Goal: Task Accomplishment & Management: Manage account settings

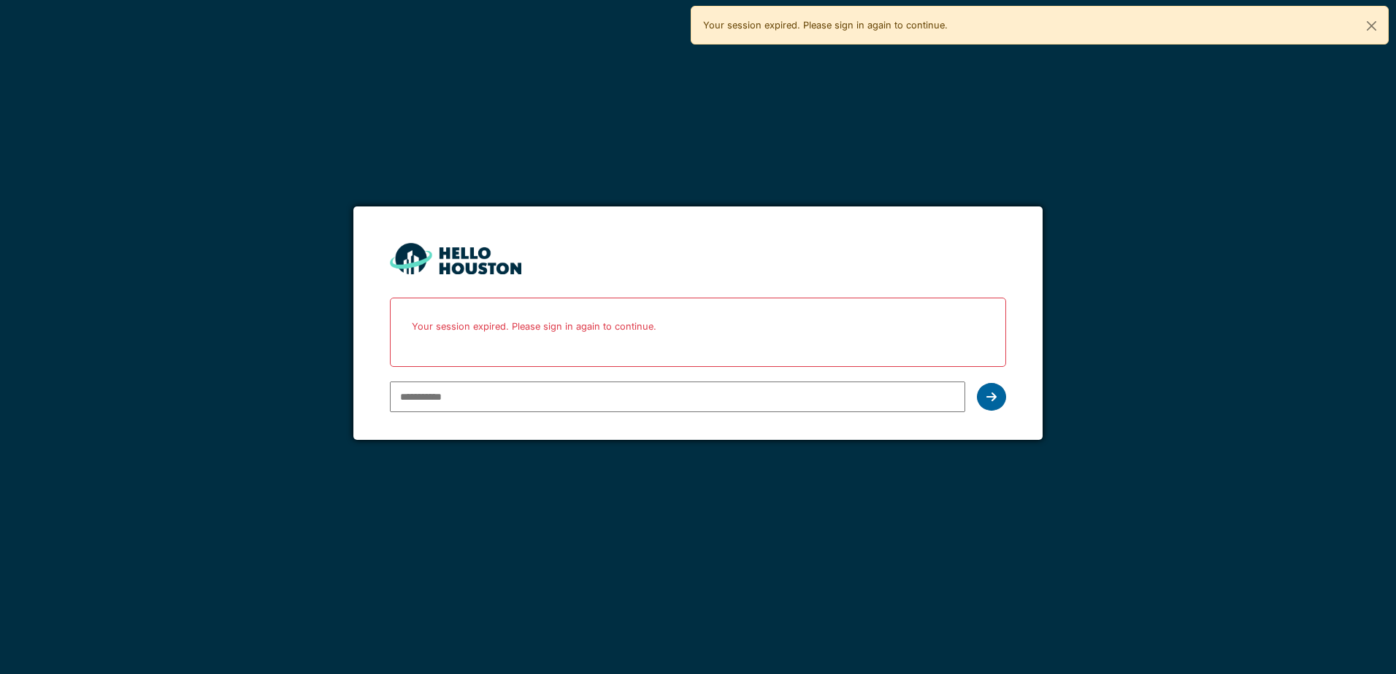
type input "**********"
click at [982, 386] on div at bounding box center [991, 397] width 29 height 28
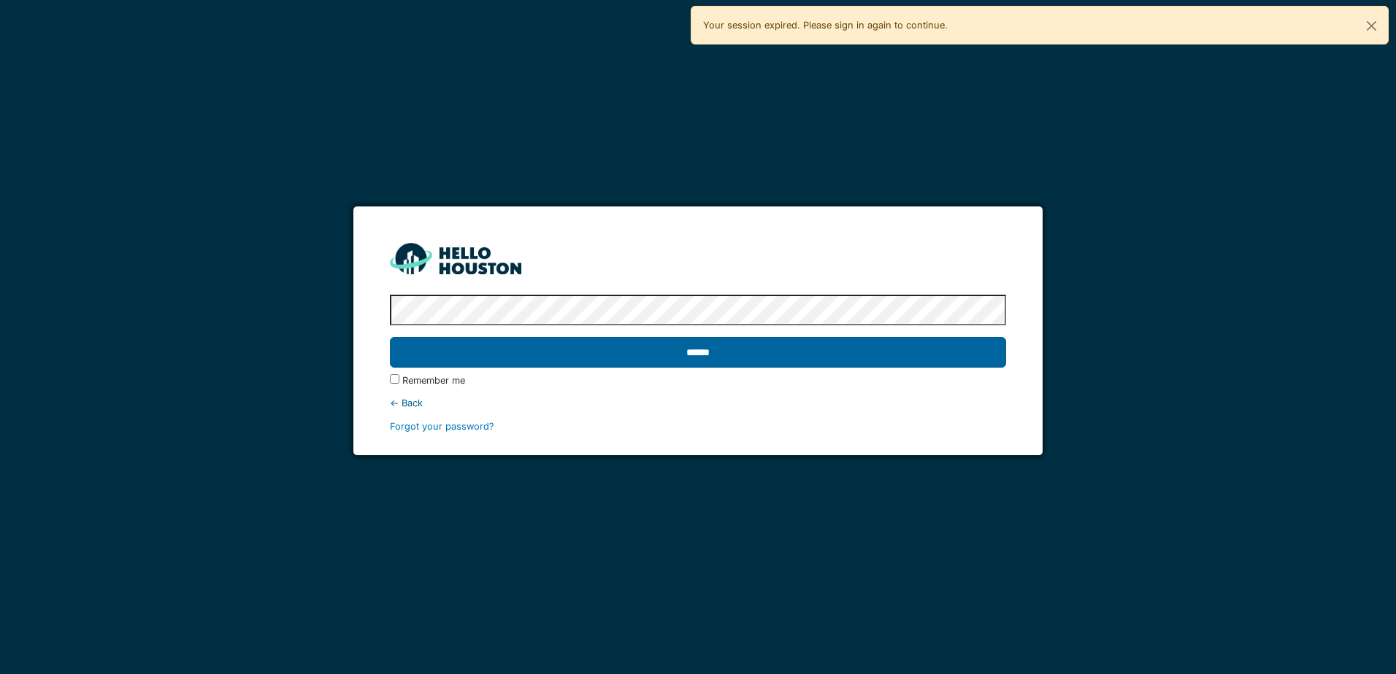
click at [719, 346] on input "******" at bounding box center [697, 352] width 615 height 31
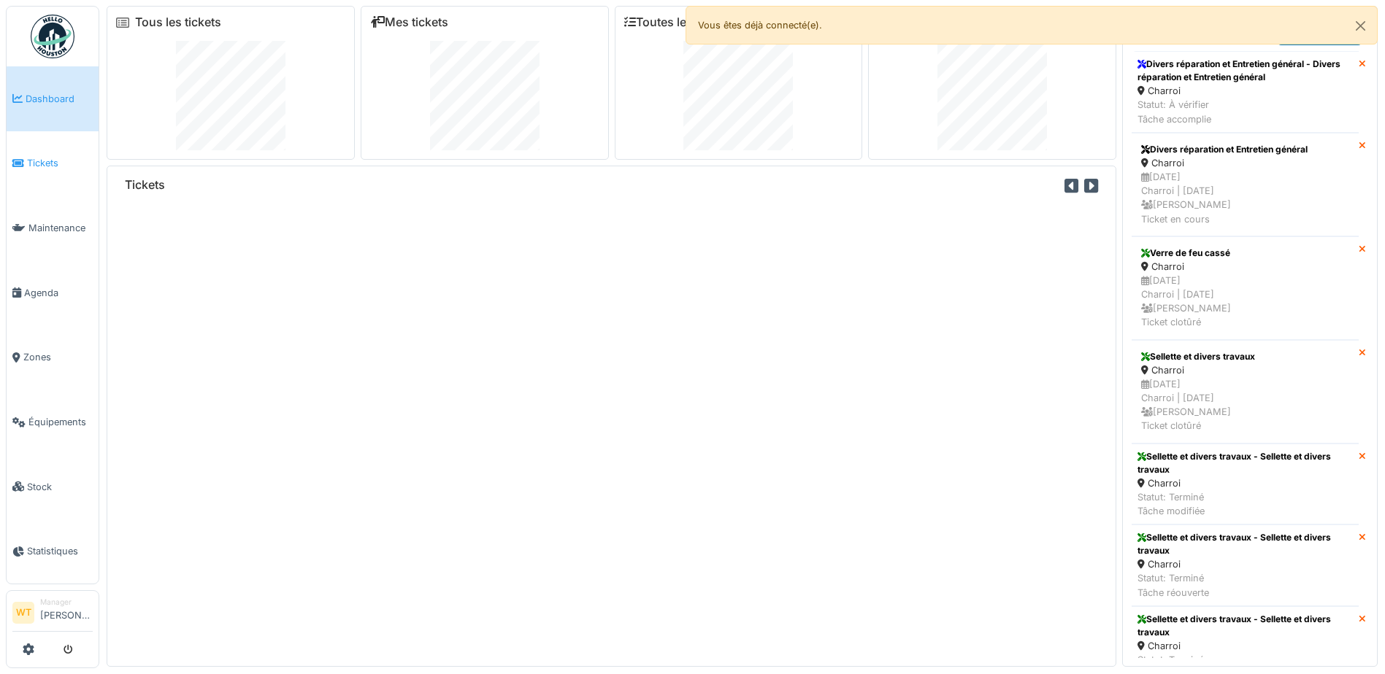
click at [42, 161] on span "Tickets" at bounding box center [60, 163] width 66 height 14
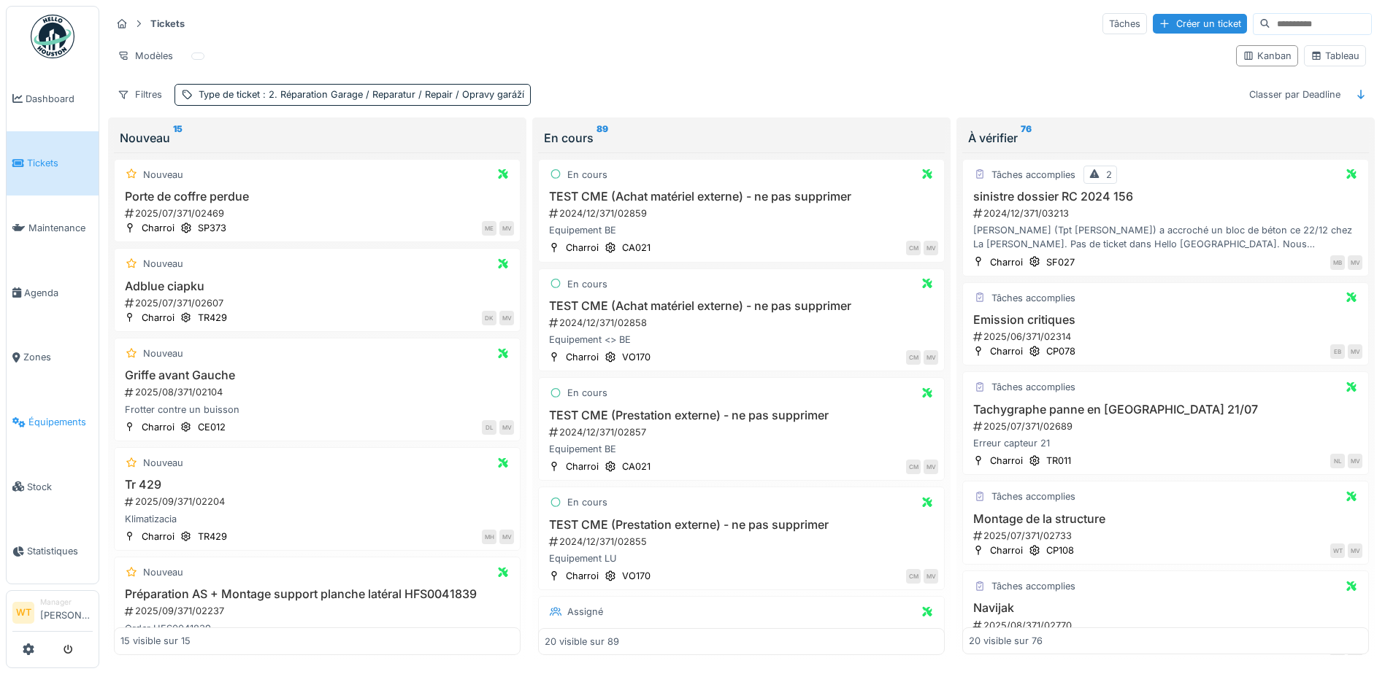
click at [38, 401] on link "Équipements" at bounding box center [53, 422] width 92 height 65
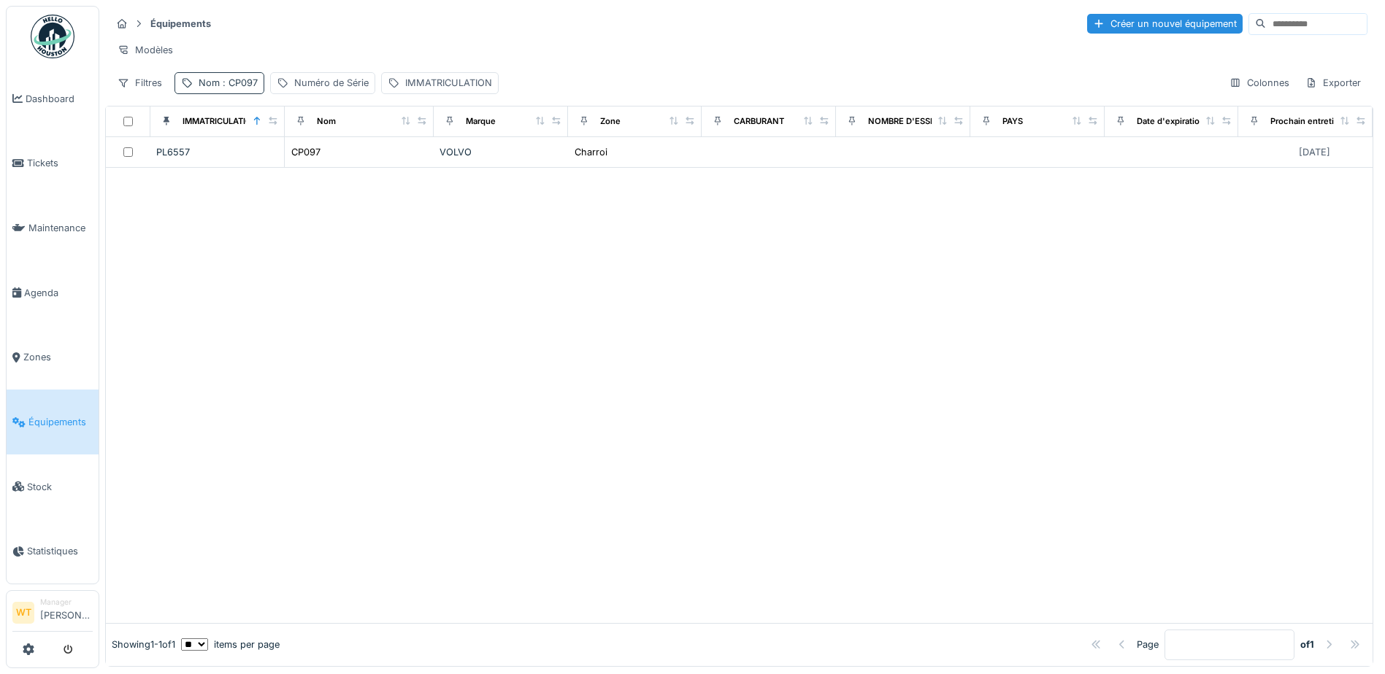
click at [216, 90] on div "Nom : CP097" at bounding box center [228, 83] width 59 height 14
click at [315, 163] on icon at bounding box center [309, 163] width 12 height 9
click at [295, 162] on input "Nom" at bounding box center [253, 164] width 145 height 31
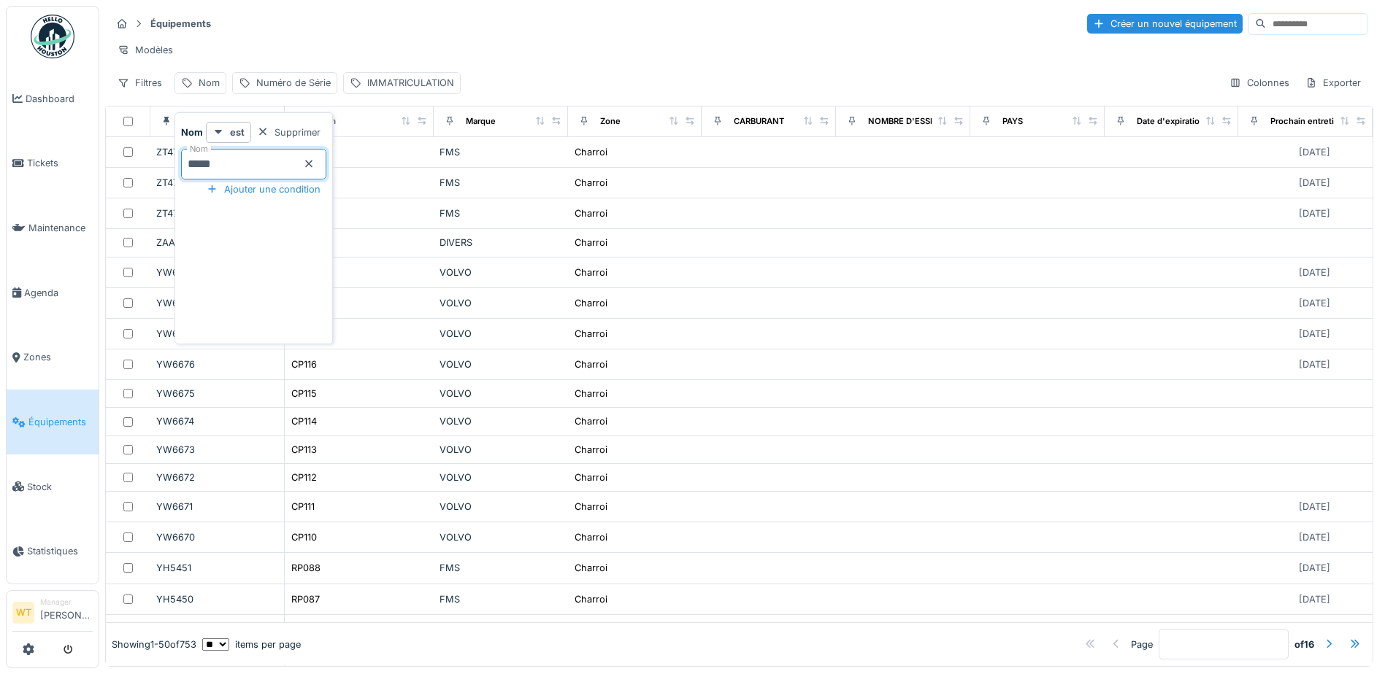
type input "*****"
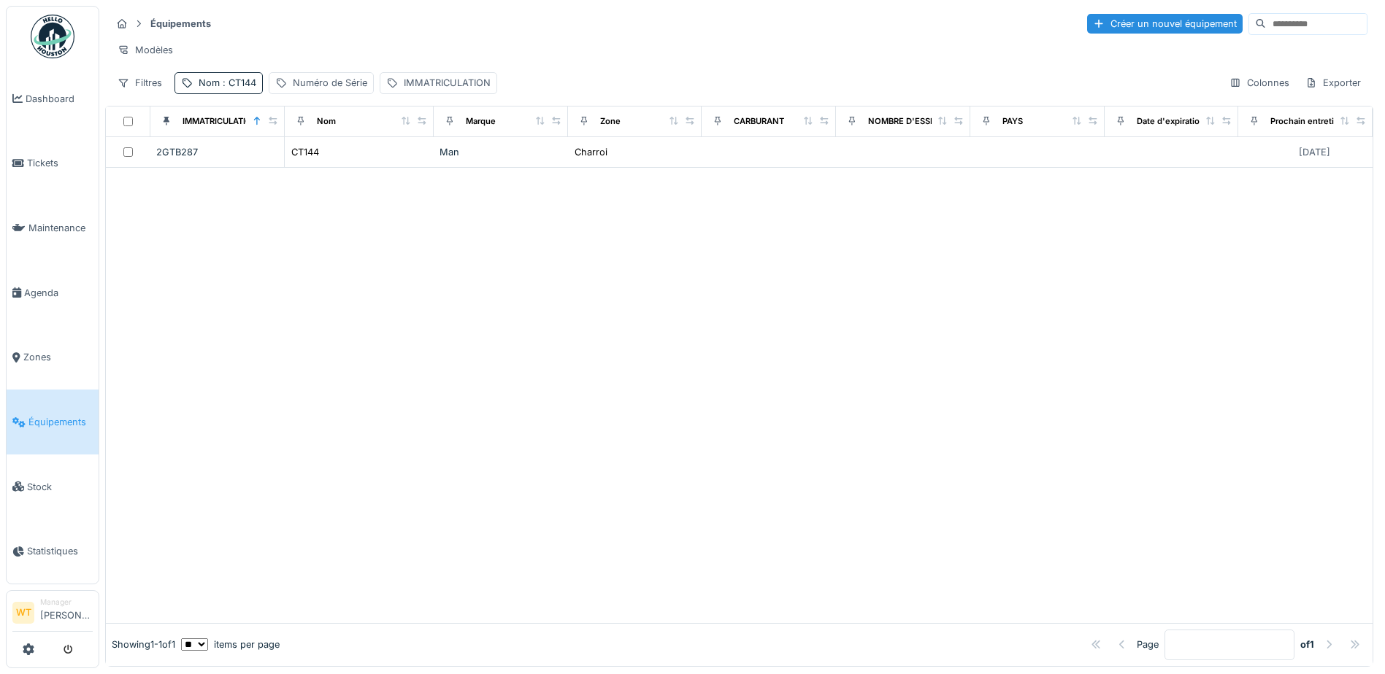
click at [361, 54] on div "Modèles" at bounding box center [739, 49] width 1256 height 21
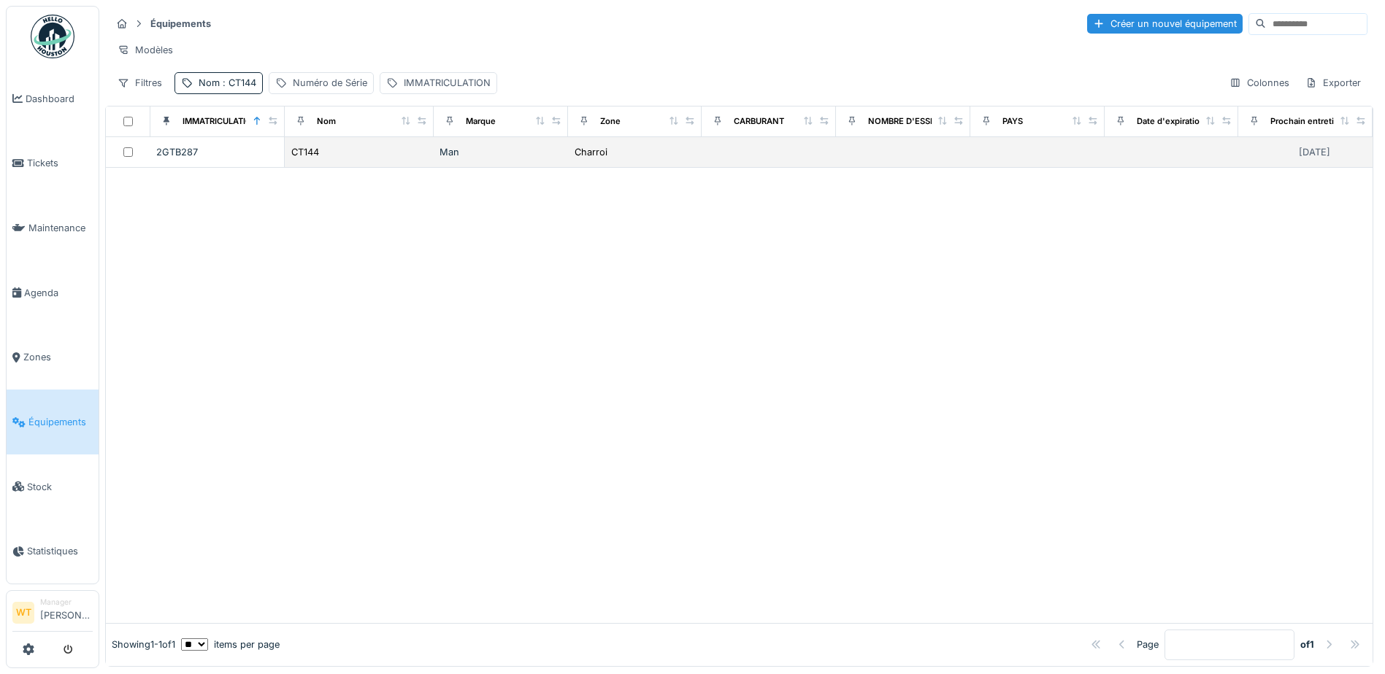
click at [318, 155] on div "CT144" at bounding box center [358, 152] width 137 height 15
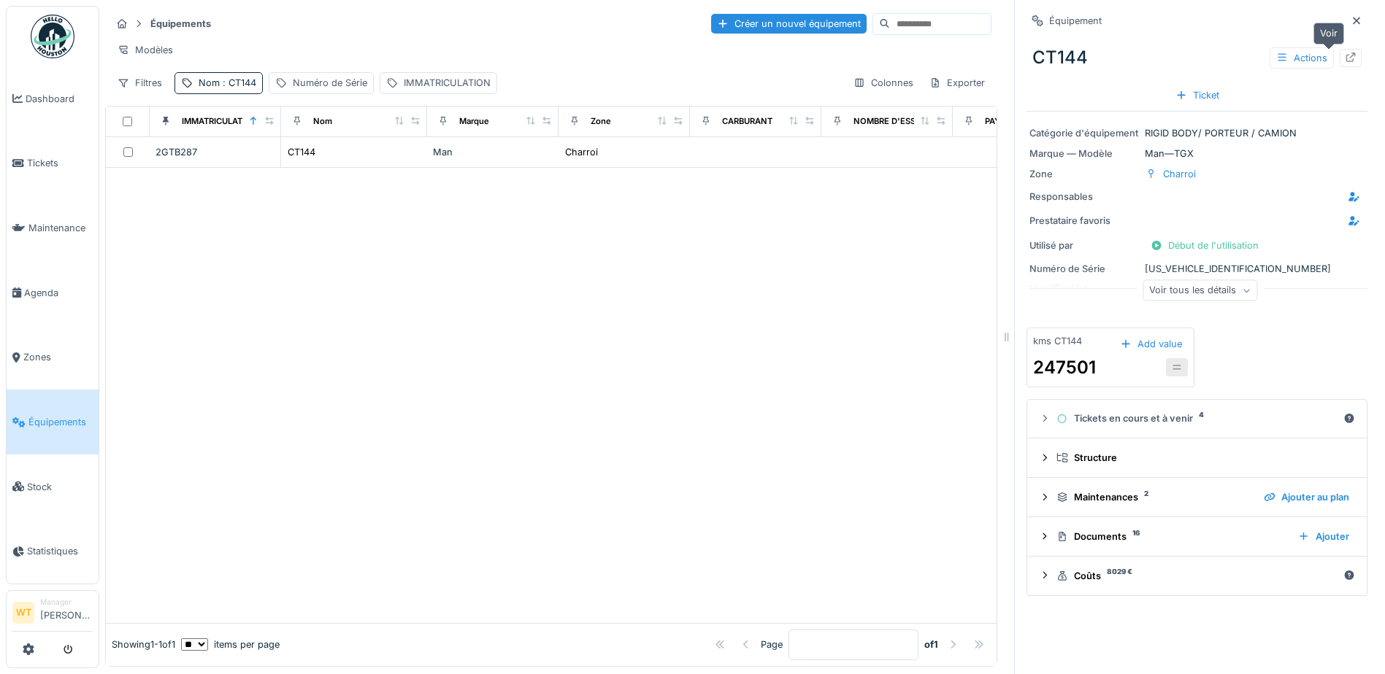
click at [1344, 59] on icon at bounding box center [1350, 57] width 12 height 9
click at [28, 286] on span "Agenda" at bounding box center [58, 293] width 69 height 14
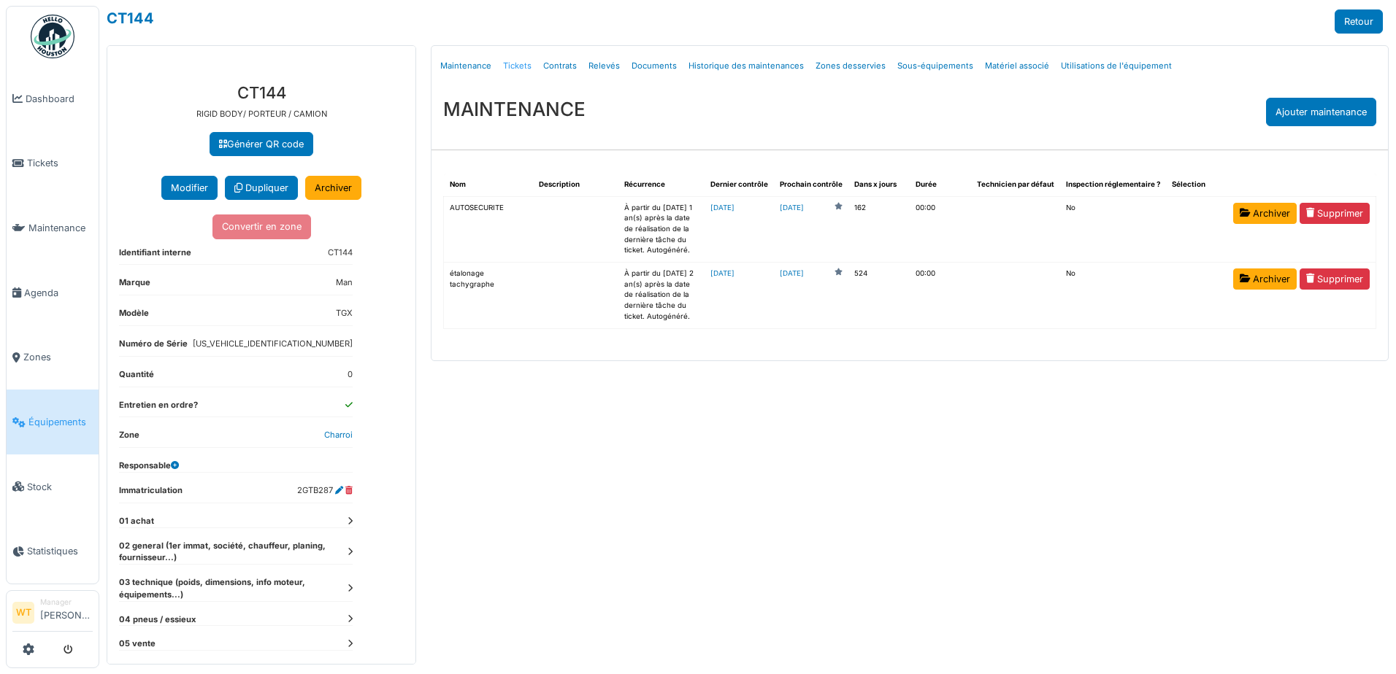
click at [508, 60] on link "Tickets" at bounding box center [517, 66] width 40 height 34
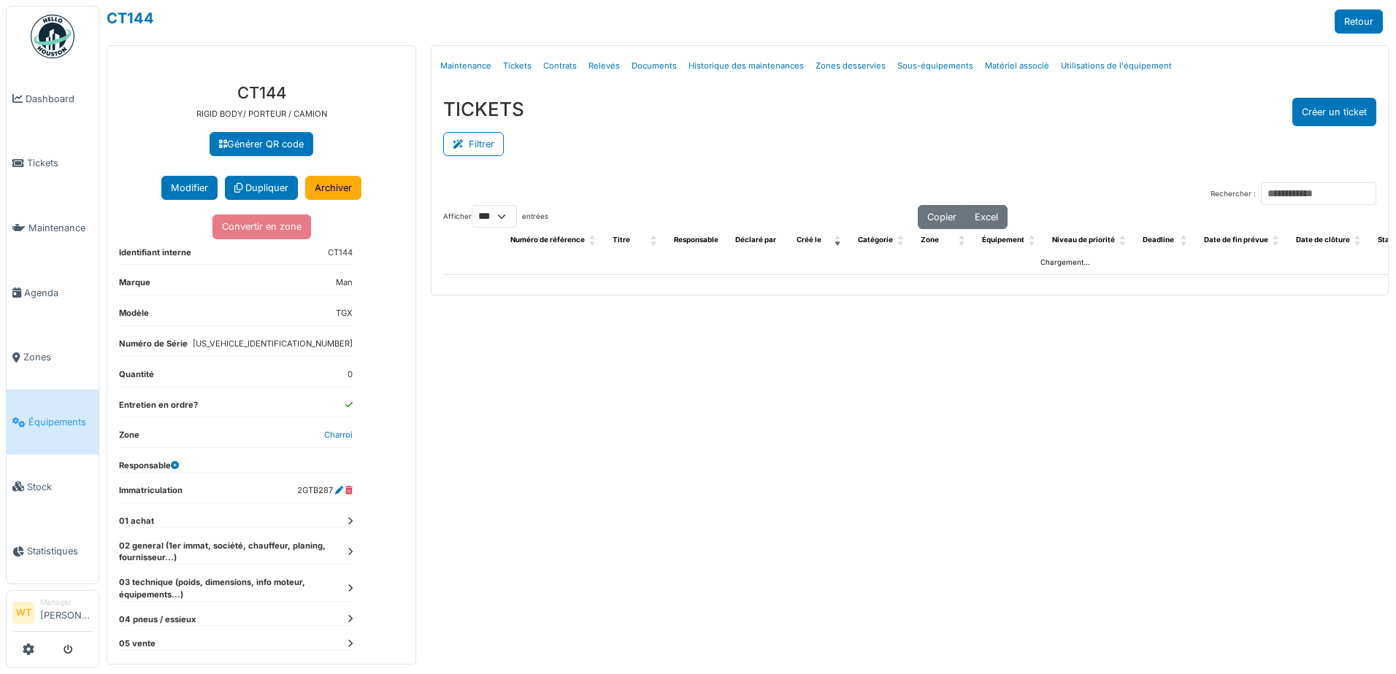
select select "***"
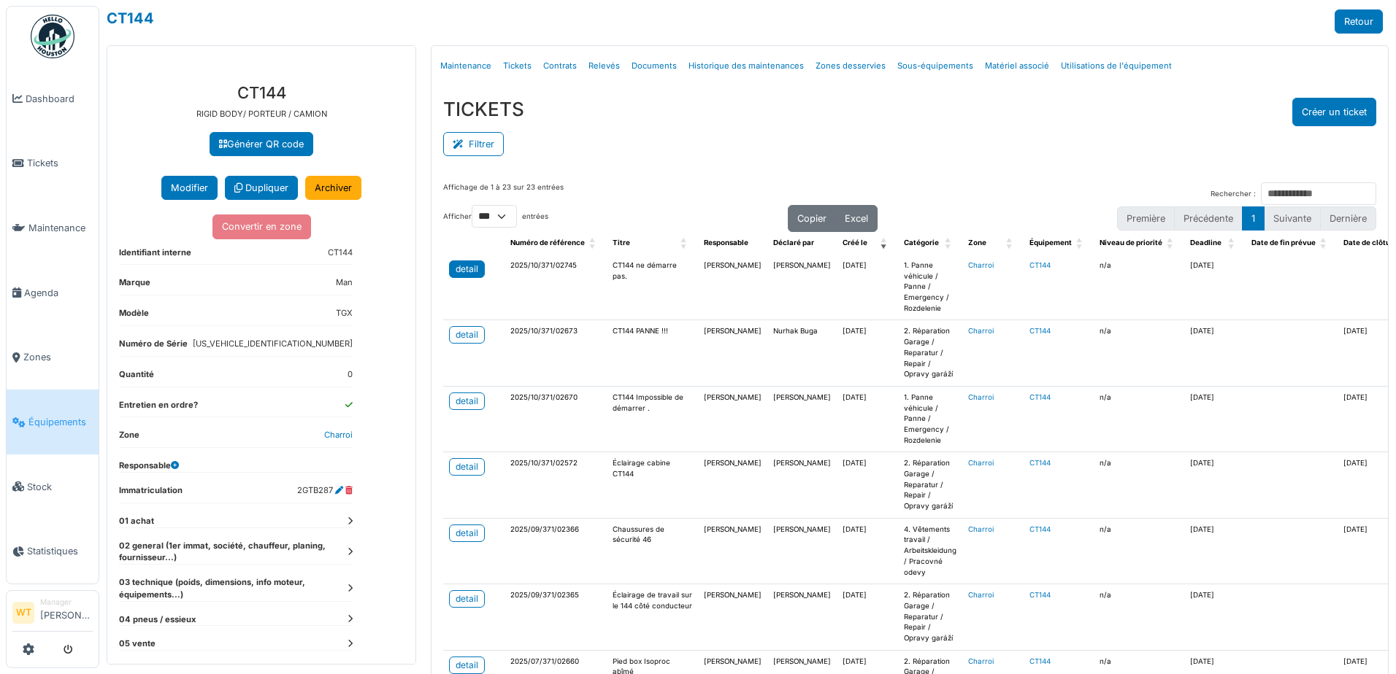
click at [466, 269] on div "detail" at bounding box center [466, 269] width 23 height 13
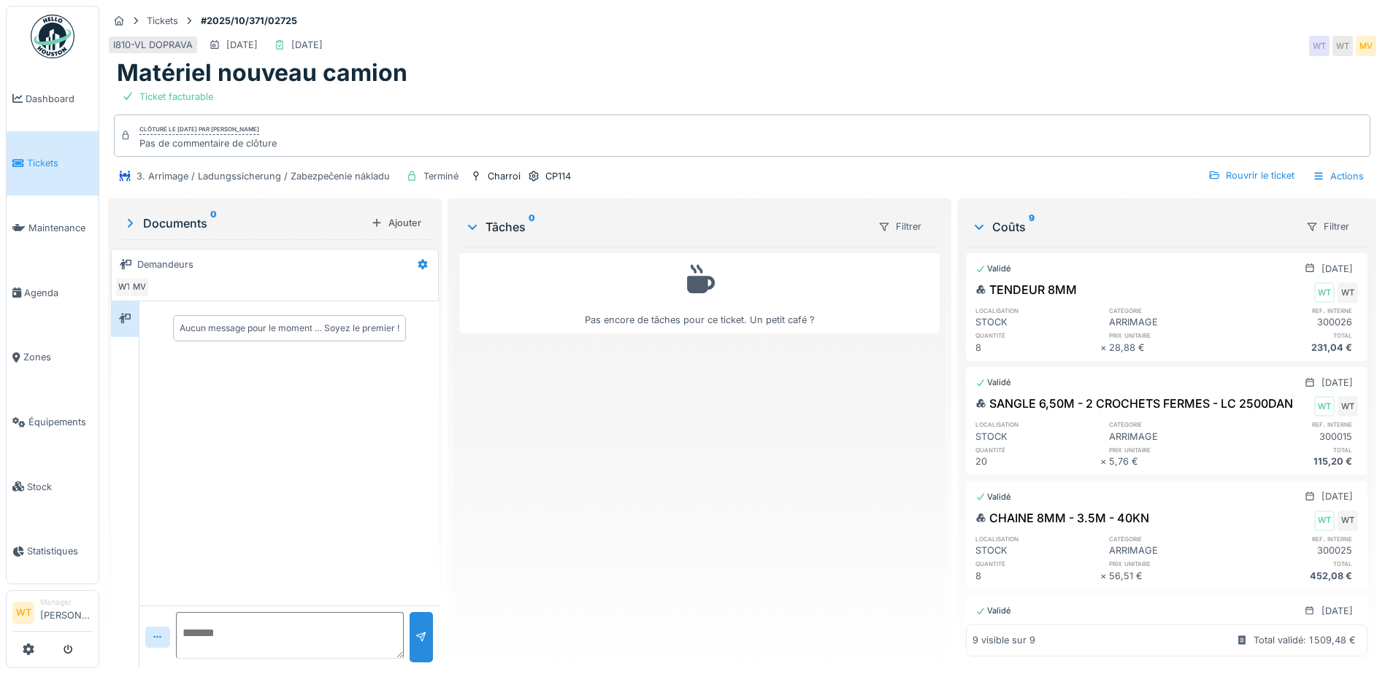
click at [34, 160] on span "Tickets" at bounding box center [60, 163] width 66 height 14
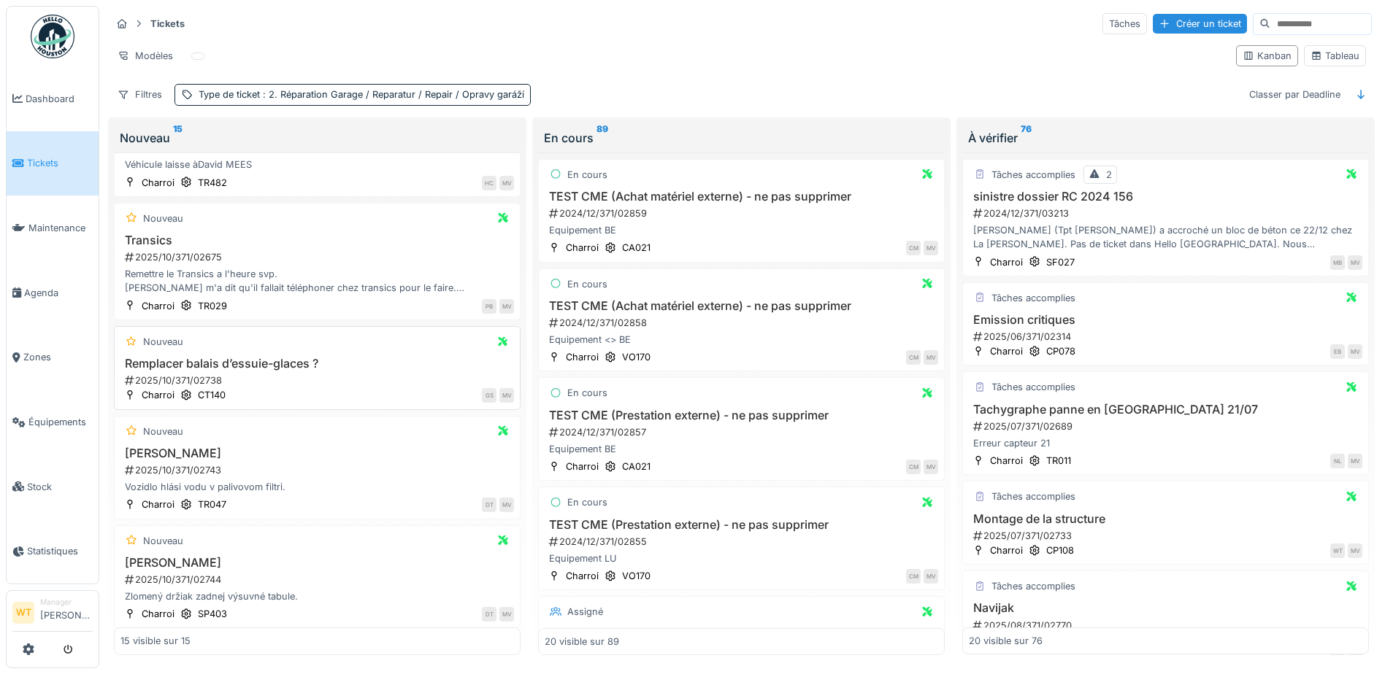
scroll to position [1135, 0]
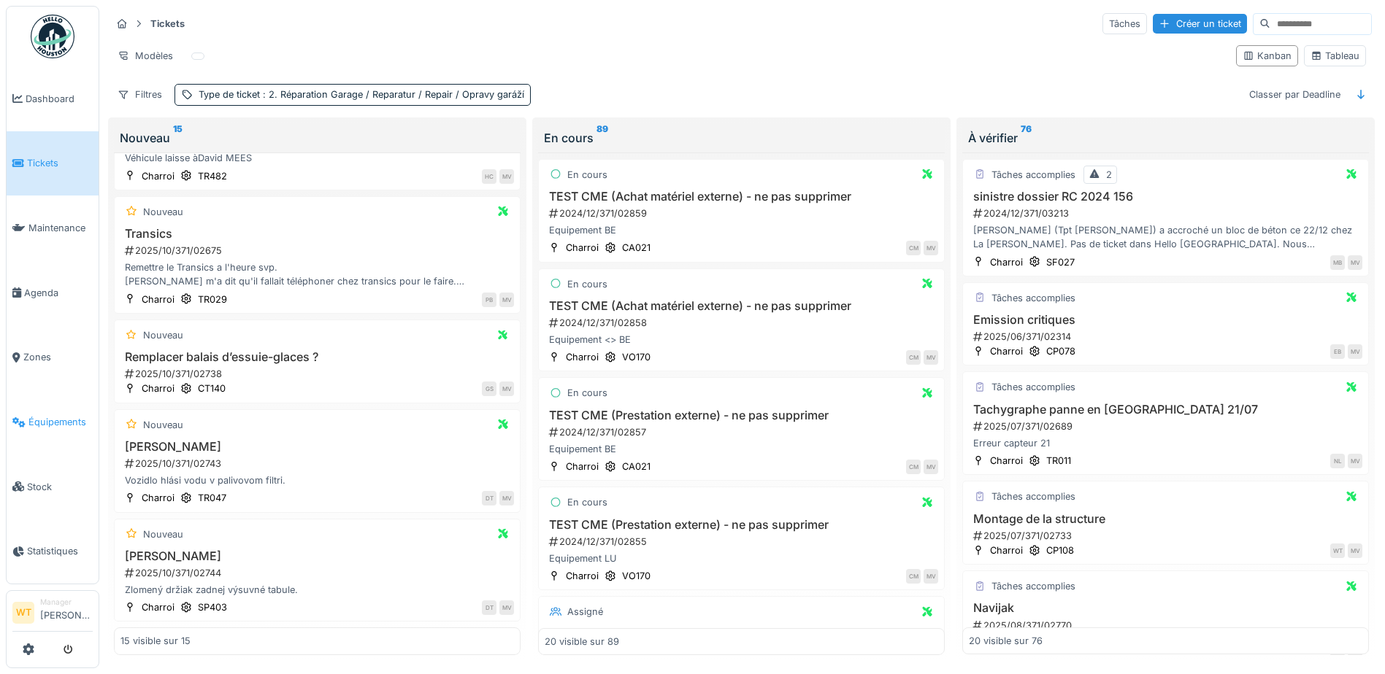
click at [59, 415] on span "Équipements" at bounding box center [60, 422] width 64 height 14
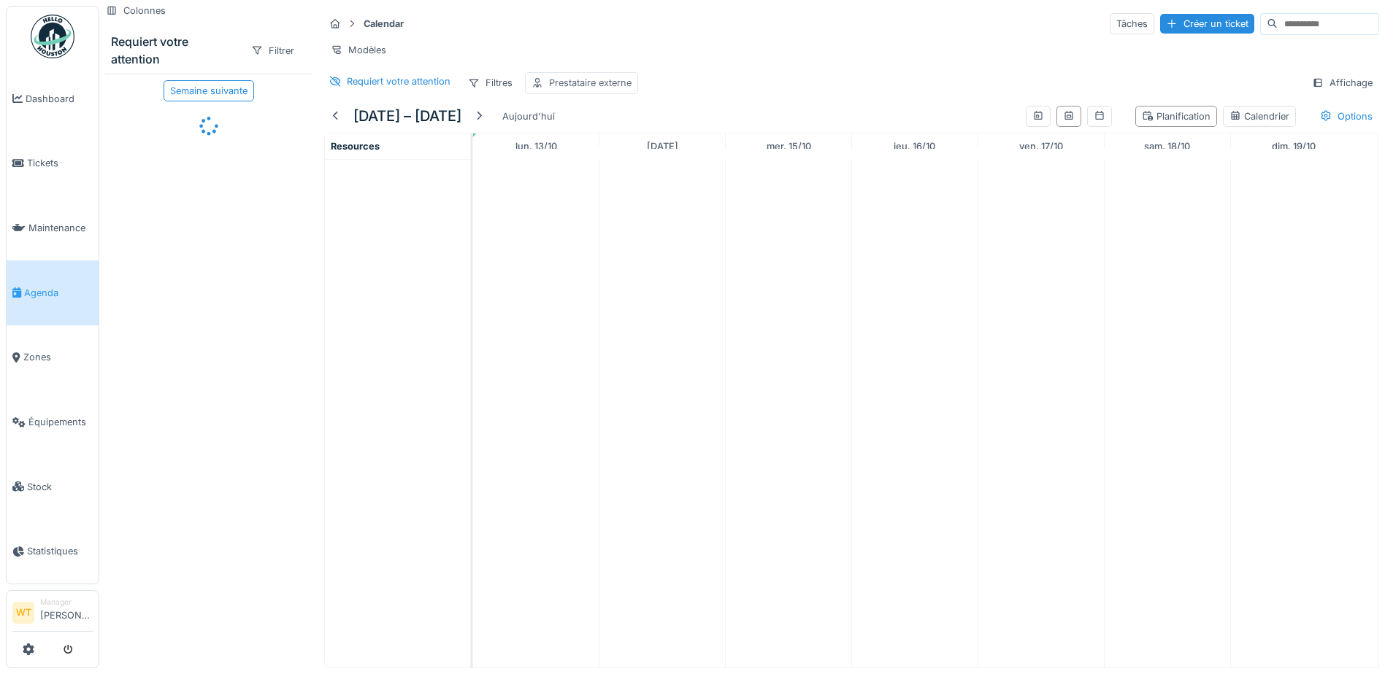
click at [600, 90] on div "Prestataire externe" at bounding box center [590, 83] width 82 height 14
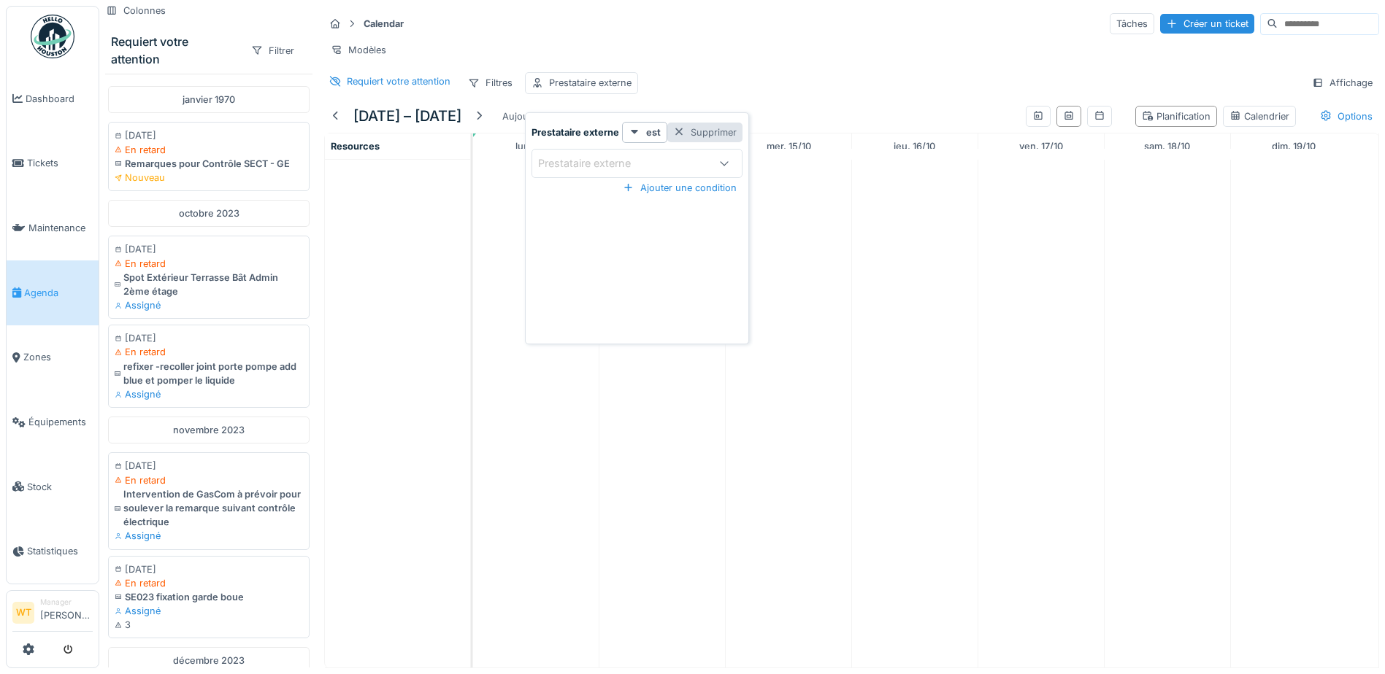
click at [686, 139] on div "Supprimer" at bounding box center [704, 133] width 75 height 20
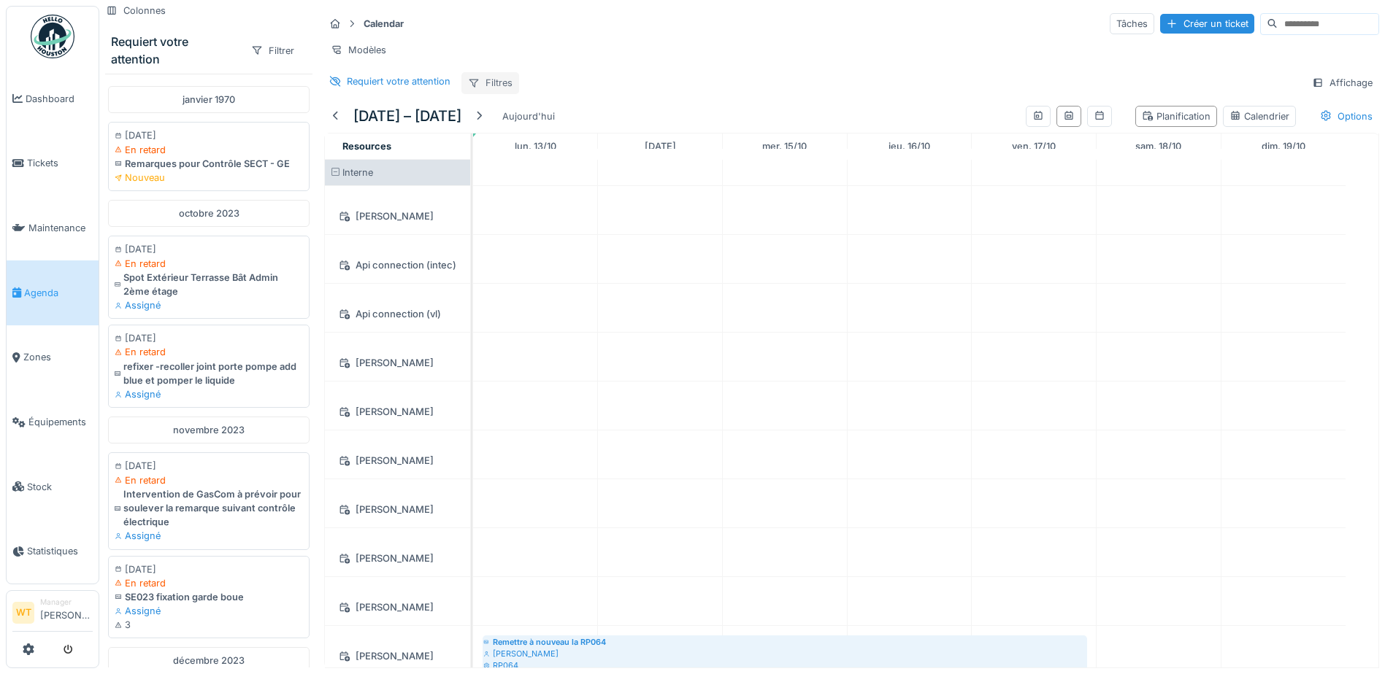
click at [496, 93] on div "Filtres" at bounding box center [490, 82] width 58 height 21
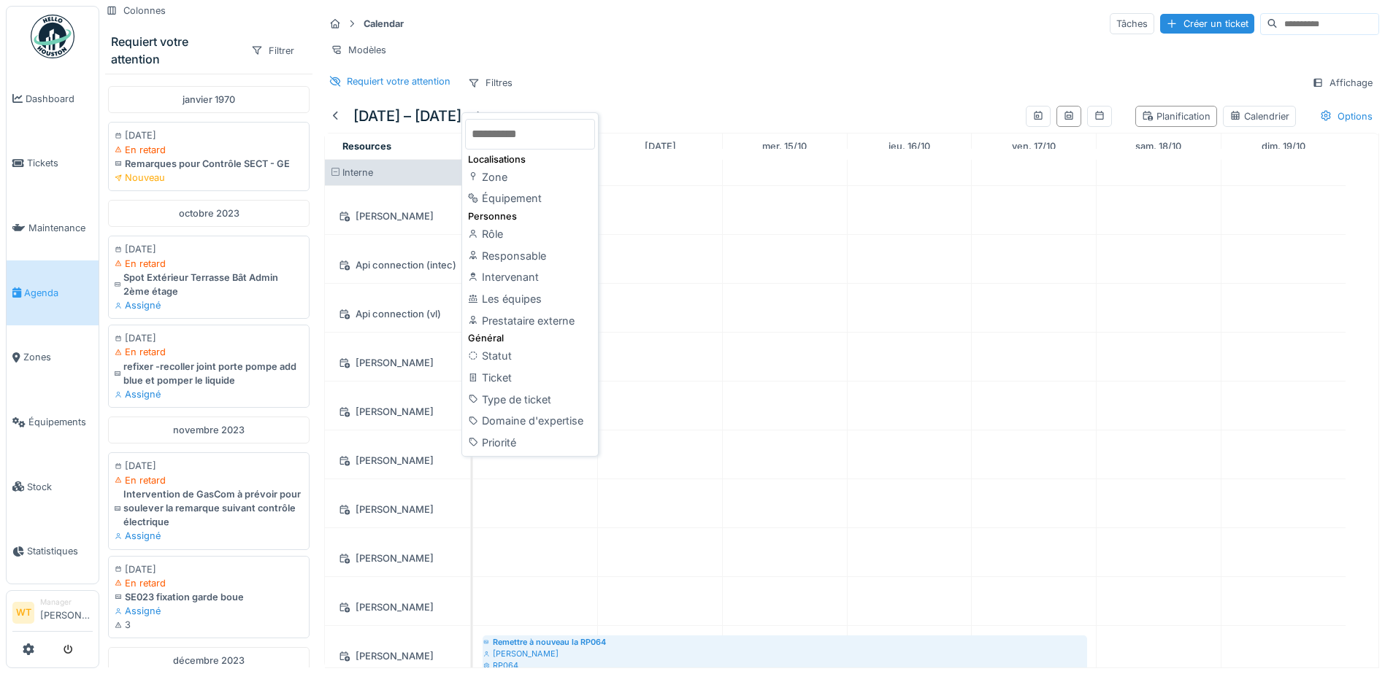
click at [517, 296] on div "Les équipes" at bounding box center [530, 299] width 130 height 22
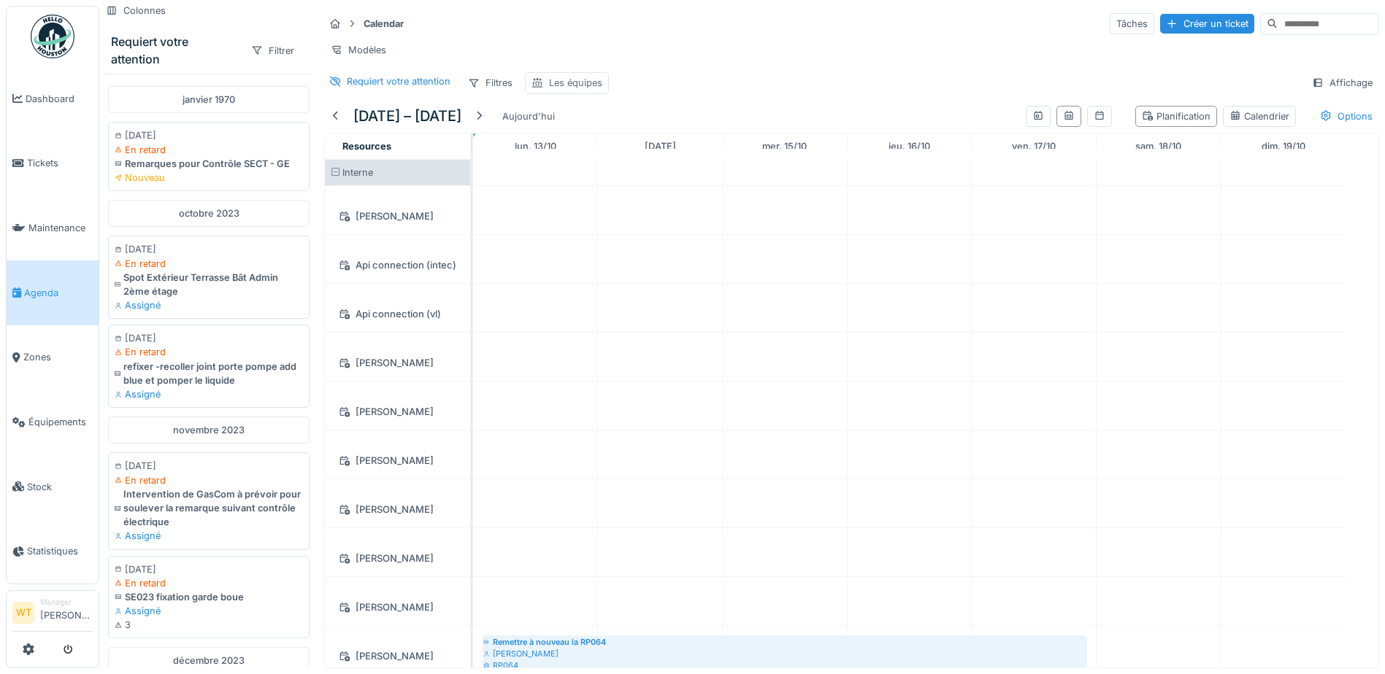
click at [560, 90] on div "Les équipes" at bounding box center [575, 83] width 53 height 14
click at [596, 162] on div "Les équipes" at bounding box center [578, 163] width 80 height 16
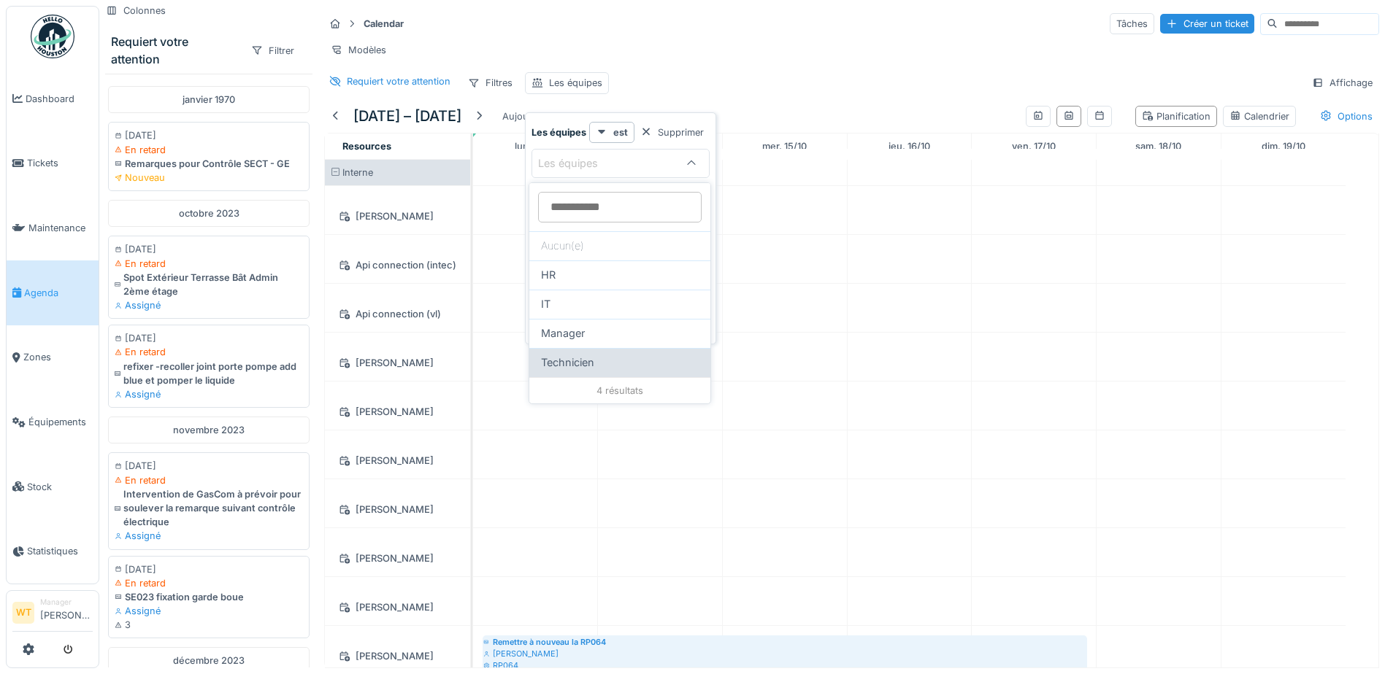
click at [574, 358] on span "Technicien" at bounding box center [567, 363] width 53 height 16
type input "***"
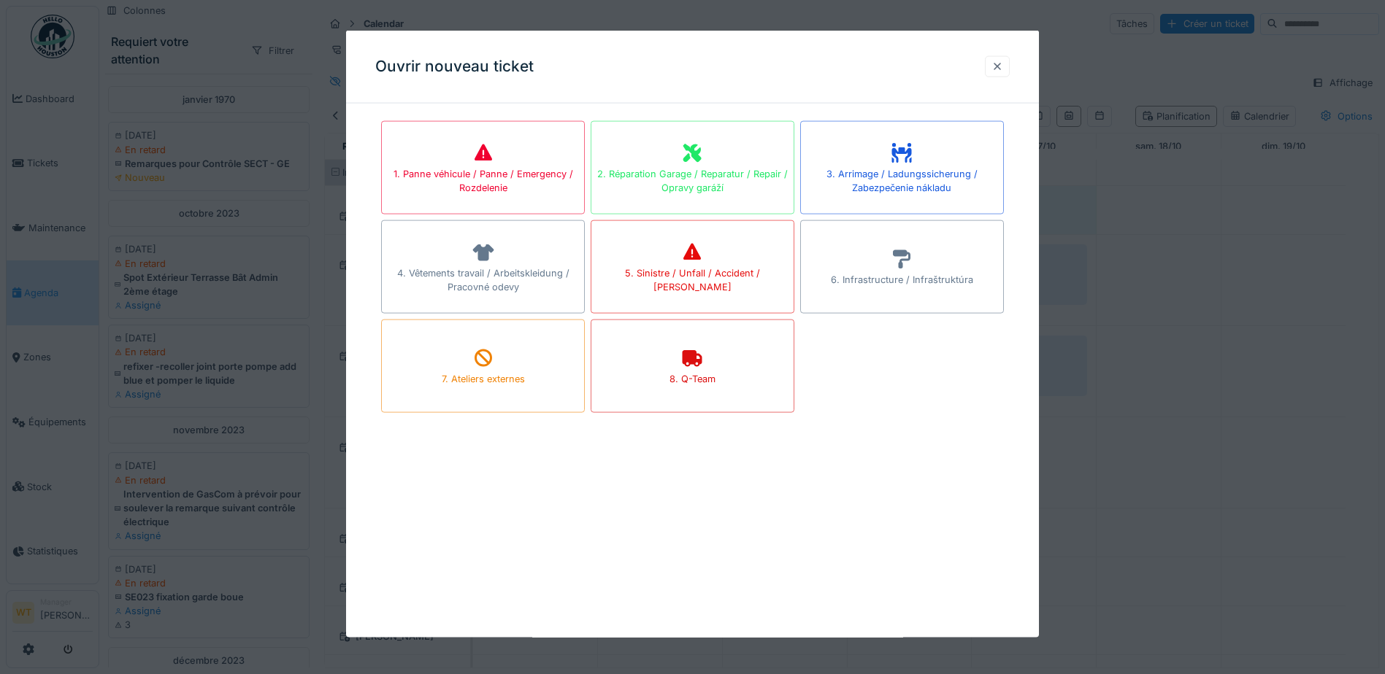
click at [1003, 60] on div at bounding box center [997, 66] width 12 height 14
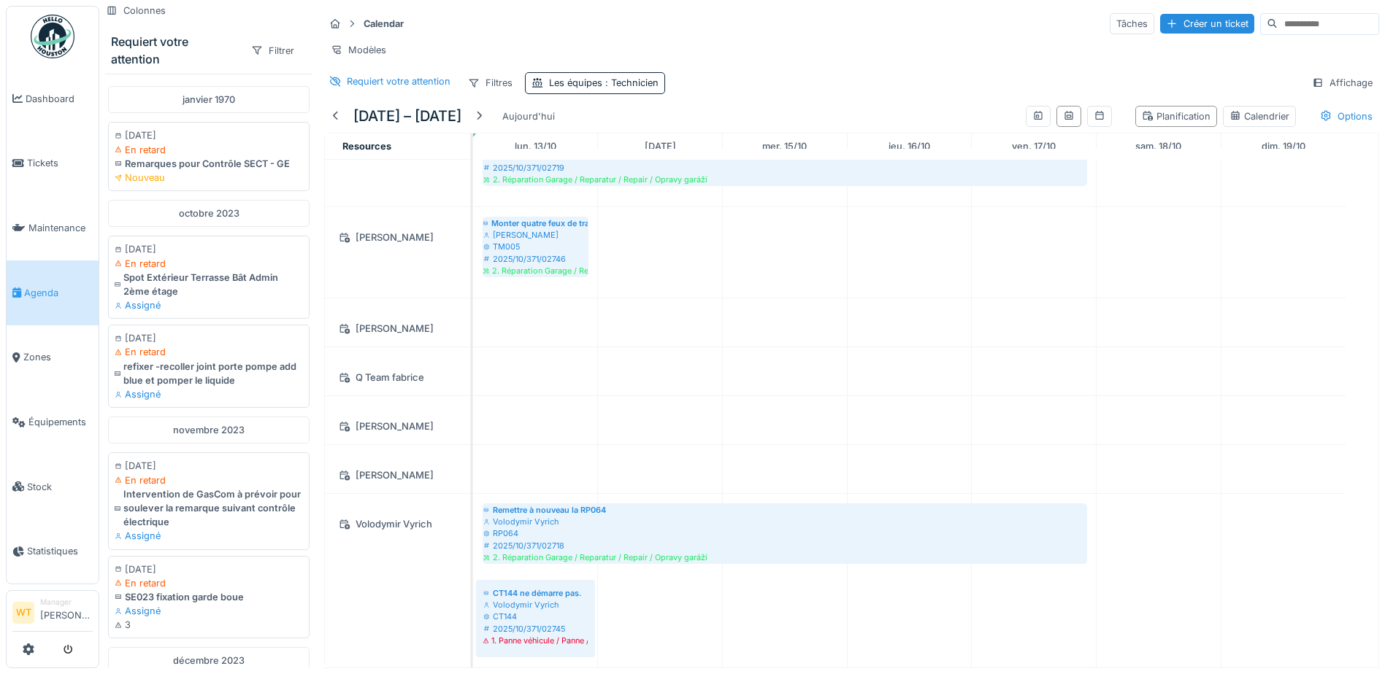
scroll to position [11, 0]
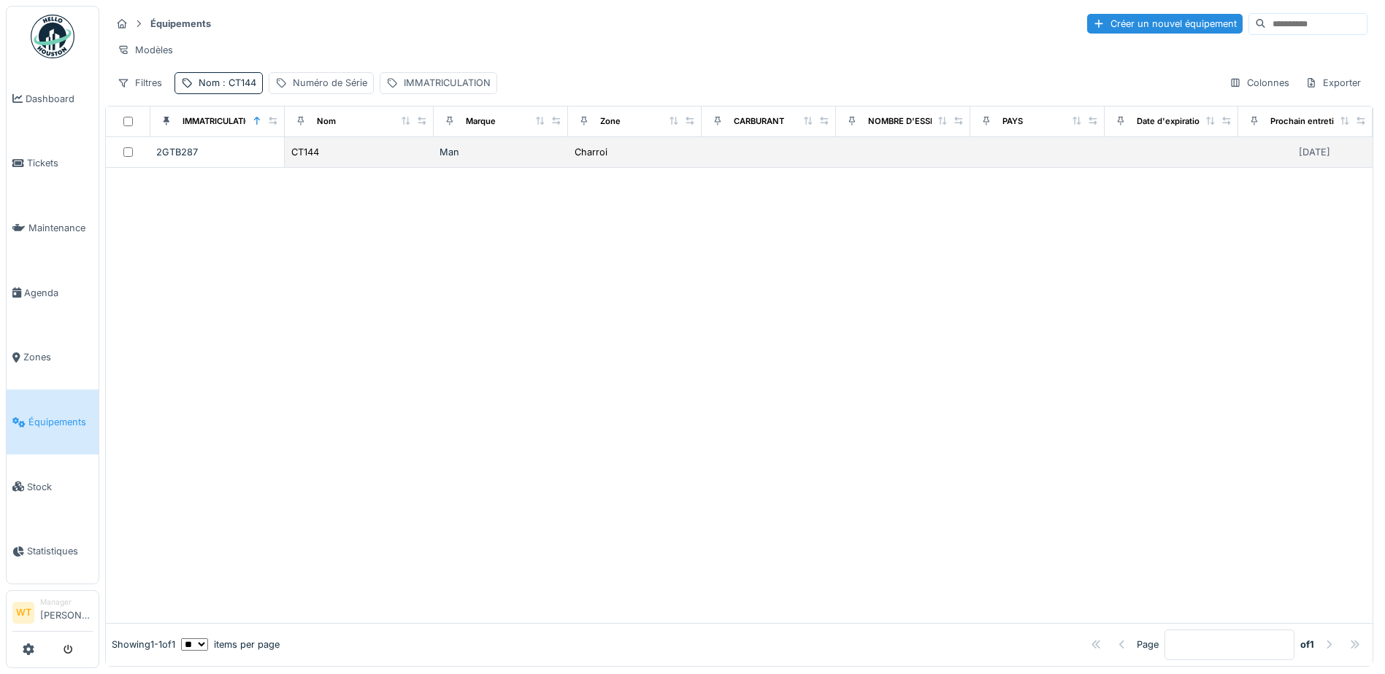
click at [342, 160] on div "CT144" at bounding box center [358, 152] width 137 height 15
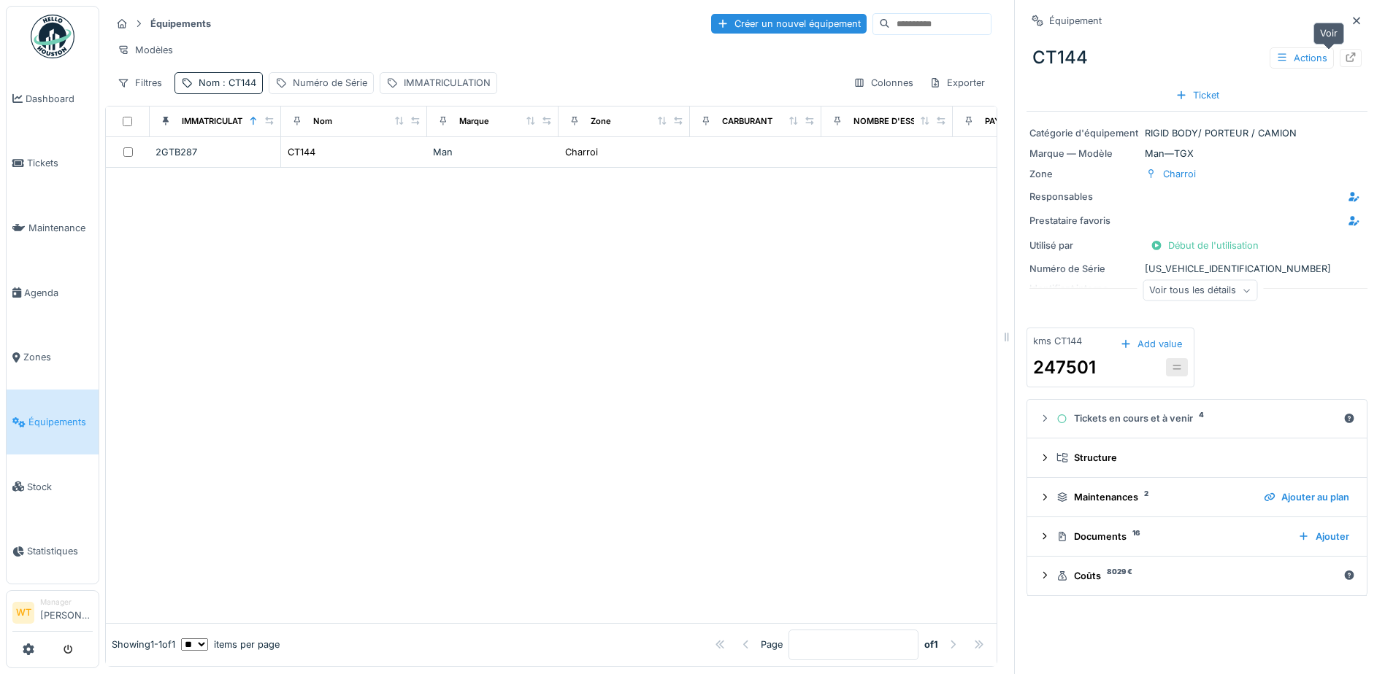
click at [1344, 58] on icon at bounding box center [1350, 57] width 12 height 9
click at [45, 169] on link "Tickets" at bounding box center [53, 163] width 92 height 65
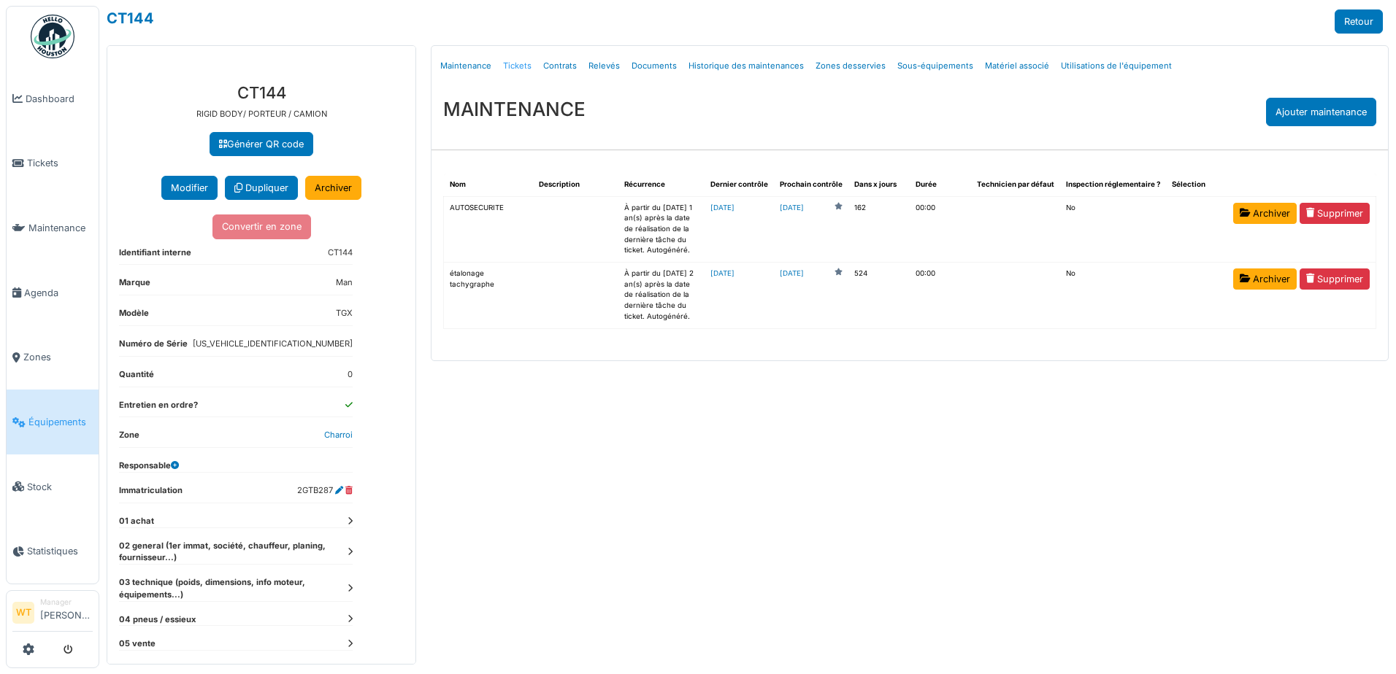
click at [518, 69] on link "Tickets" at bounding box center [517, 66] width 40 height 34
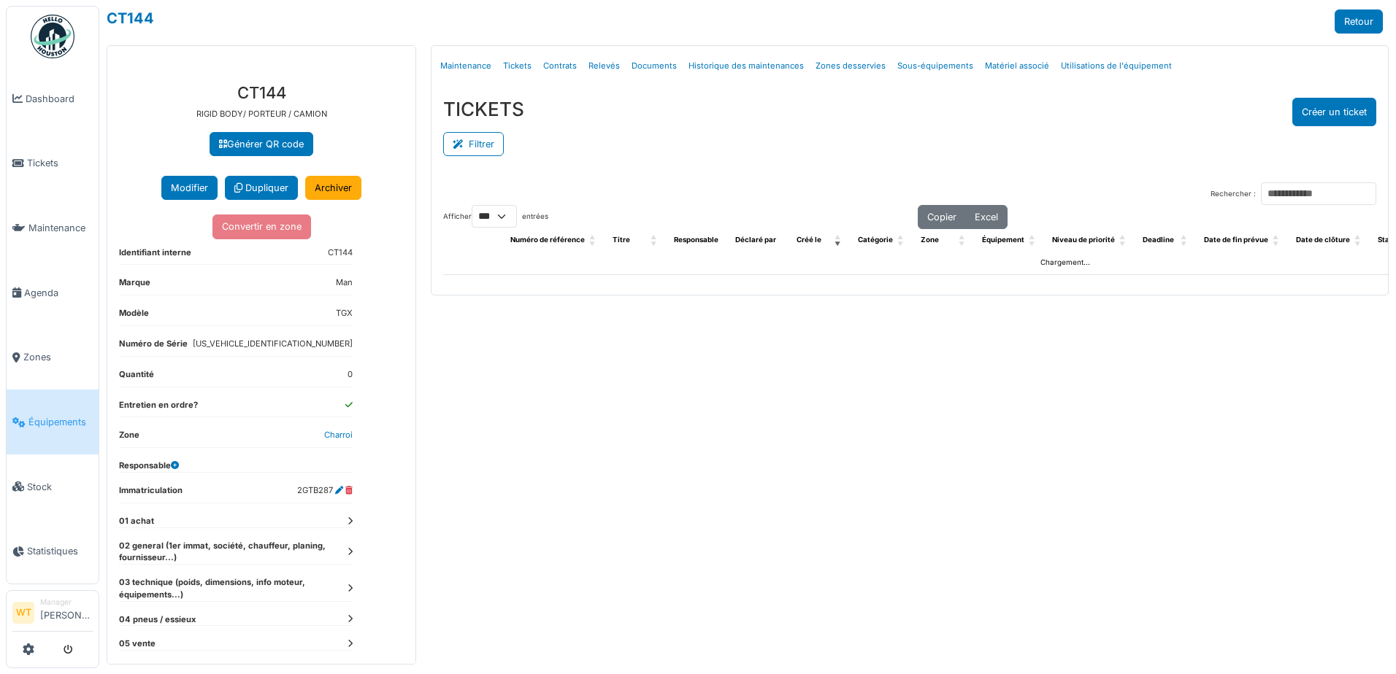
select select "***"
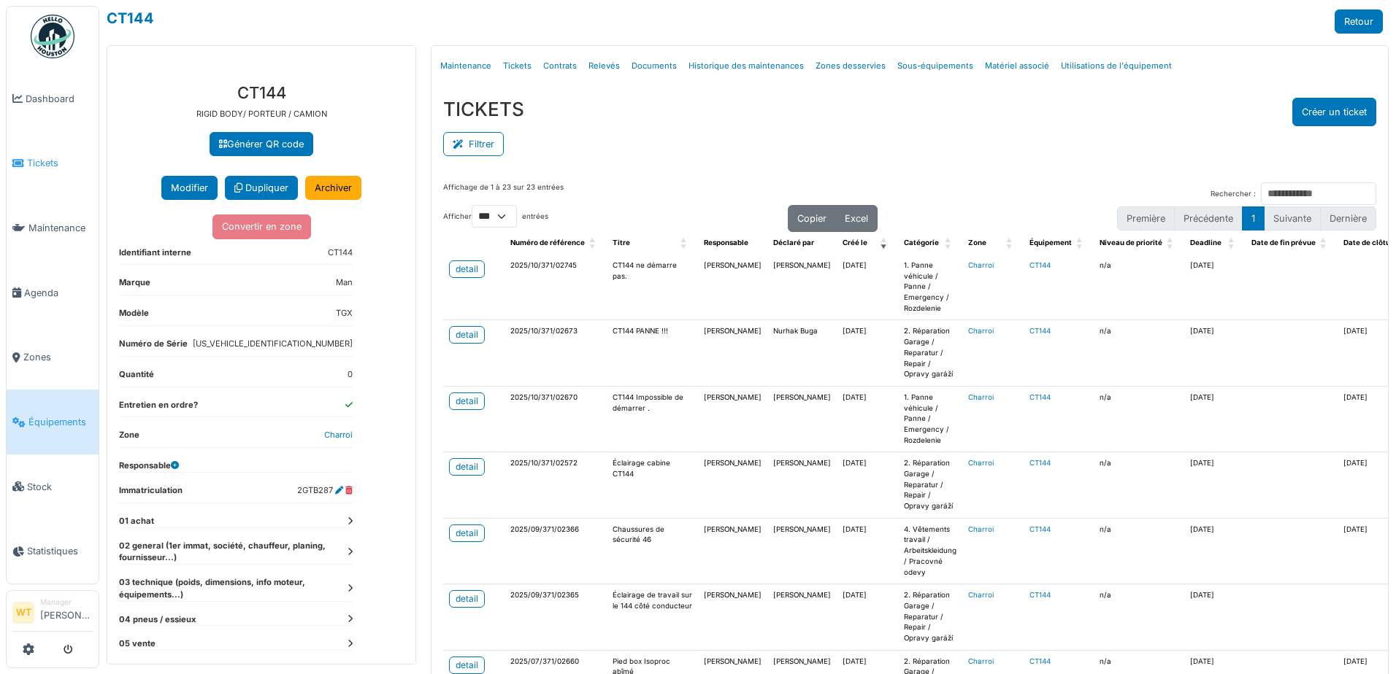
click at [64, 167] on span "Tickets" at bounding box center [60, 163] width 66 height 14
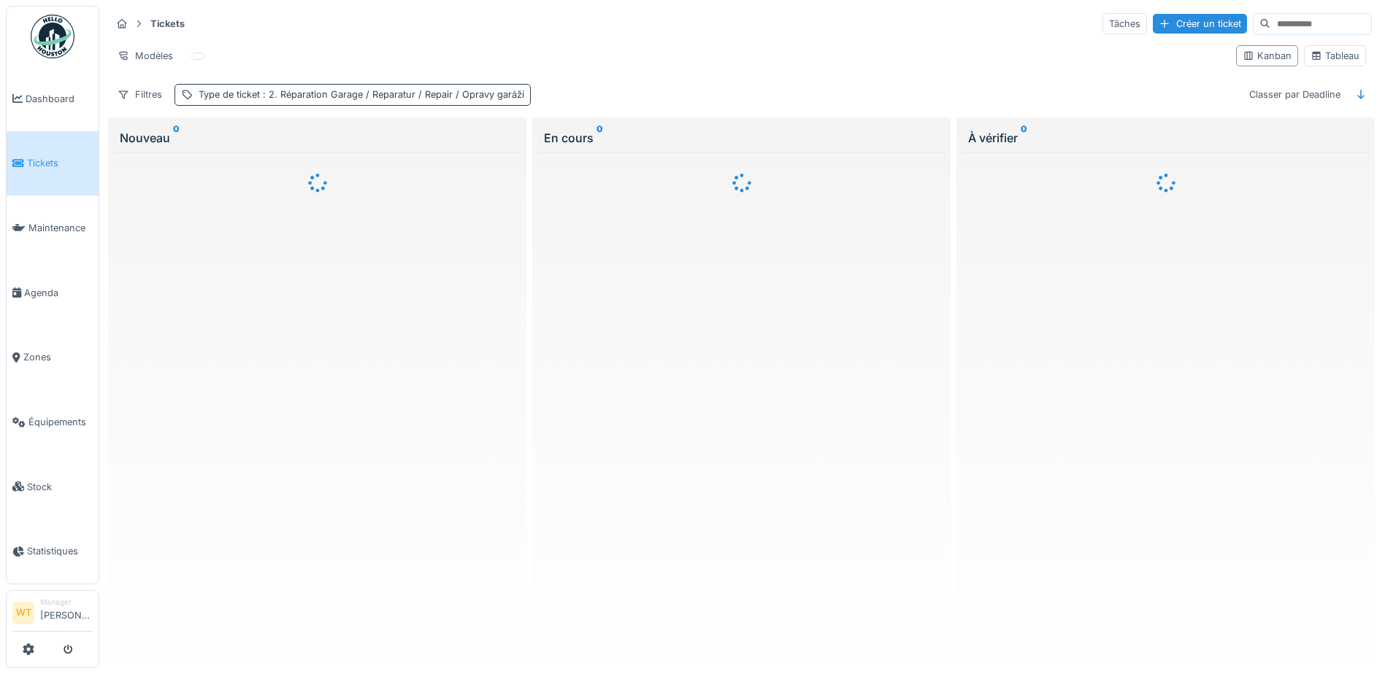
click at [336, 92] on span ": 2. Réparation Garage / Reparatur / Repair / Opravy garáží" at bounding box center [392, 94] width 264 height 11
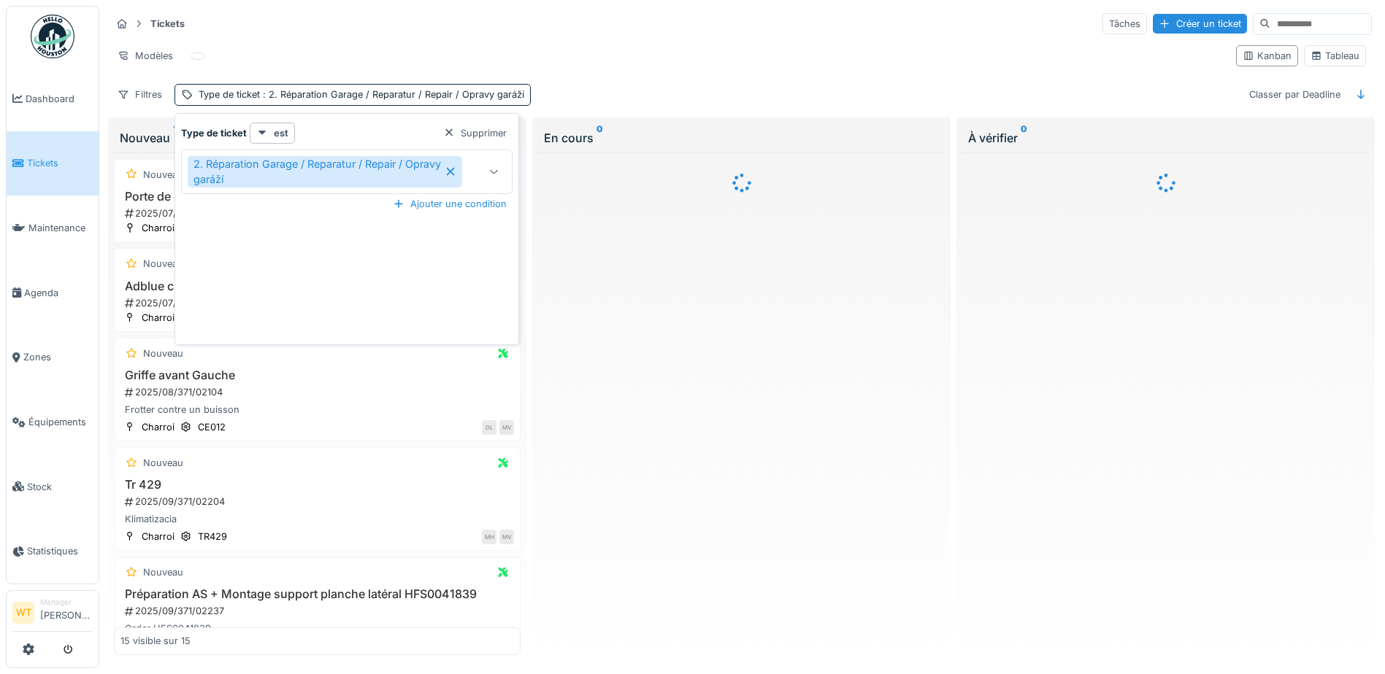
click at [504, 172] on div at bounding box center [494, 171] width 35 height 43
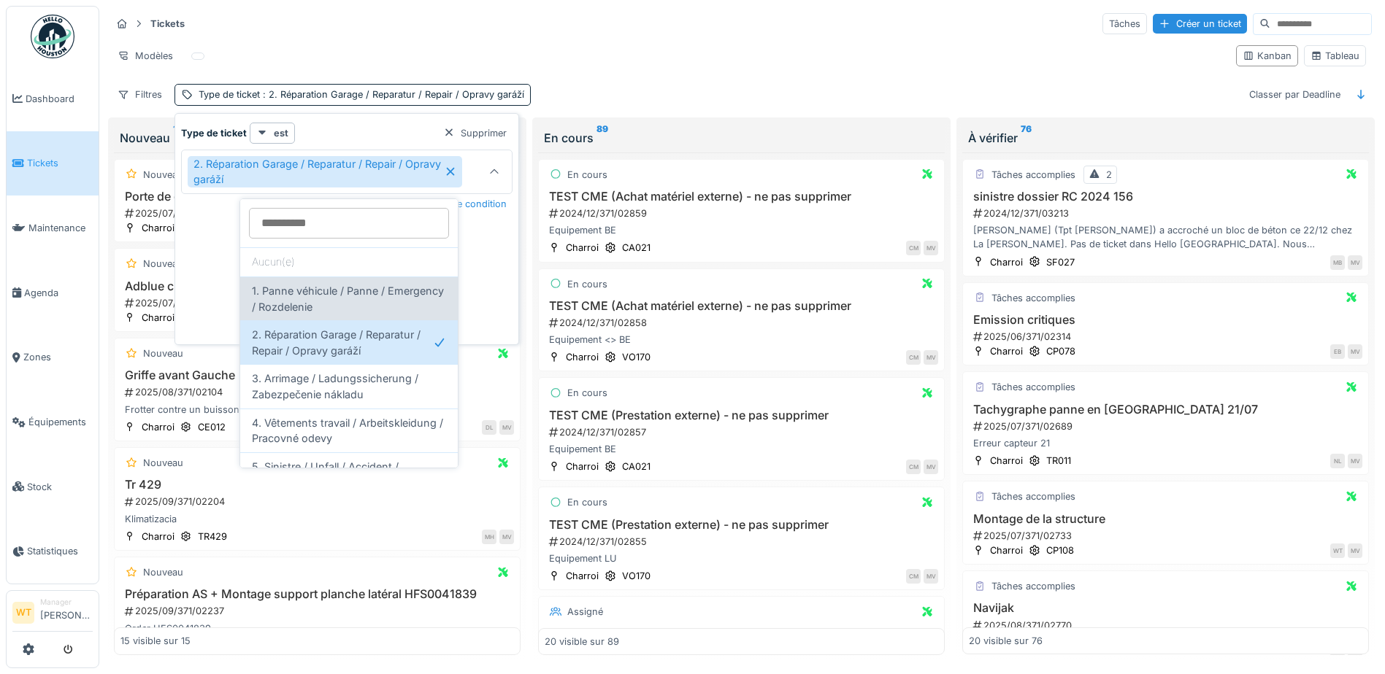
click at [330, 309] on span "1. Panne véhicule / Panne / Emergency / Rozdelenie" at bounding box center [349, 298] width 194 height 31
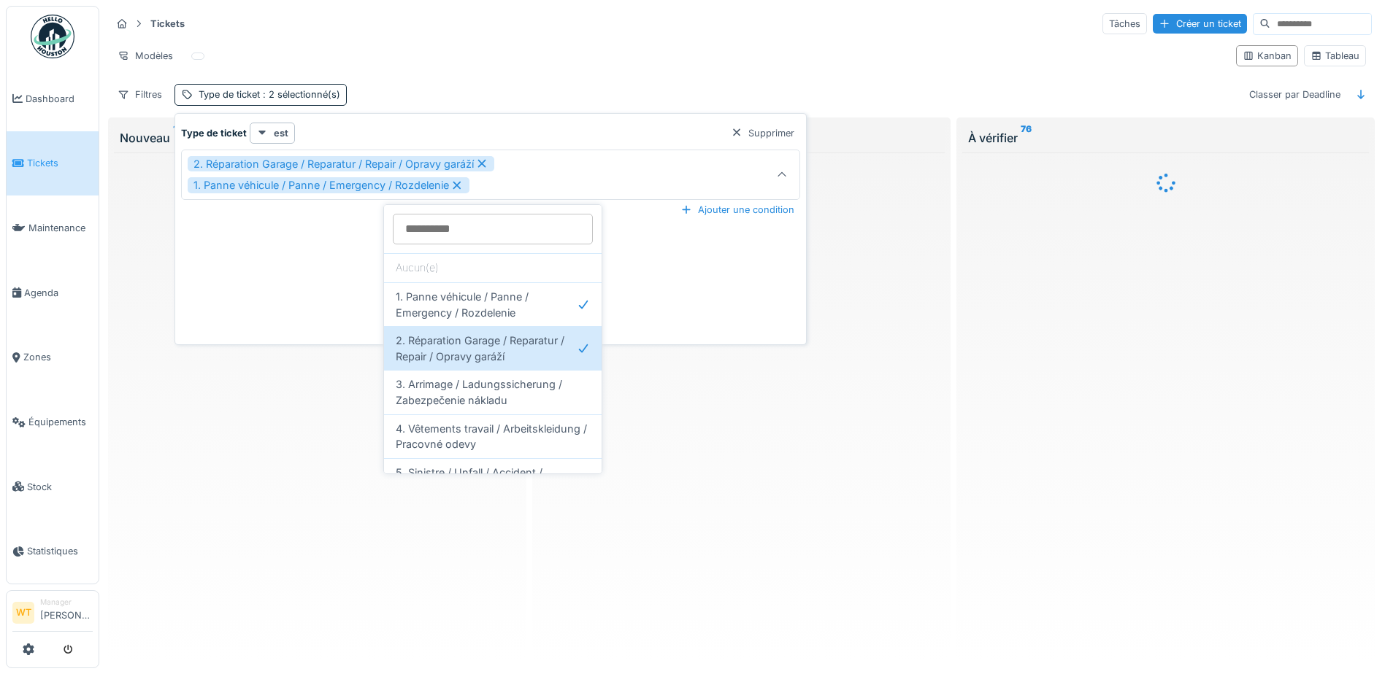
click at [541, 180] on div "2. Réparation Garage / Reparatur / Repair / Opravy garáží 1. Panne véhicule / P…" at bounding box center [455, 174] width 534 height 37
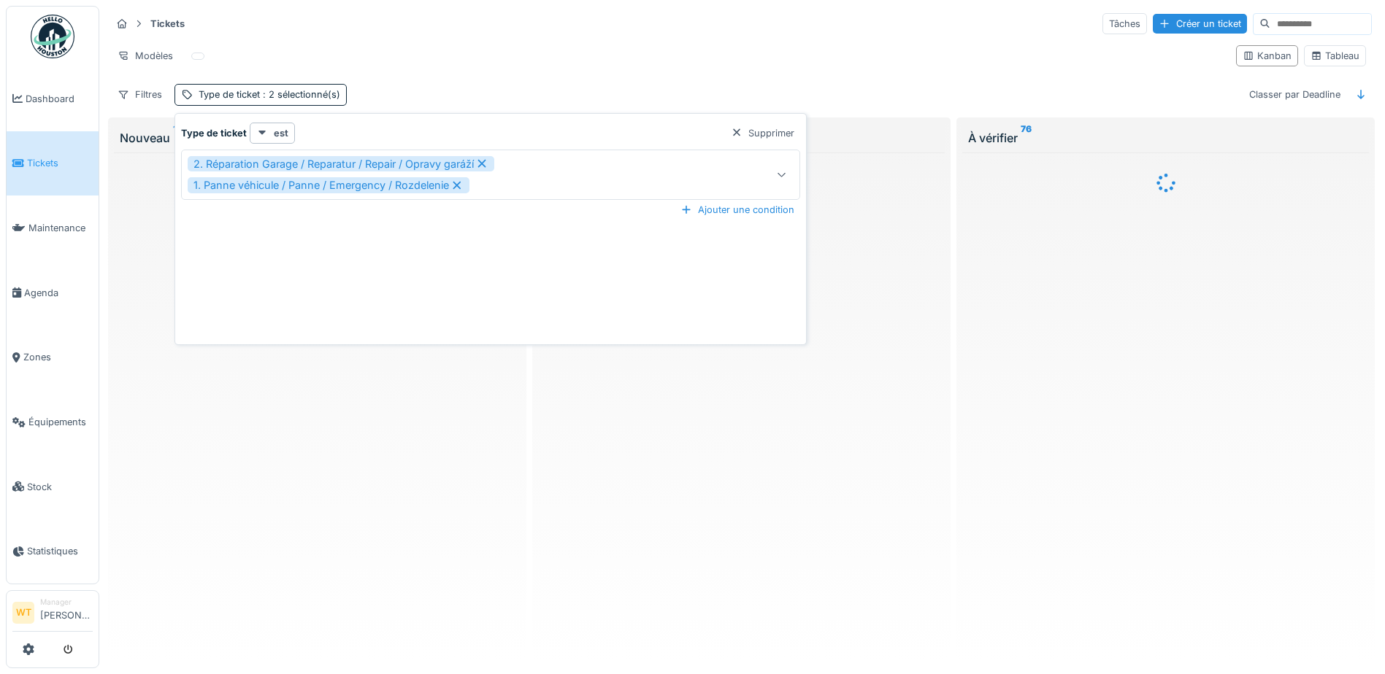
click at [788, 169] on div at bounding box center [782, 175] width 12 height 14
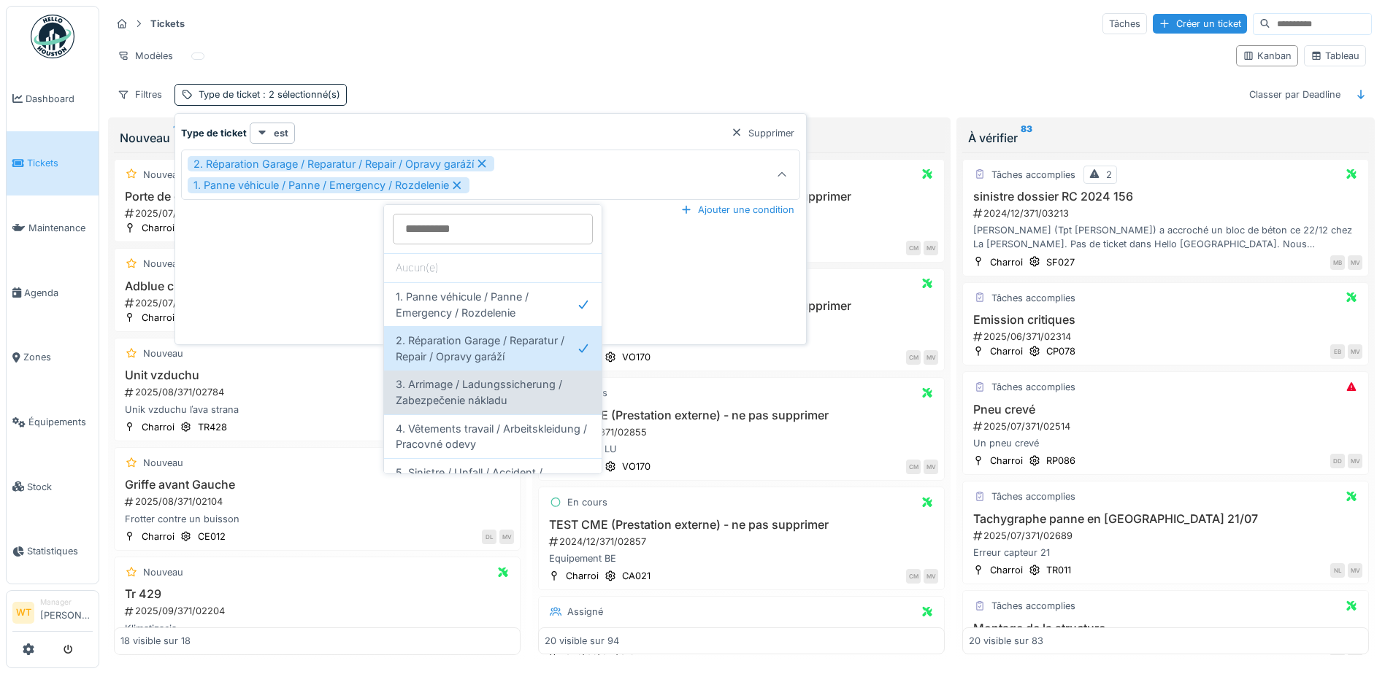
click at [487, 400] on span "3. Arrimage / Ladungssicherung / Zabezpečenie nákladu" at bounding box center [493, 392] width 194 height 31
type input "**********"
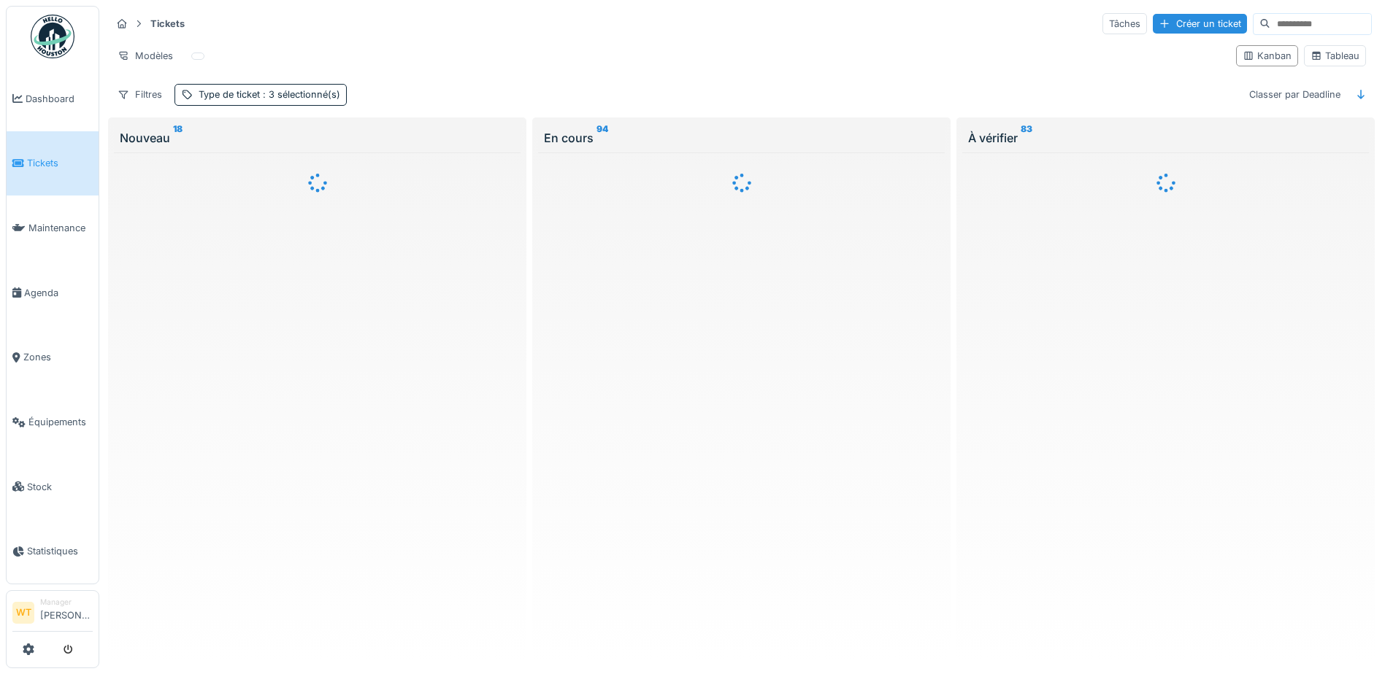
click at [401, 416] on div at bounding box center [317, 404] width 407 height 503
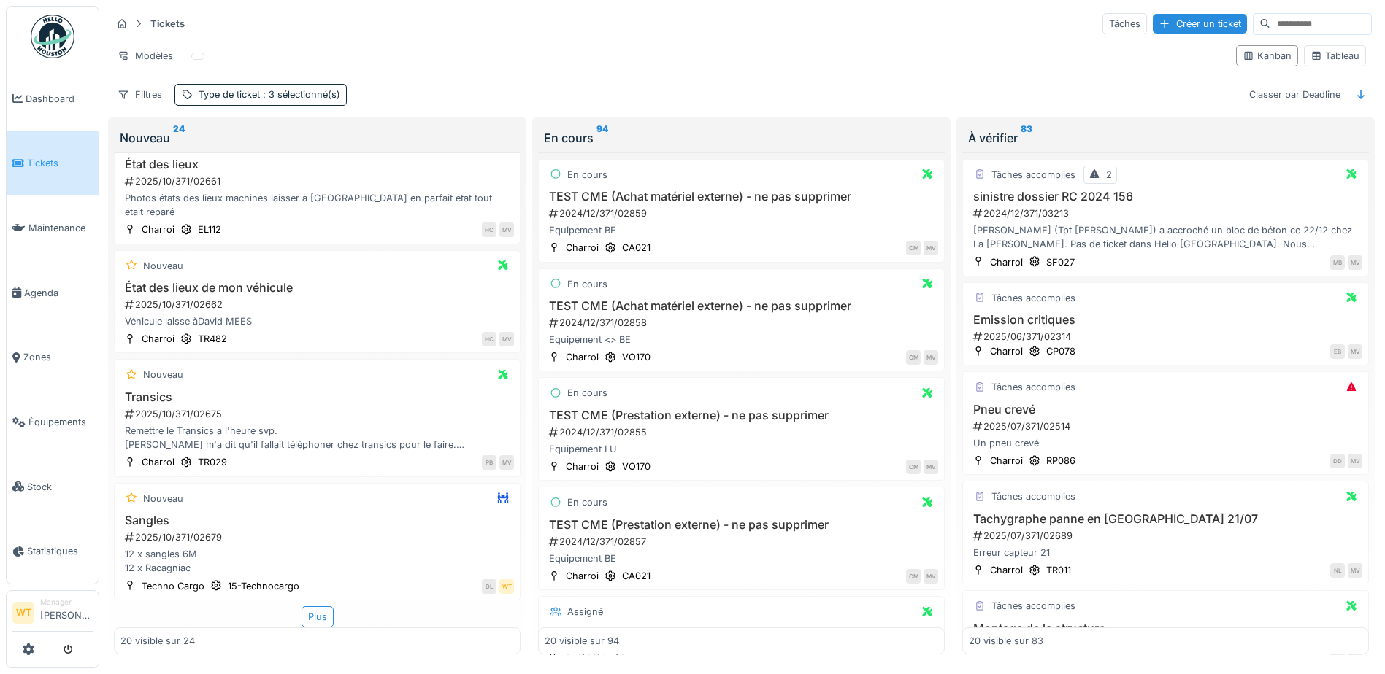
scroll to position [1762, 0]
click at [301, 607] on div "Plus" at bounding box center [317, 617] width 32 height 21
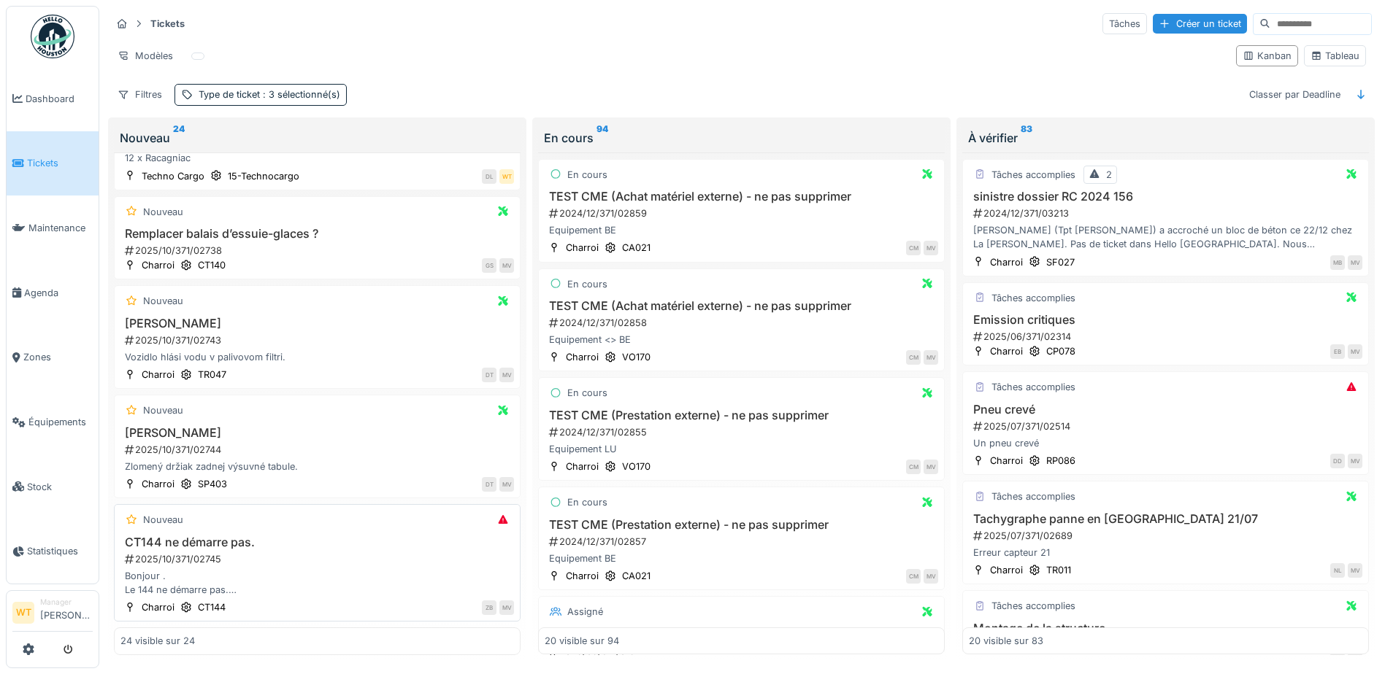
scroll to position [9, 0]
click at [217, 553] on div "2025/10/371/02745" at bounding box center [318, 560] width 390 height 14
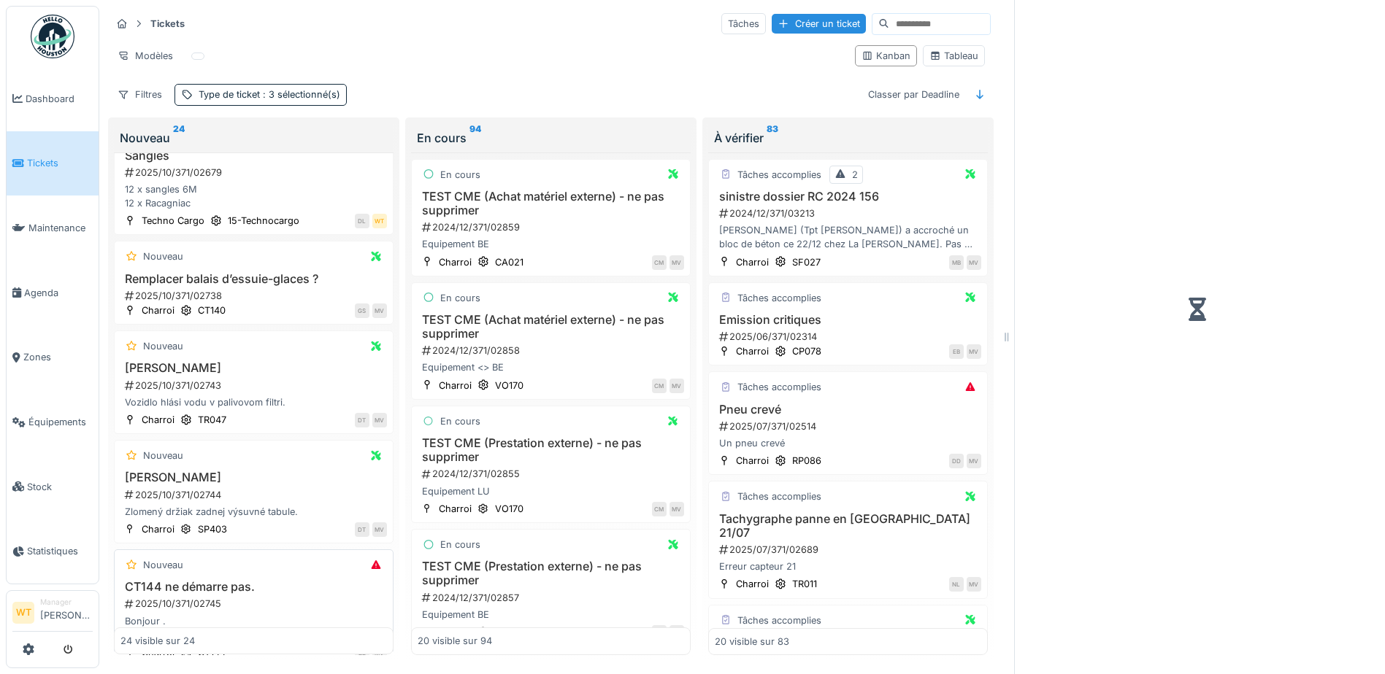
scroll to position [2302, 0]
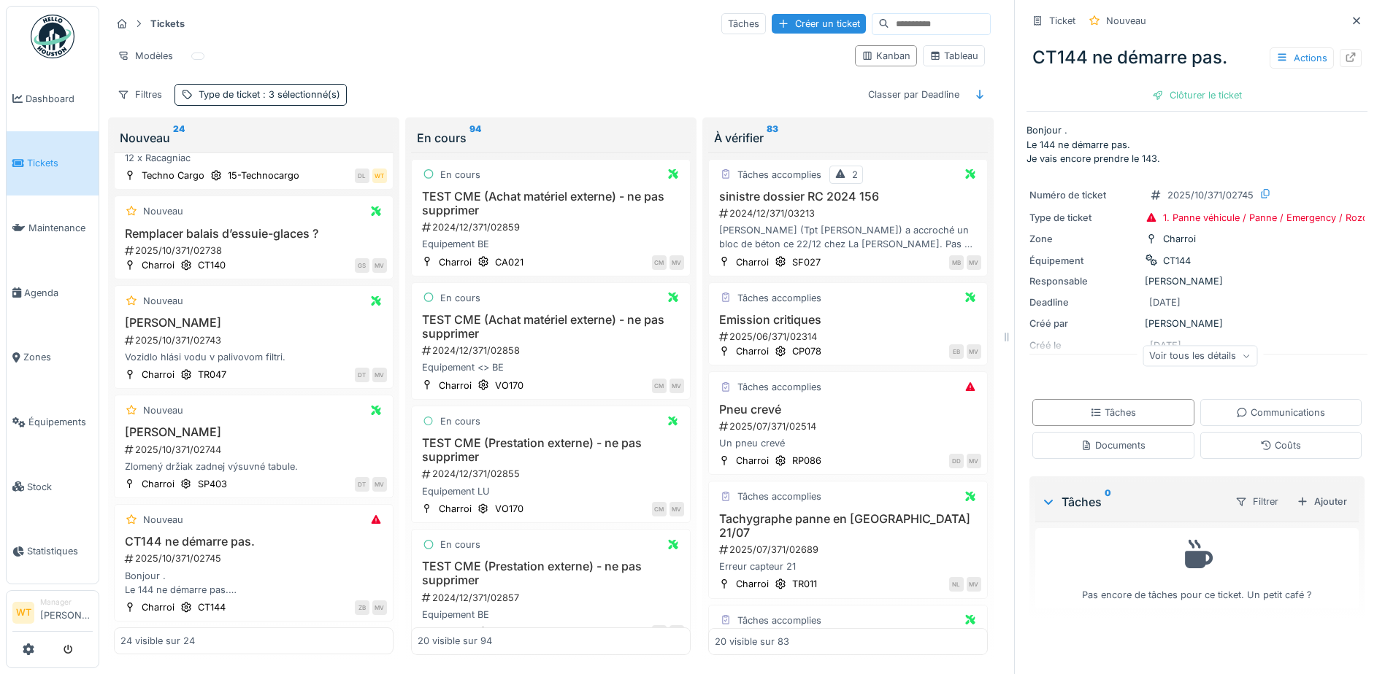
click at [1199, 346] on div "Voir tous les détails" at bounding box center [1199, 355] width 115 height 21
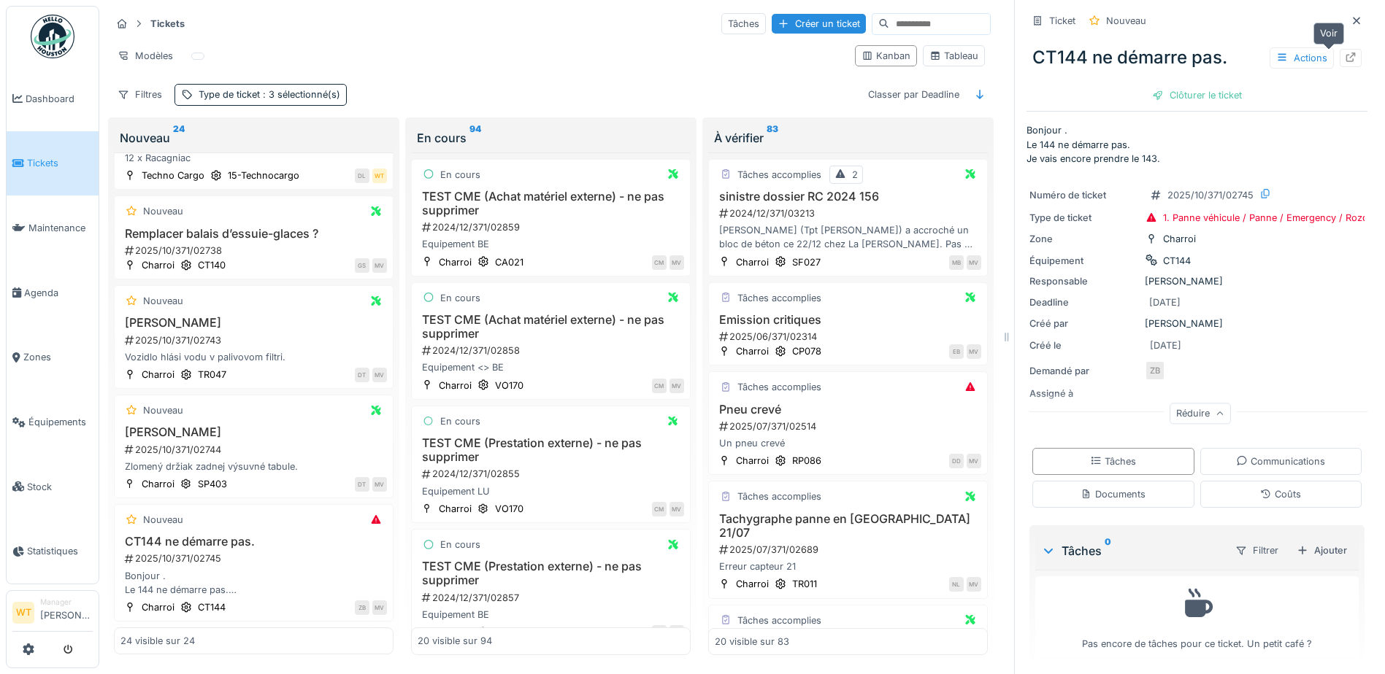
click at [1346, 53] on icon at bounding box center [1350, 57] width 9 height 9
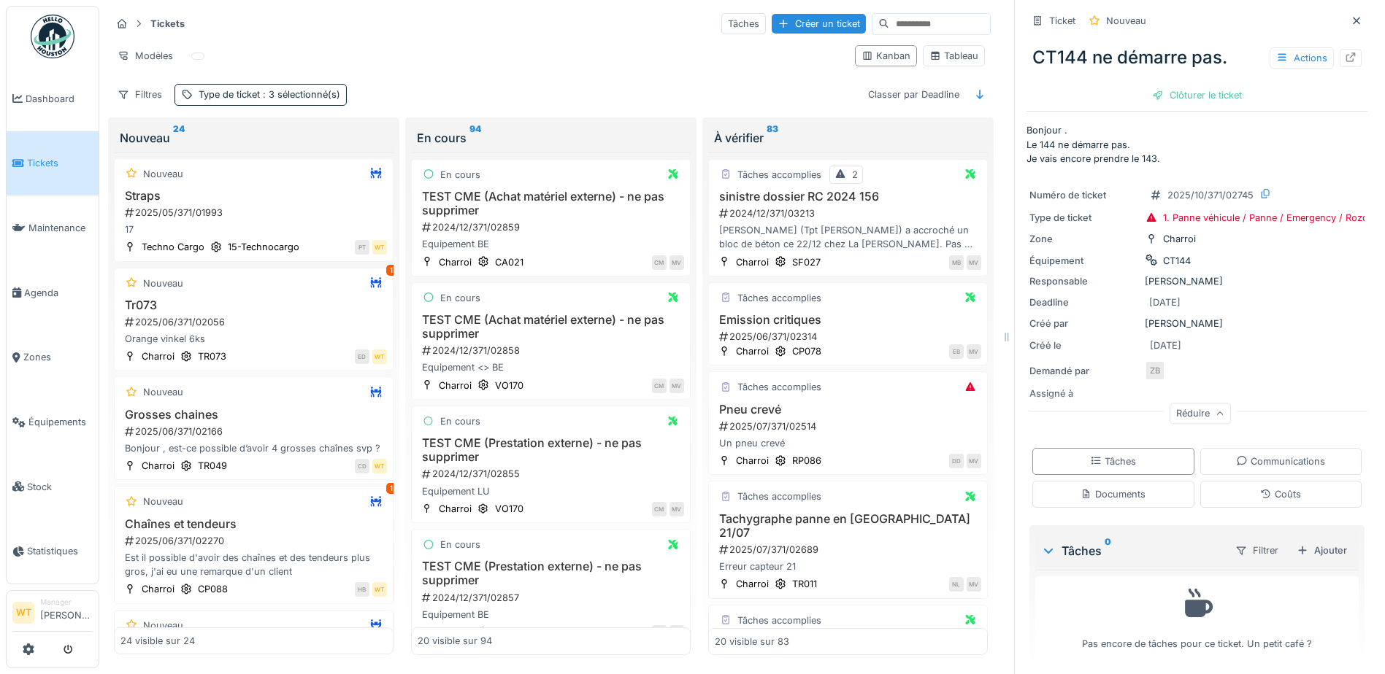
scroll to position [0, 0]
click at [190, 426] on div "2025/06/371/02166" at bounding box center [254, 433] width 263 height 14
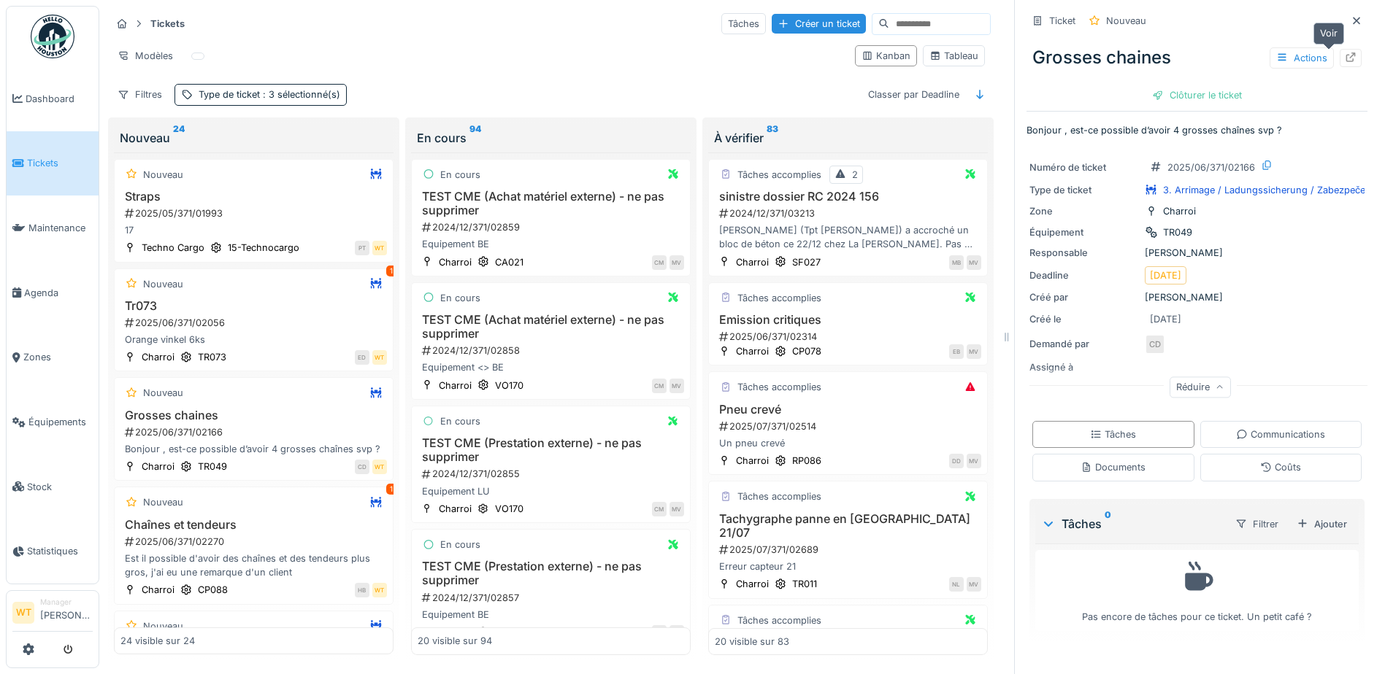
click at [1344, 53] on icon at bounding box center [1350, 57] width 12 height 9
click at [36, 404] on link "Équipements" at bounding box center [53, 422] width 92 height 65
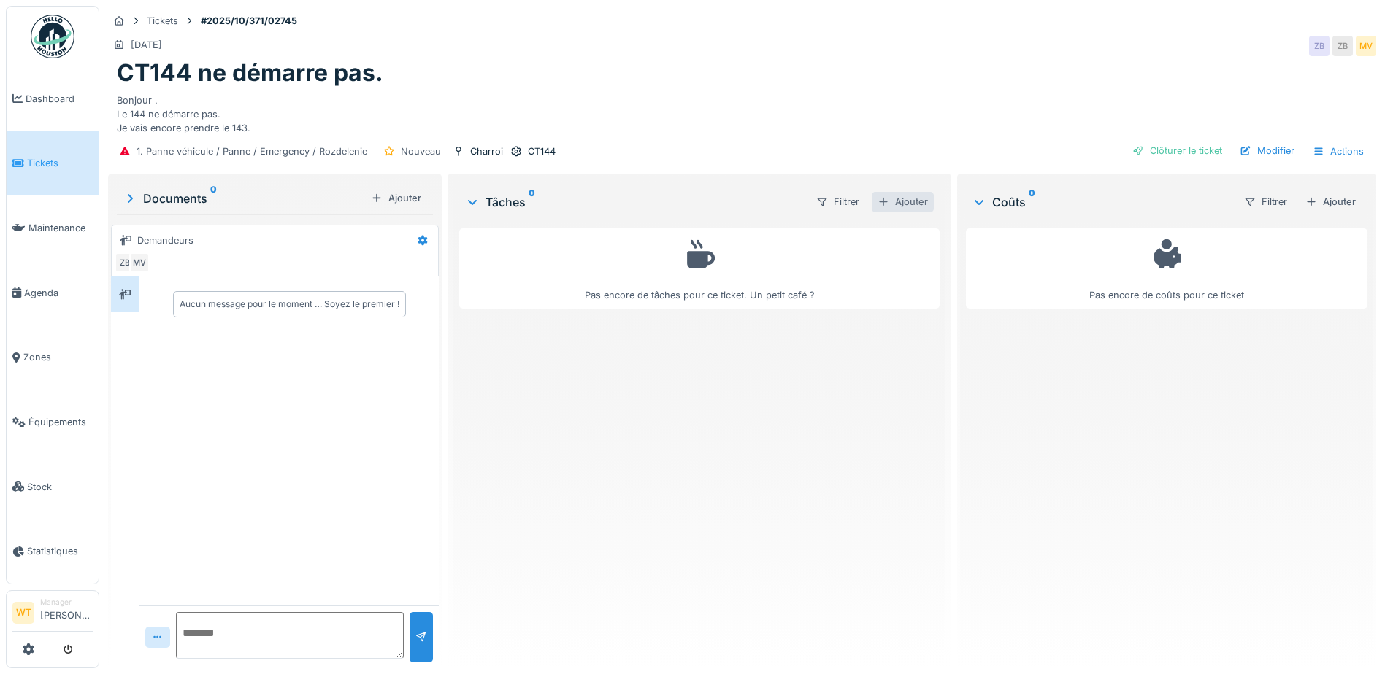
click at [893, 208] on div "Ajouter" at bounding box center [902, 202] width 62 height 20
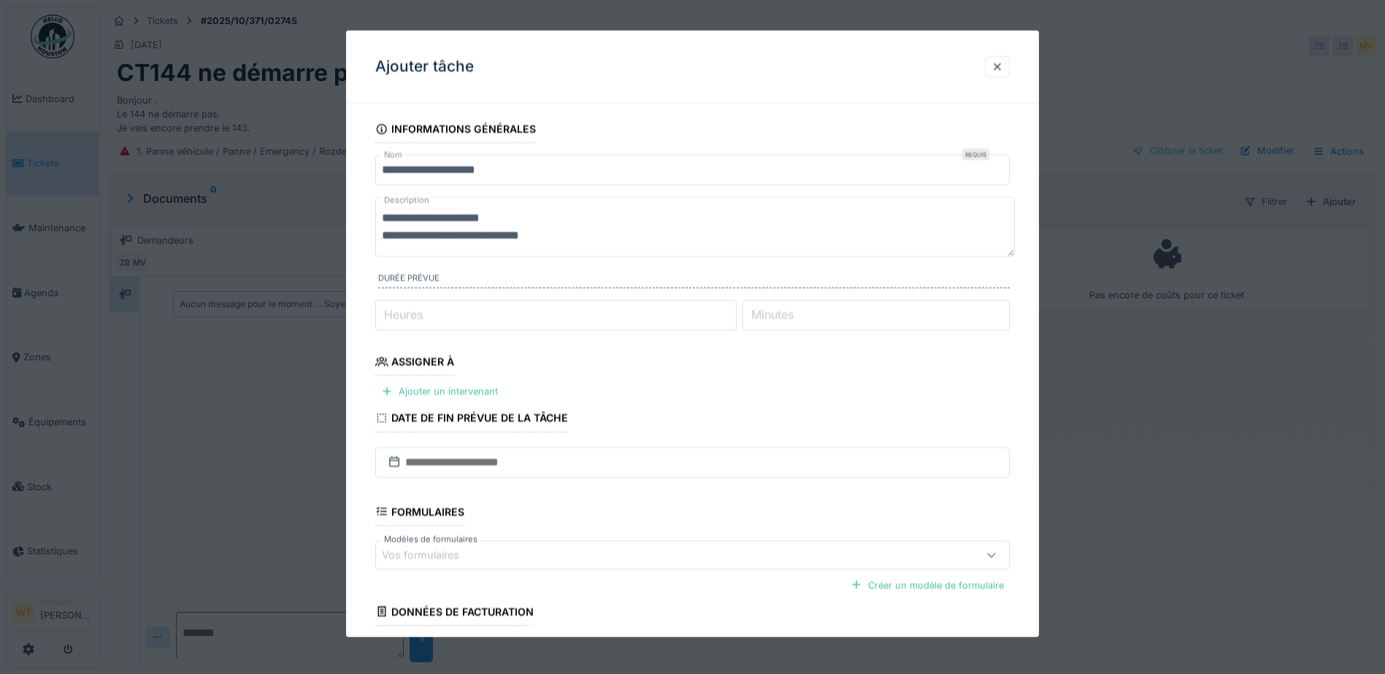
scroll to position [35, 0]
click at [419, 390] on div "Ajouter un intervenant" at bounding box center [439, 392] width 128 height 20
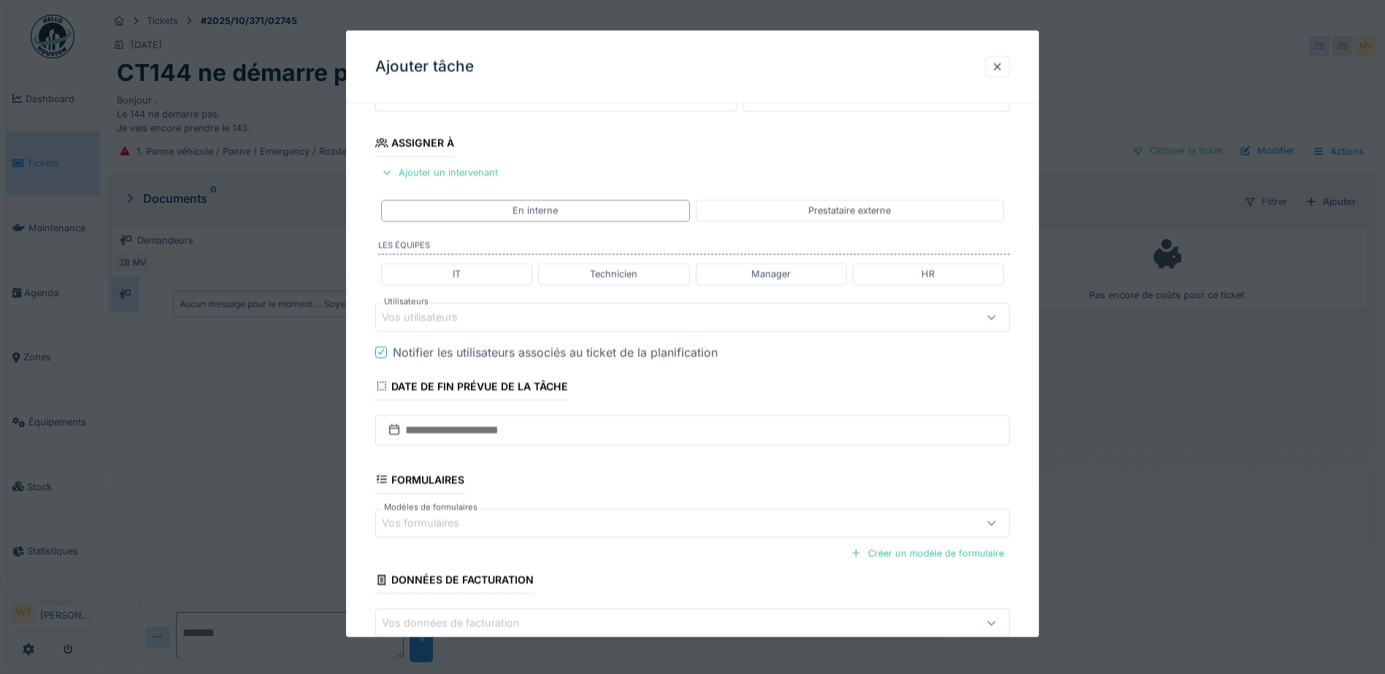
click at [488, 318] on div "Vos utilisateurs" at bounding box center [655, 317] width 547 height 16
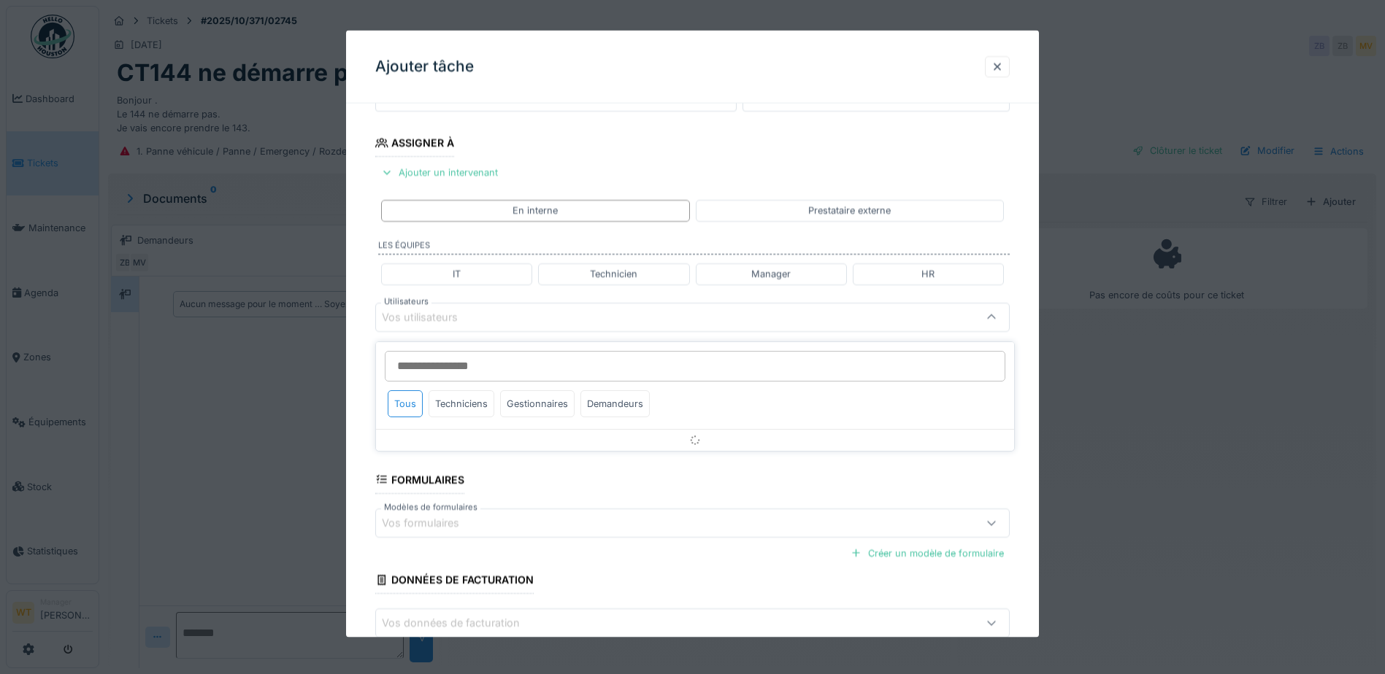
scroll to position [202, 0]
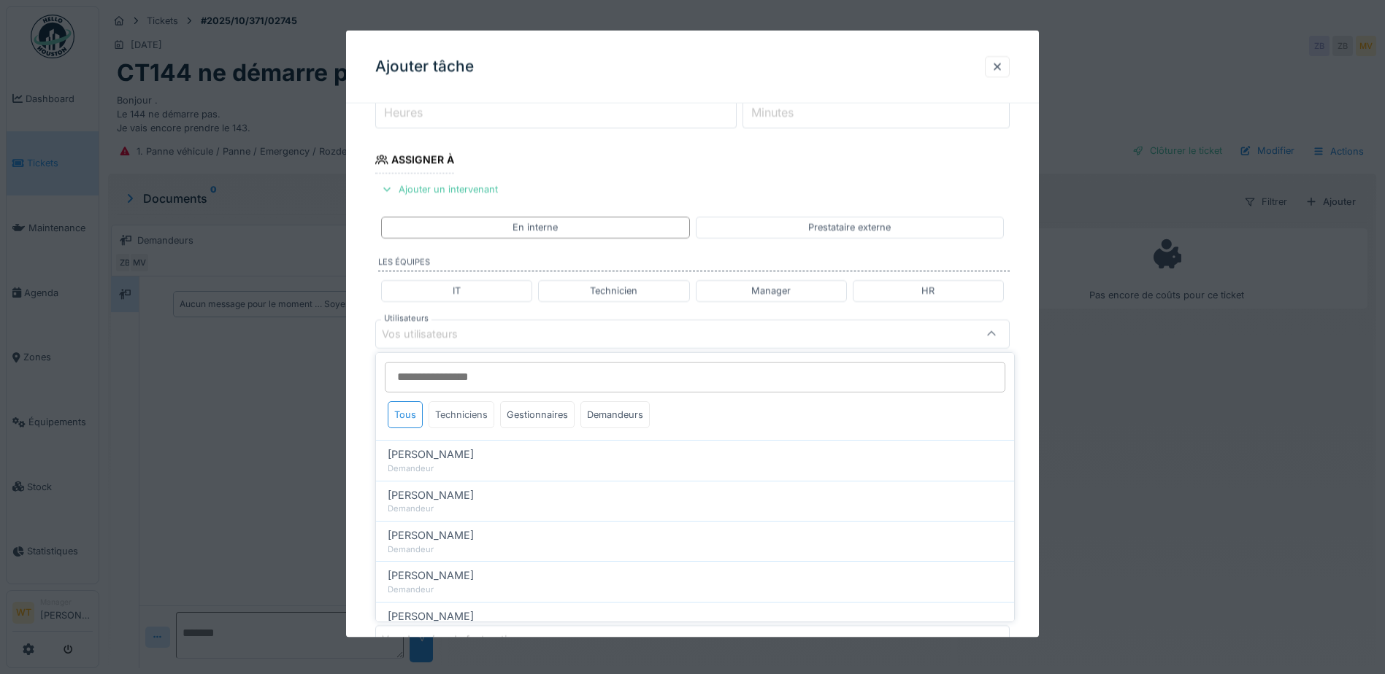
click at [459, 414] on div "Techniciens" at bounding box center [461, 414] width 66 height 27
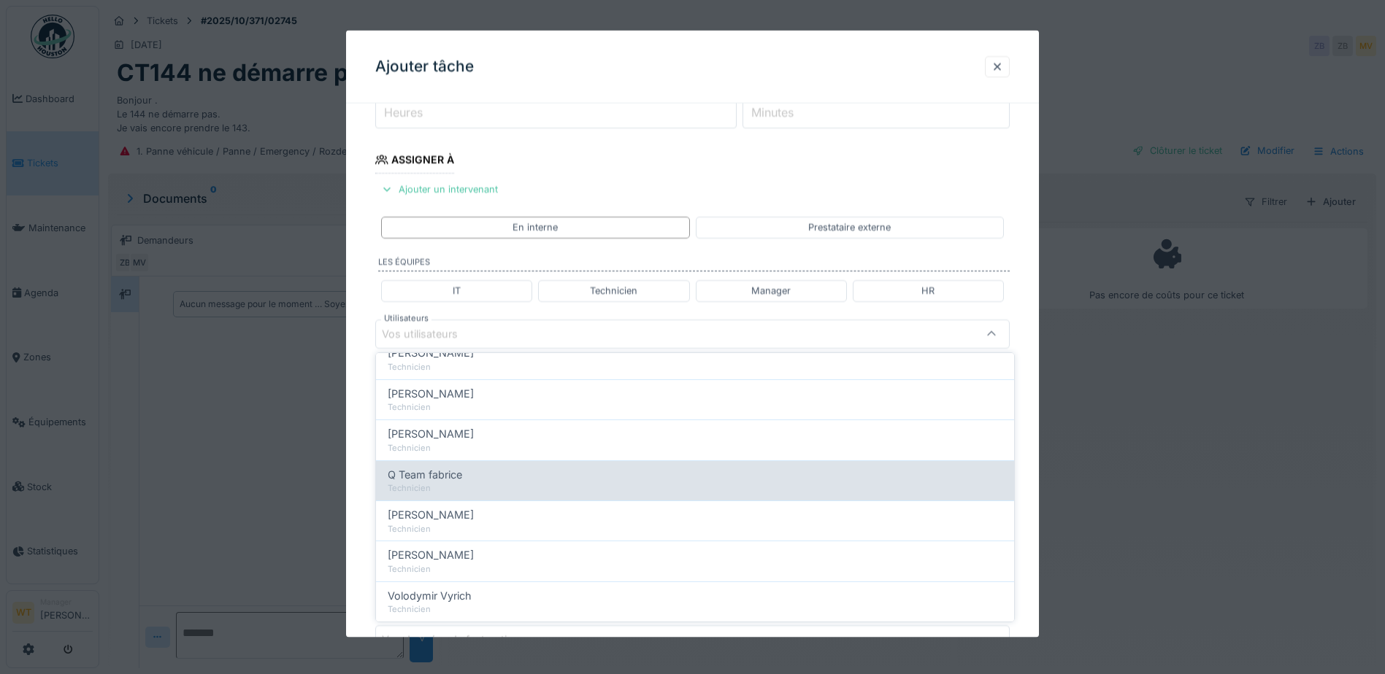
scroll to position [249, 0]
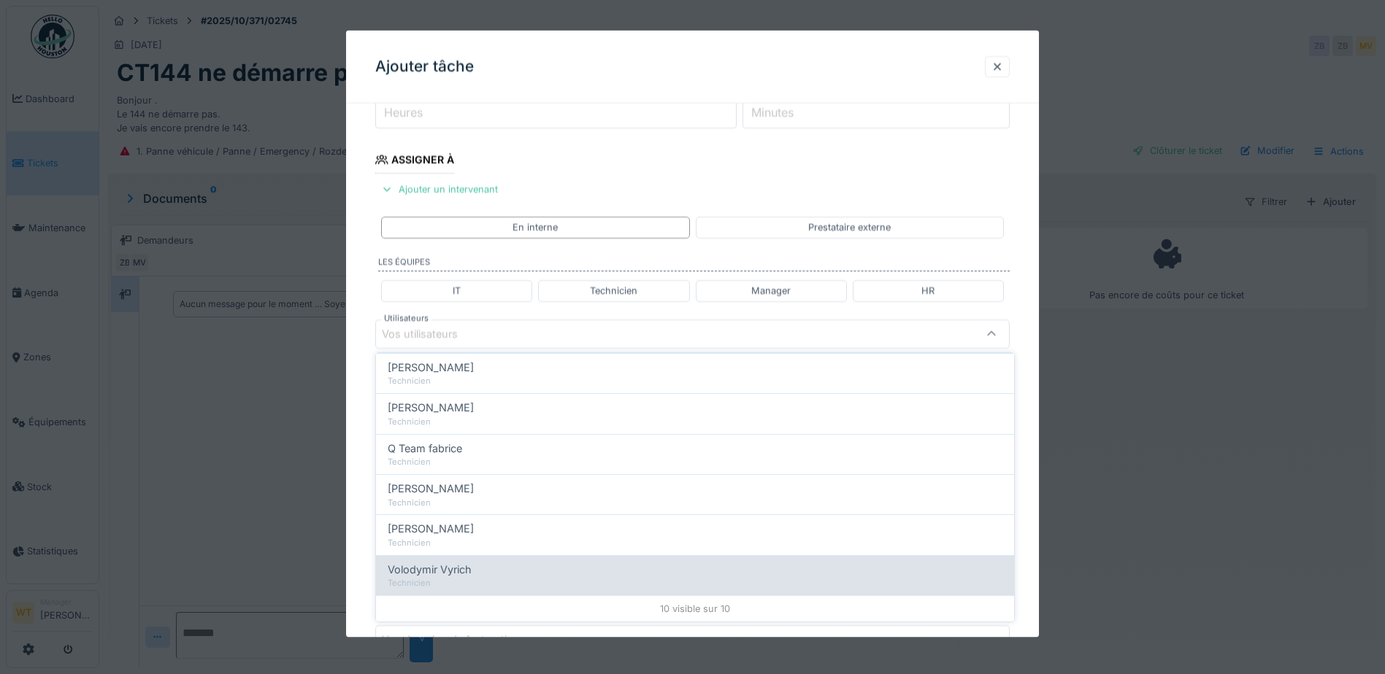
click at [447, 565] on span "Volodymir Vyrich" at bounding box center [430, 570] width 84 height 16
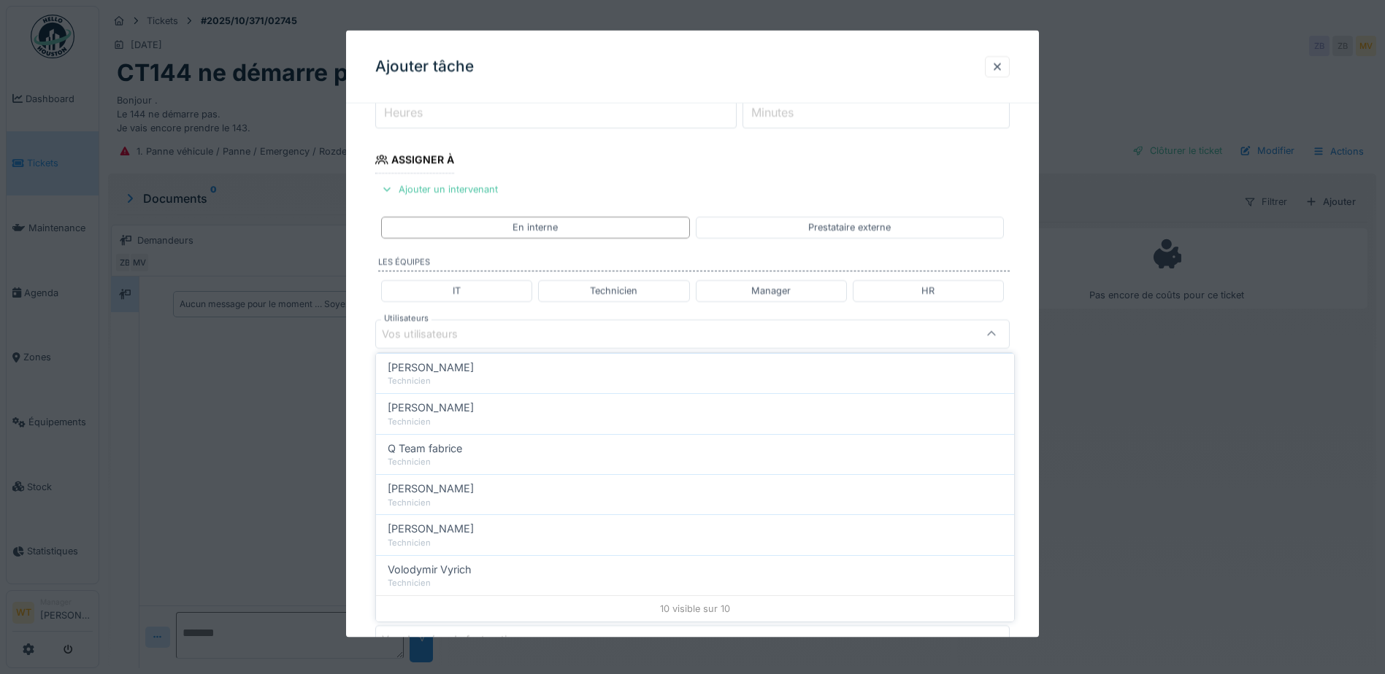
type input "*****"
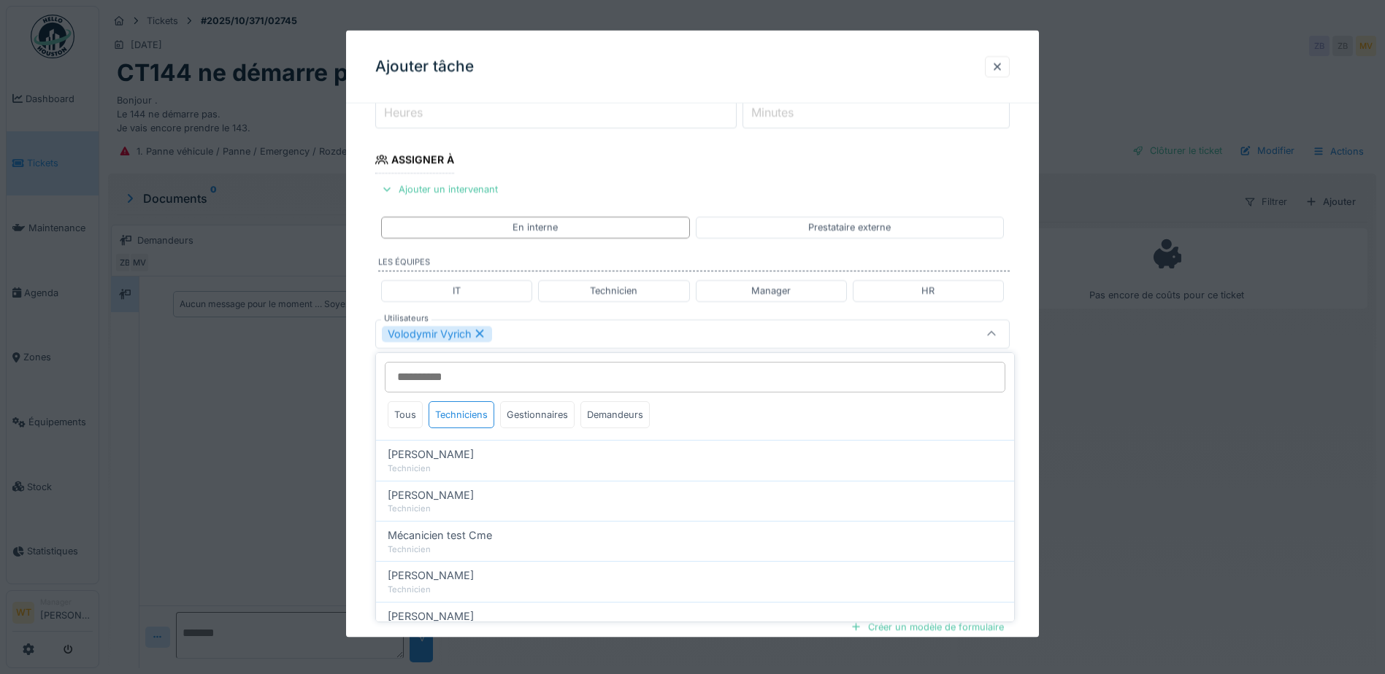
click at [609, 342] on div "Volodymir Vyrich" at bounding box center [692, 333] width 634 height 29
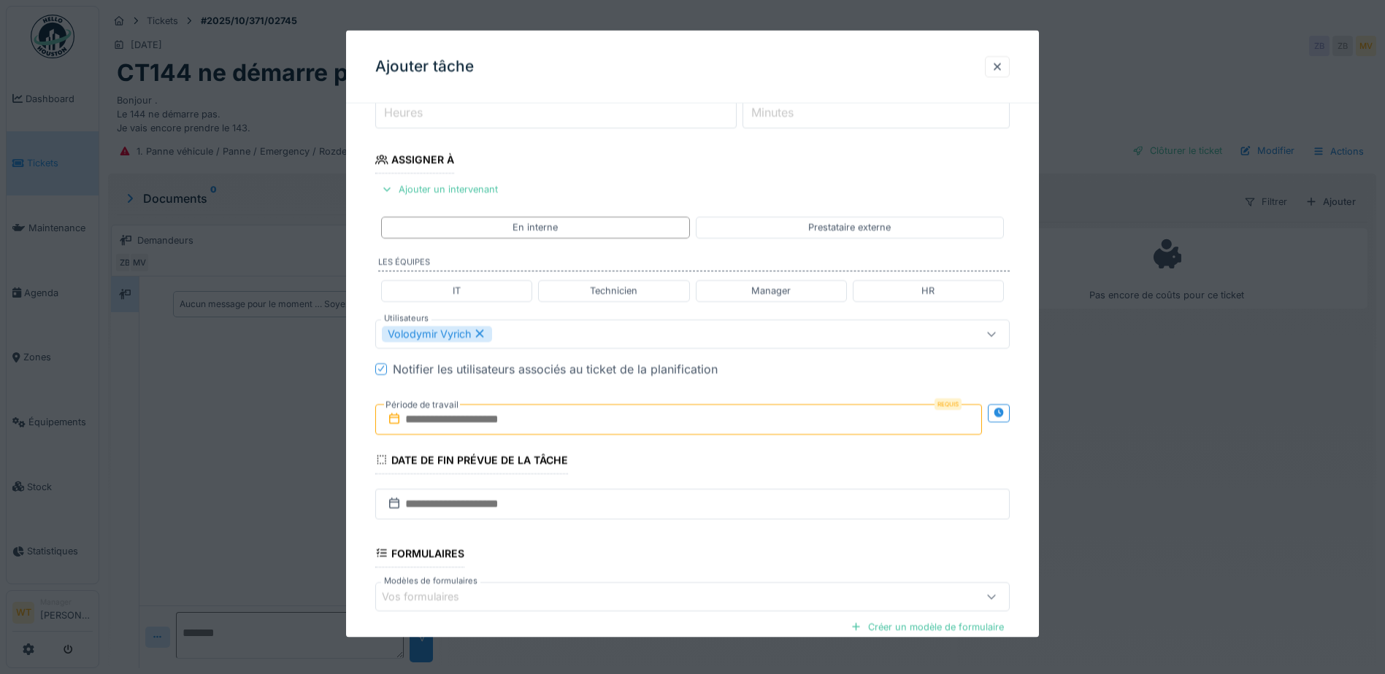
click at [569, 415] on input "text" at bounding box center [678, 419] width 607 height 31
click at [611, 563] on div "13" at bounding box center [610, 562] width 20 height 21
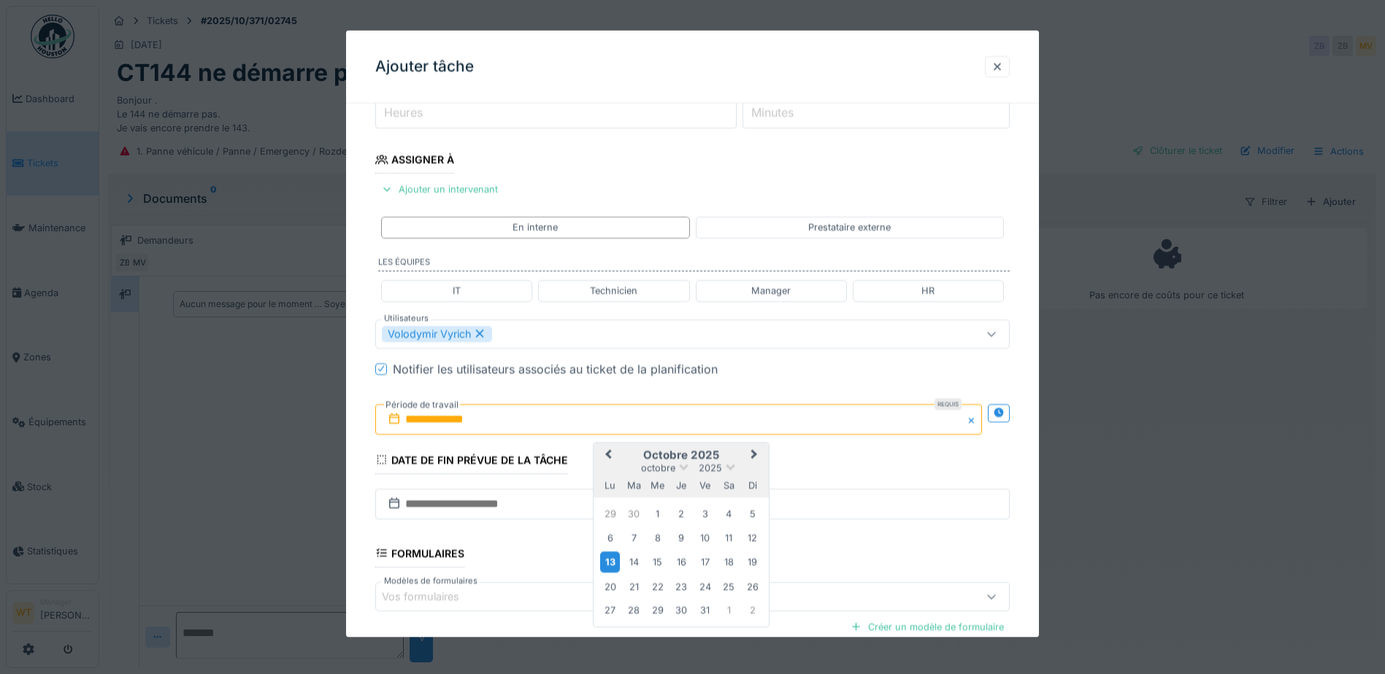
click at [611, 563] on div "13" at bounding box center [610, 562] width 20 height 21
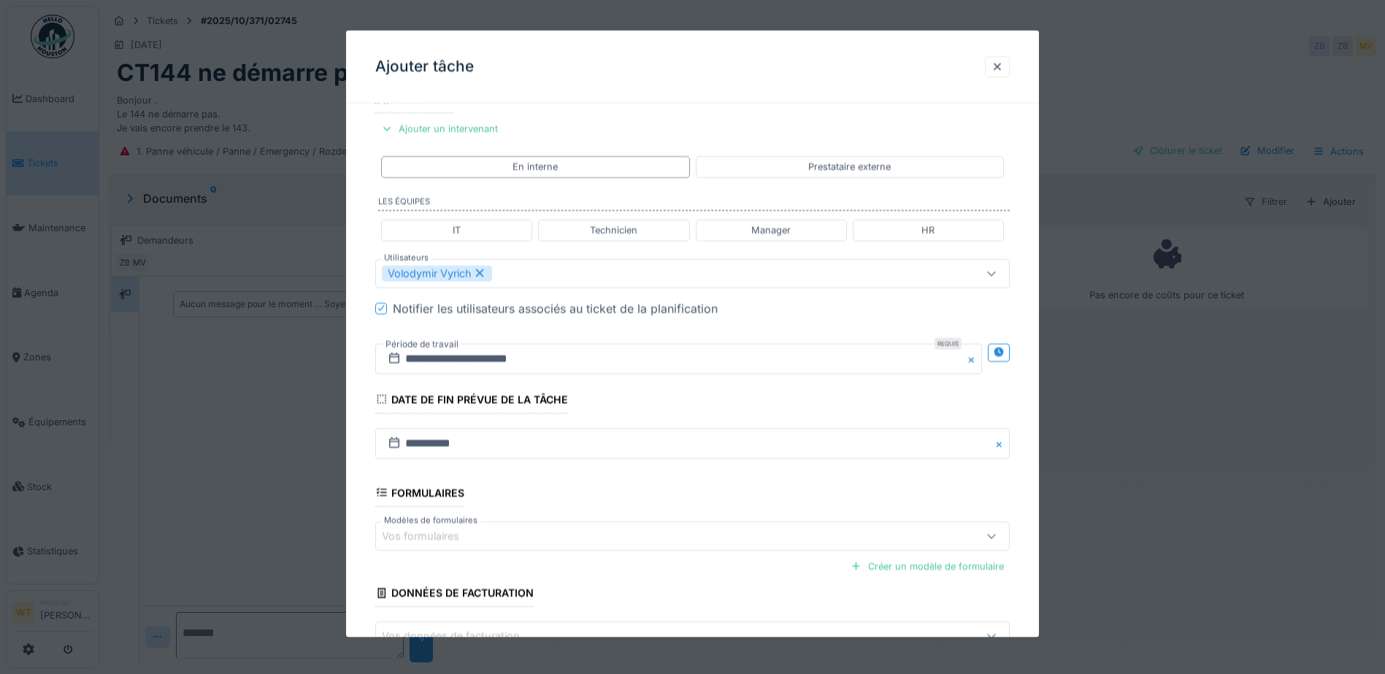
scroll to position [359, 0]
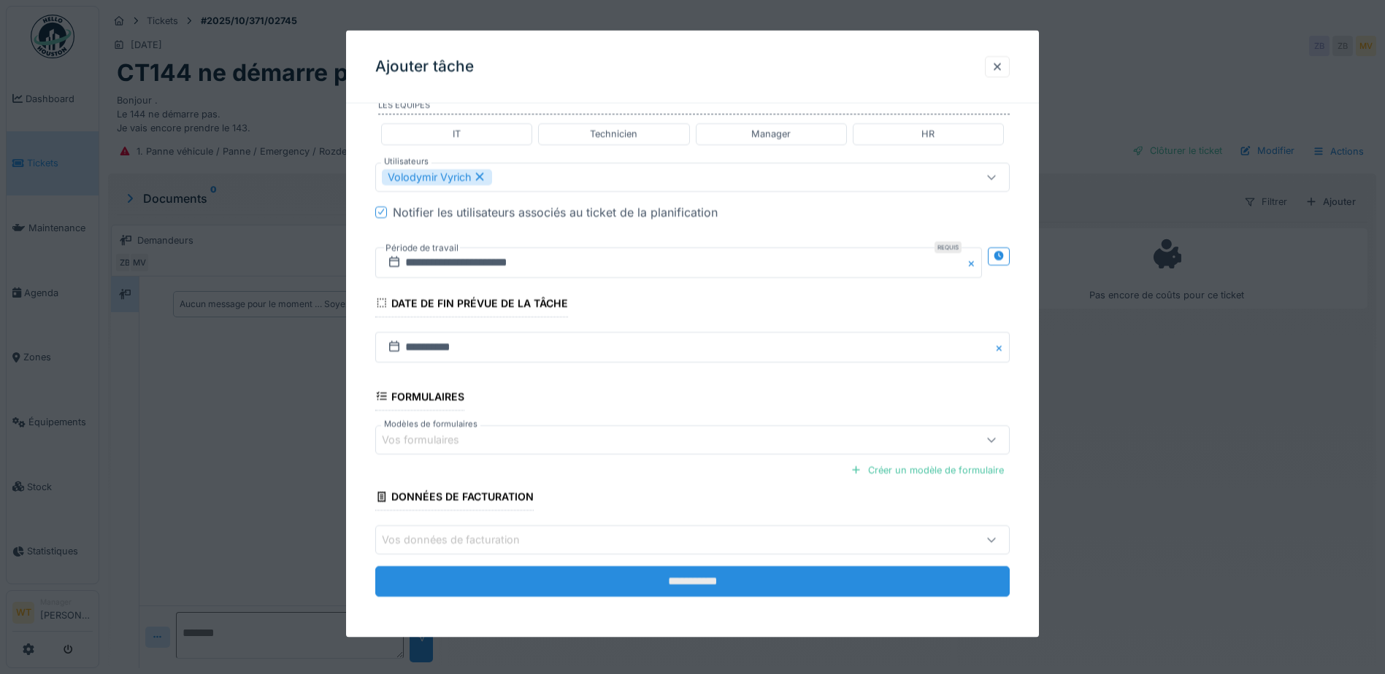
click at [574, 582] on input "**********" at bounding box center [692, 581] width 634 height 31
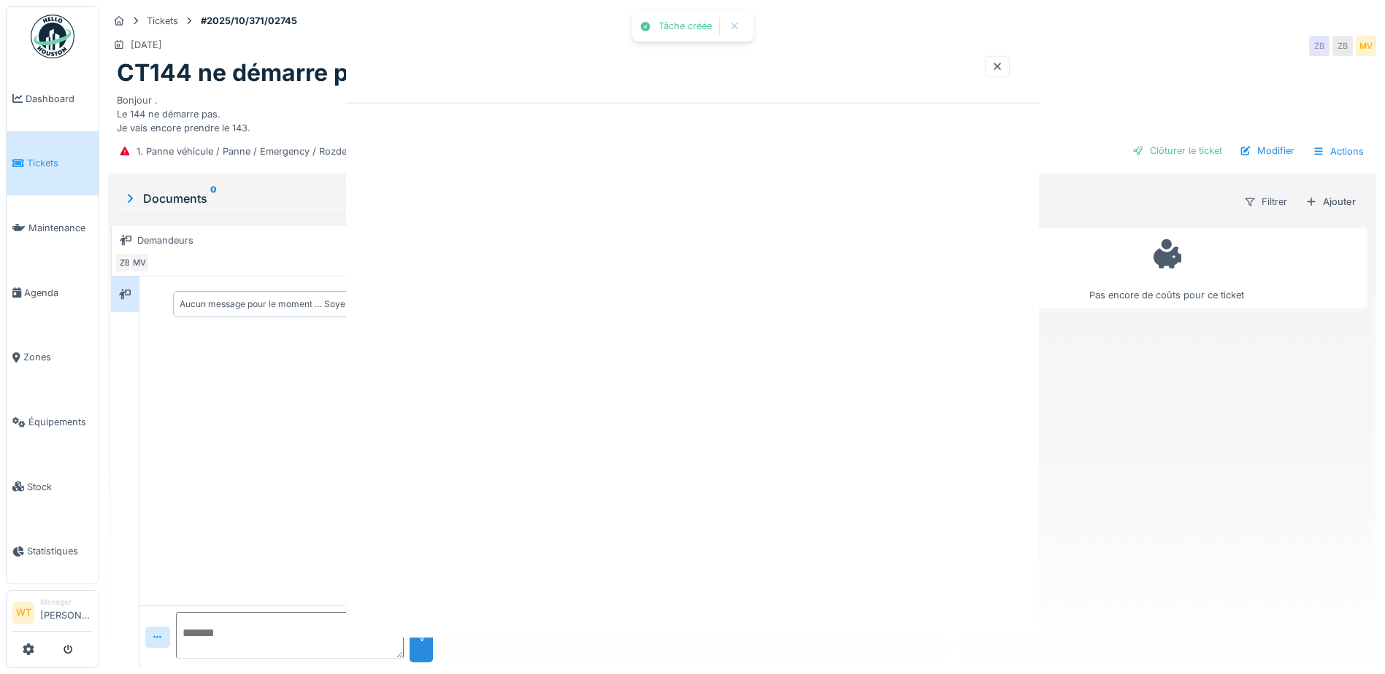
scroll to position [0, 0]
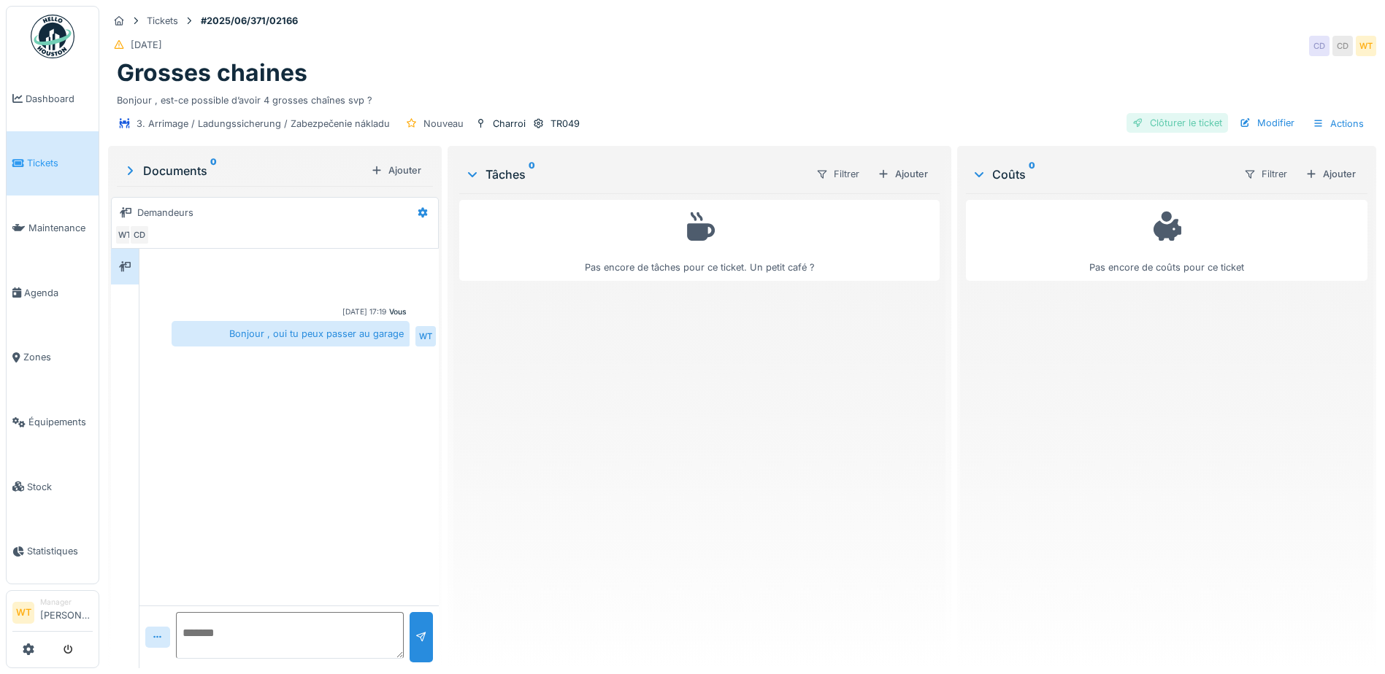
click at [1171, 123] on div "Clôturer le ticket" at bounding box center [1176, 123] width 101 height 20
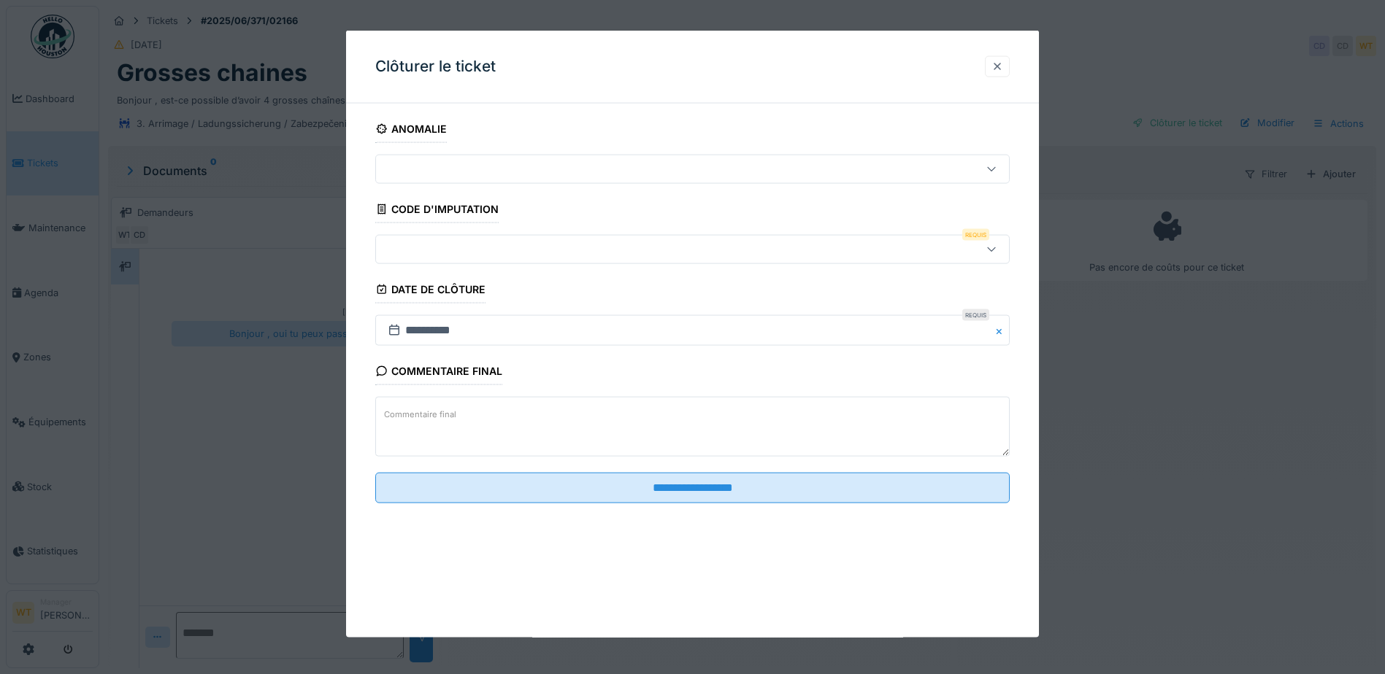
click at [991, 64] on div at bounding box center [997, 65] width 25 height 21
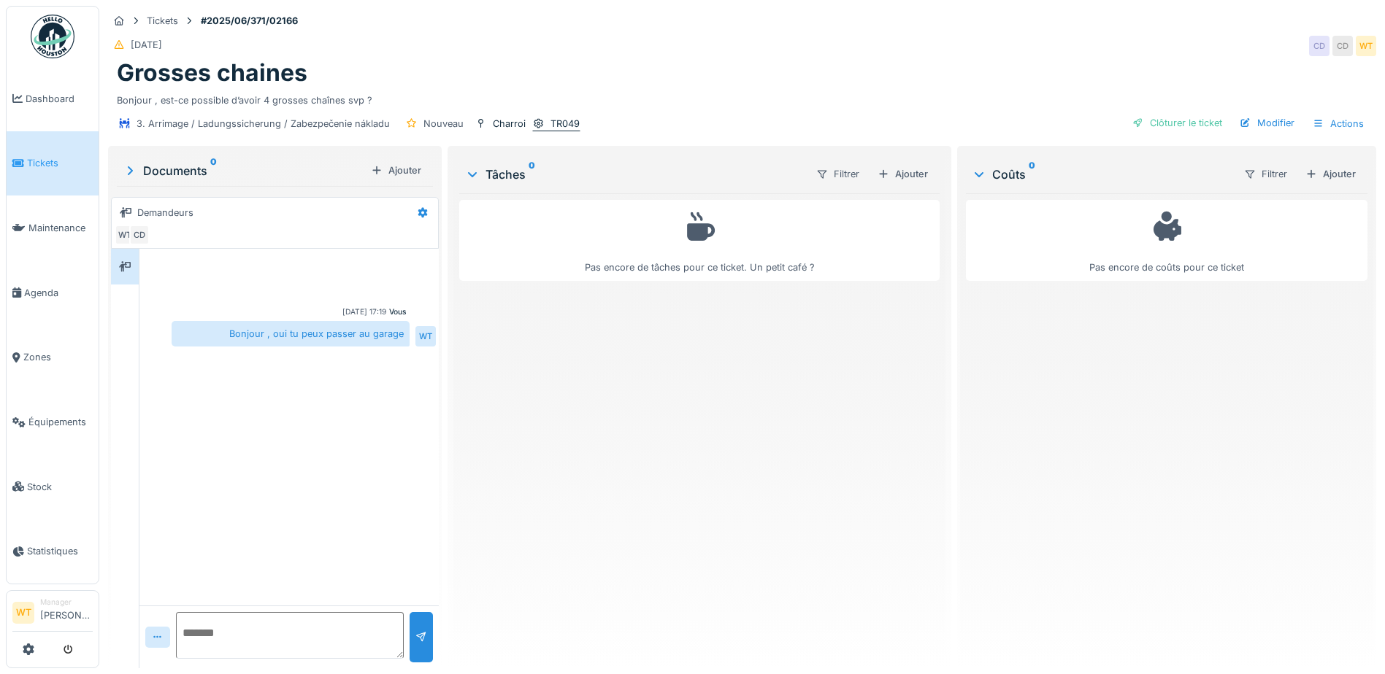
click at [555, 128] on div "TR049" at bounding box center [564, 124] width 29 height 14
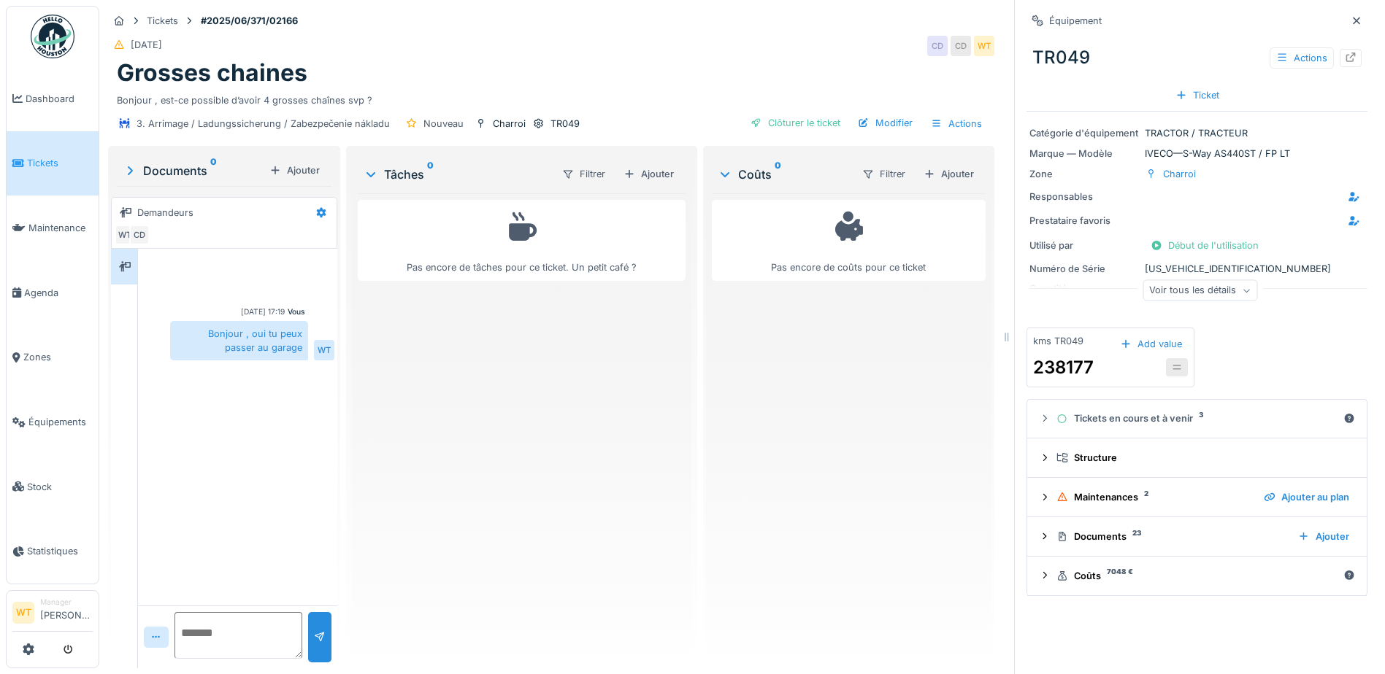
click at [1201, 288] on div "Voir tous les détails" at bounding box center [1199, 290] width 115 height 21
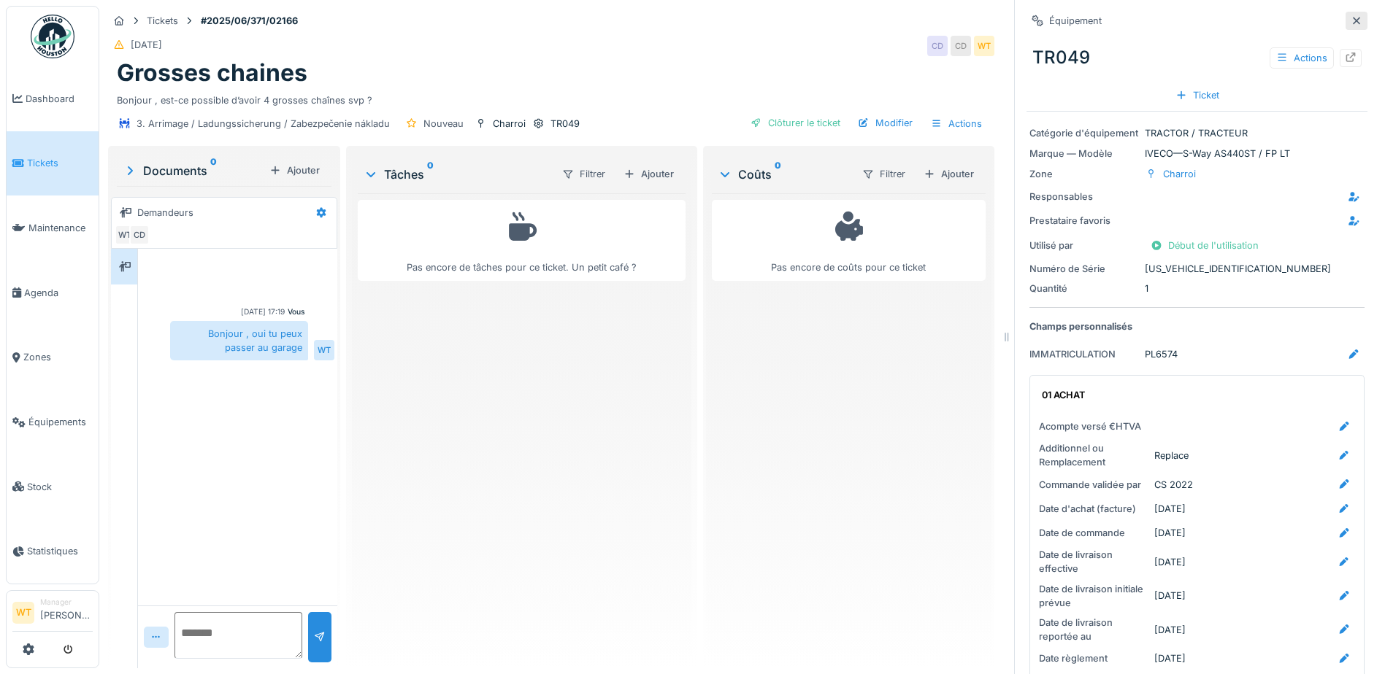
click at [1350, 20] on icon at bounding box center [1356, 20] width 12 height 9
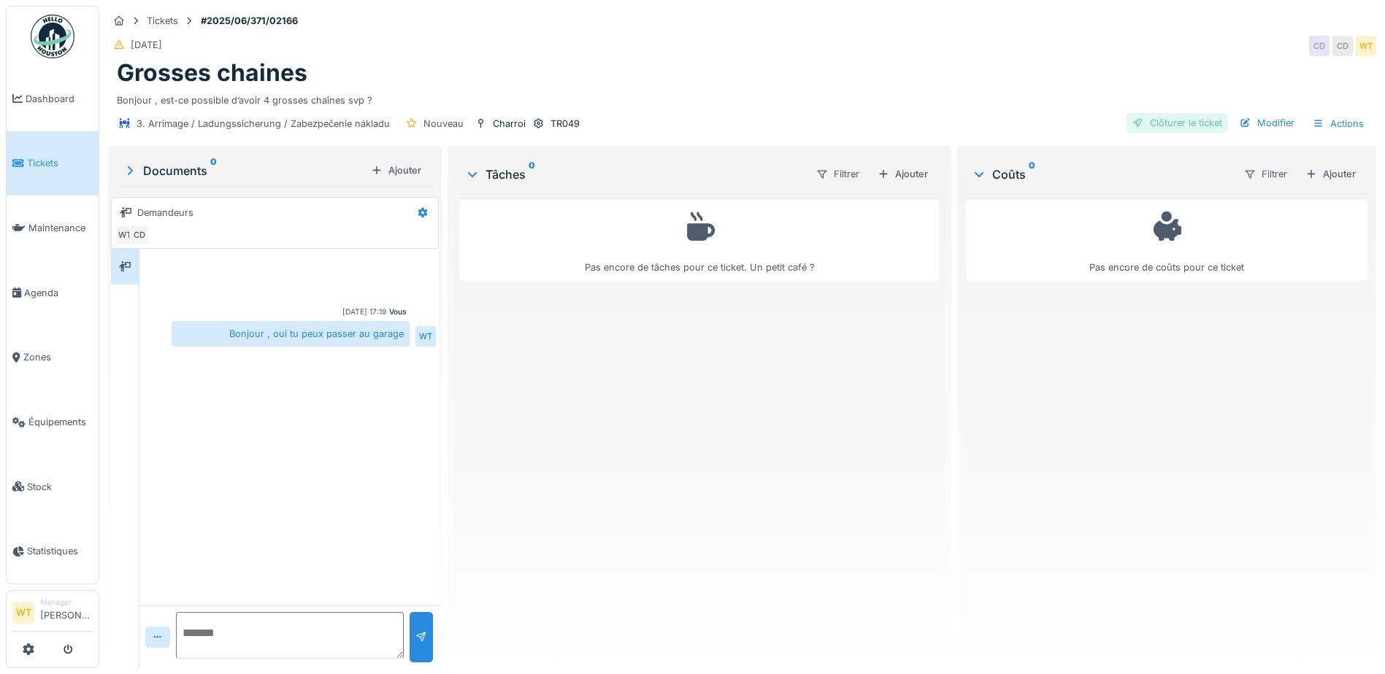
click at [1142, 126] on div "Clôturer le ticket" at bounding box center [1176, 123] width 101 height 20
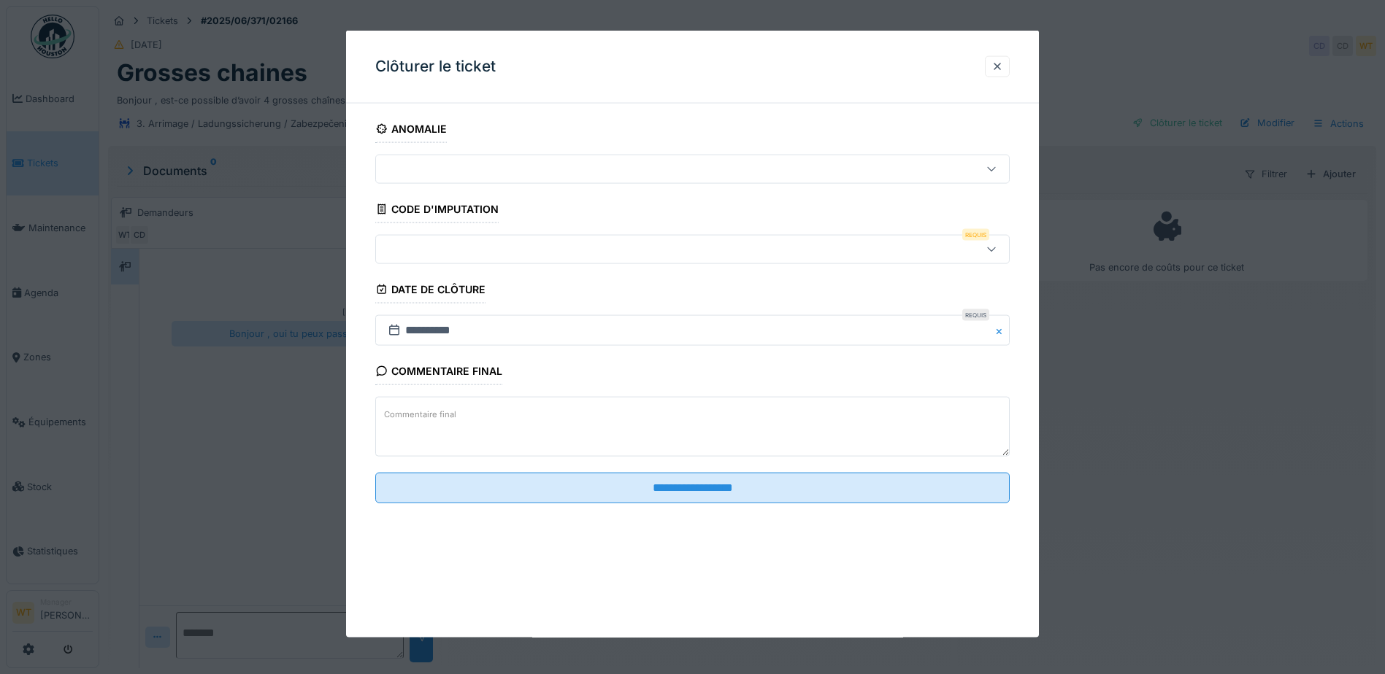
drag, startPoint x: 1004, startPoint y: 63, endPoint x: 955, endPoint y: 60, distance: 48.3
click at [1003, 64] on div at bounding box center [997, 66] width 12 height 14
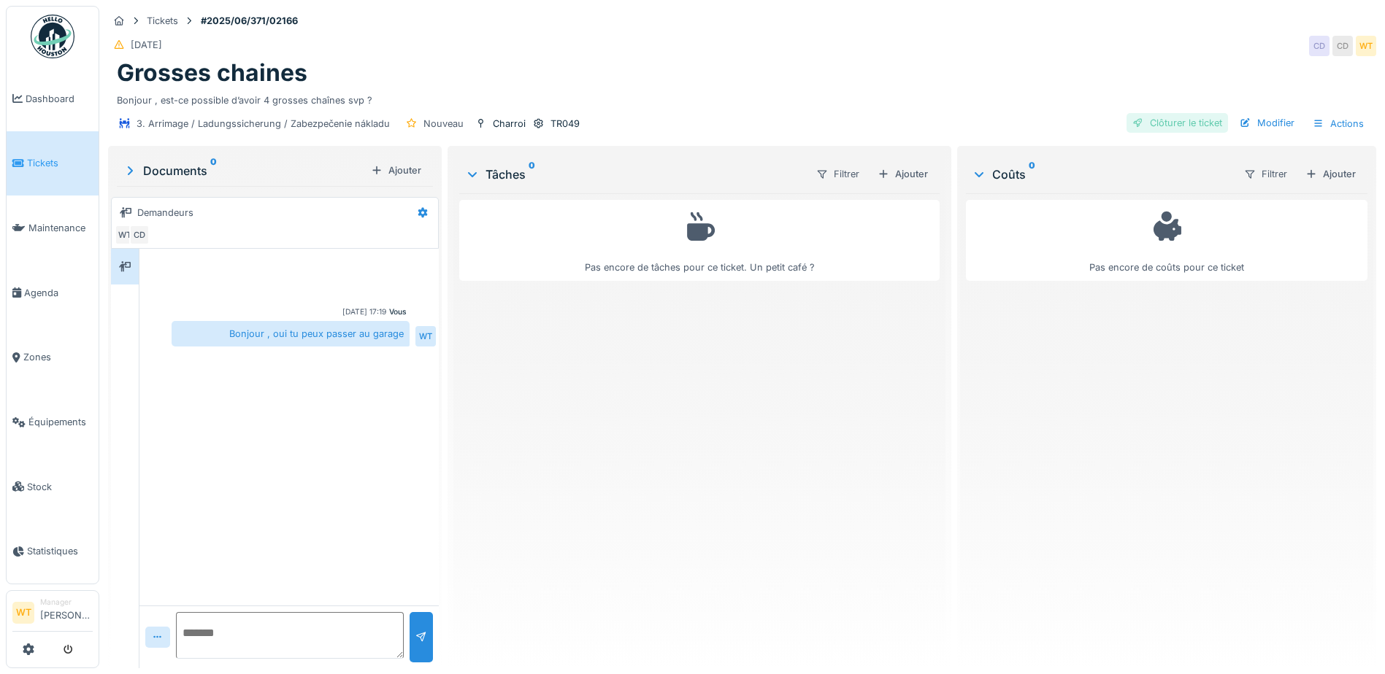
click at [1132, 123] on div at bounding box center [1138, 123] width 12 height 14
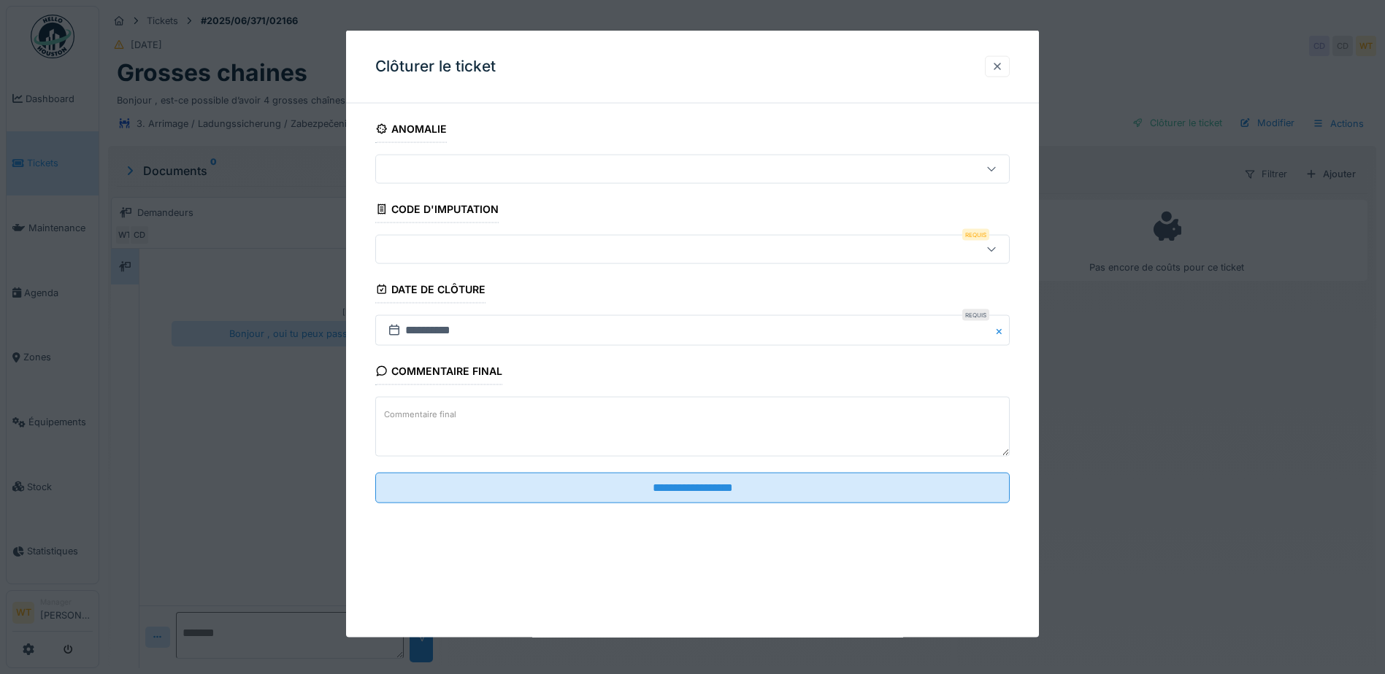
click at [998, 66] on div at bounding box center [997, 66] width 12 height 14
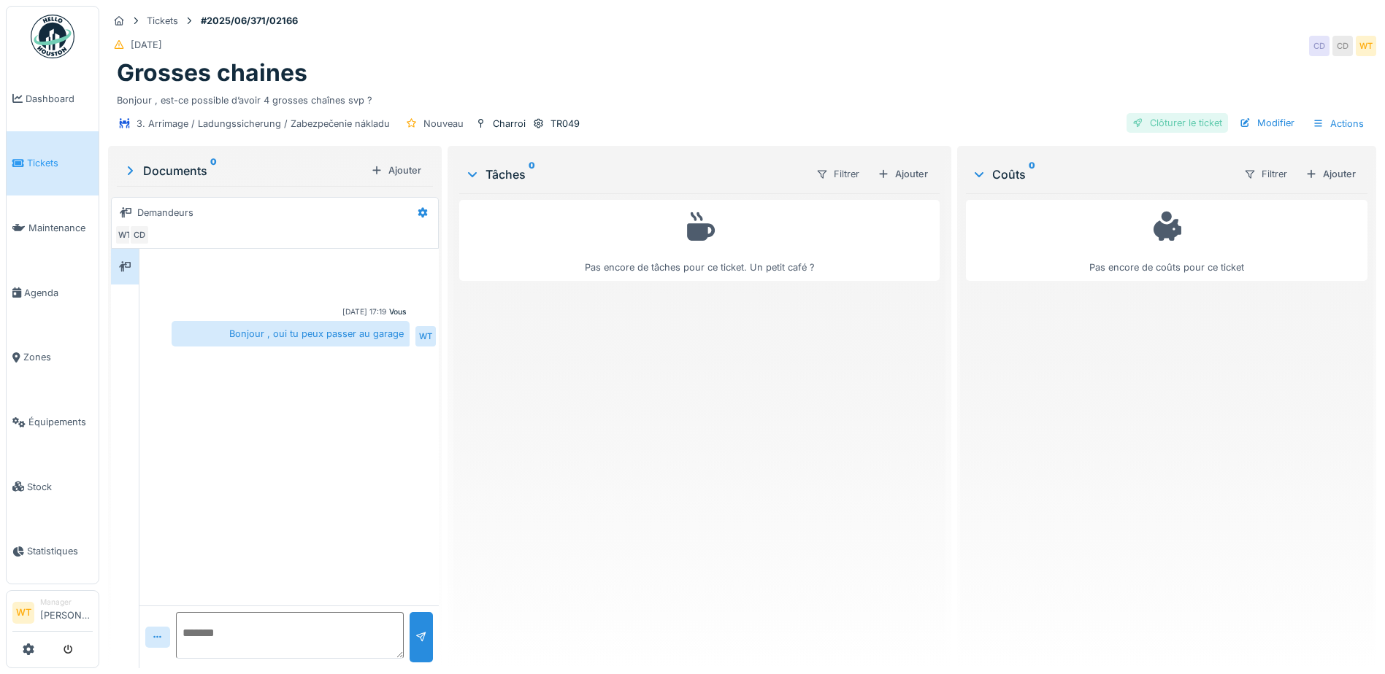
click at [1156, 126] on div "Clôturer le ticket" at bounding box center [1176, 123] width 101 height 20
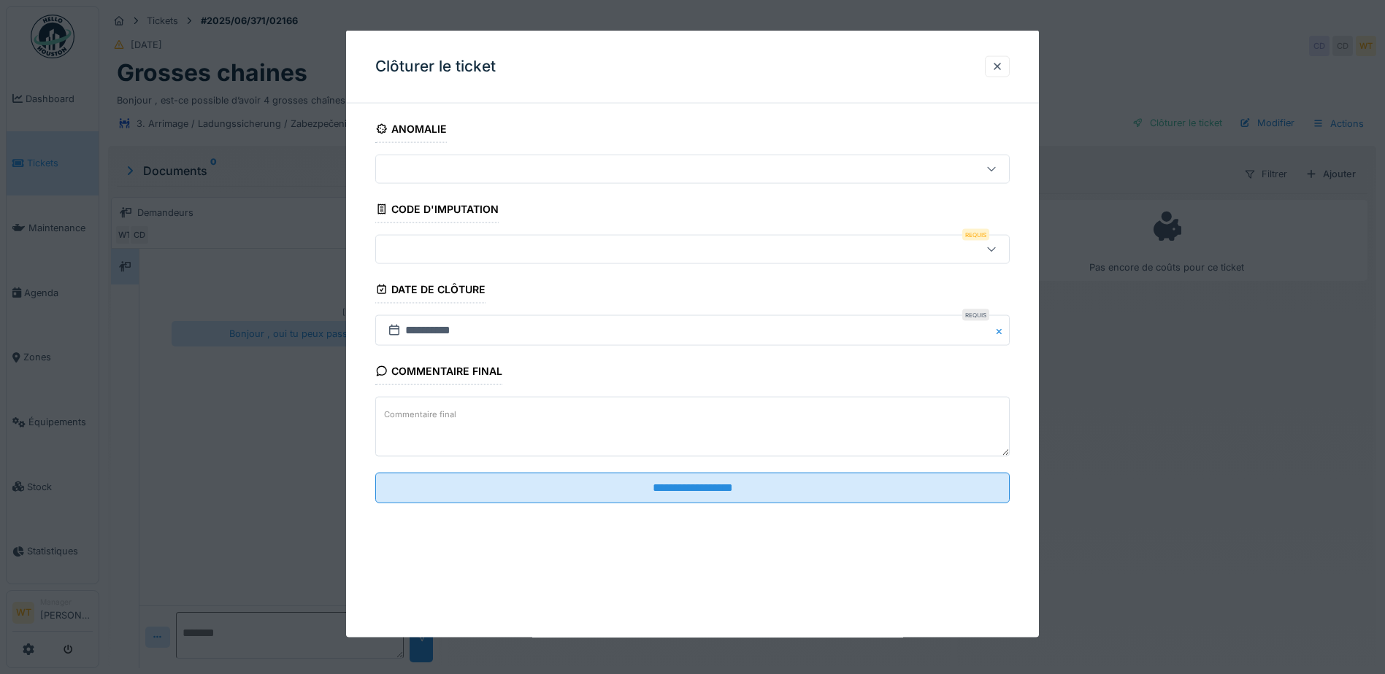
click at [482, 261] on div at bounding box center [692, 249] width 634 height 29
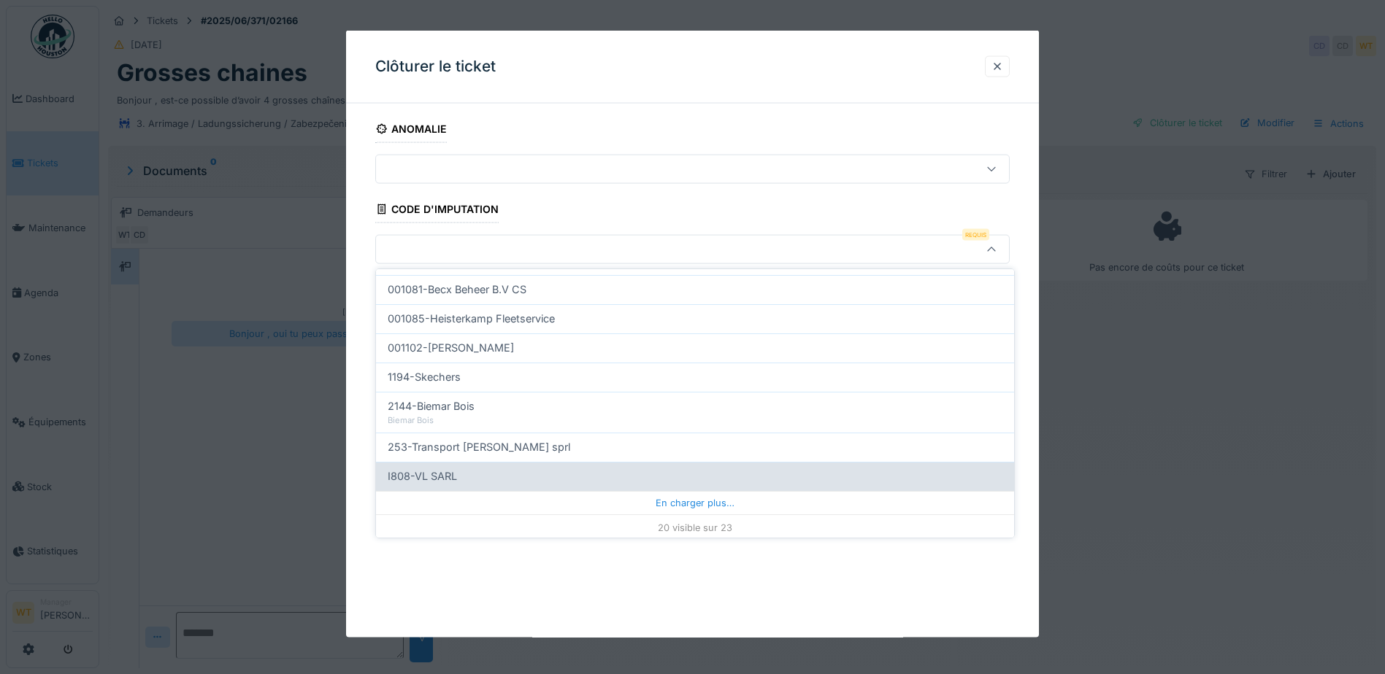
scroll to position [465, 0]
click at [513, 471] on div "I808-VL SARL" at bounding box center [695, 474] width 615 height 16
type input "***"
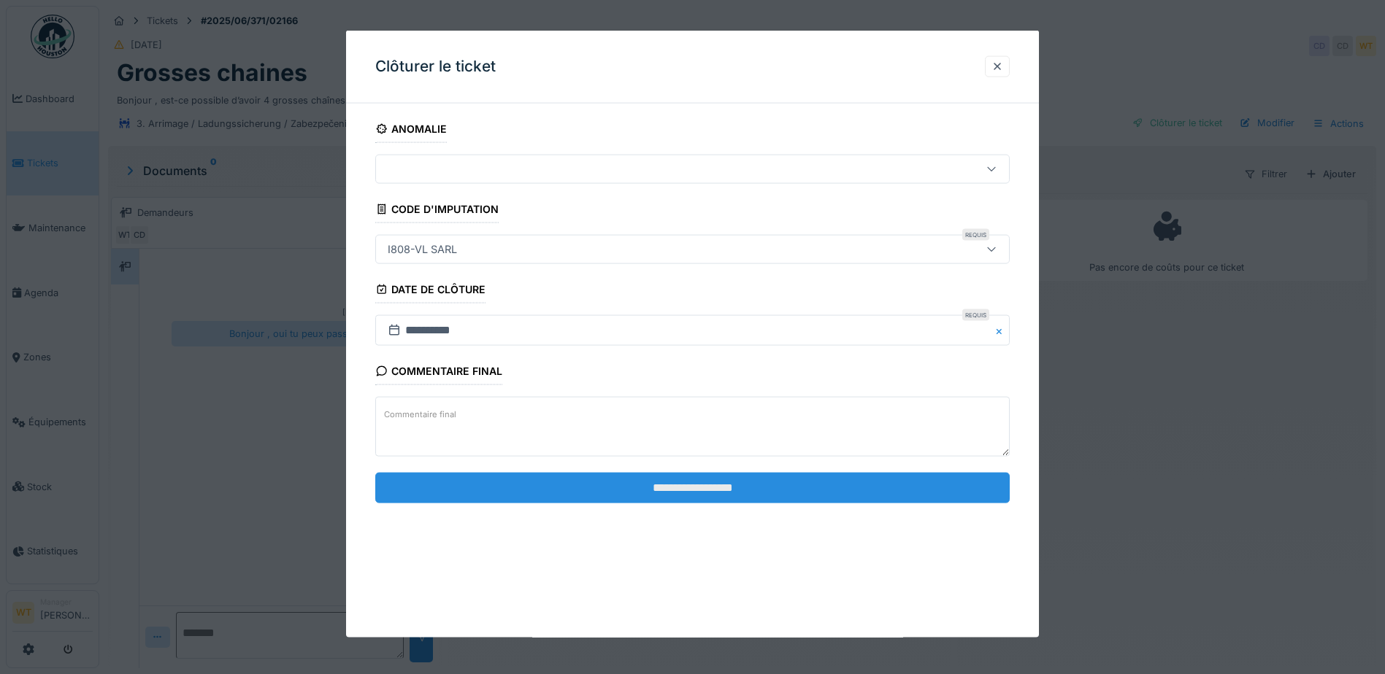
click at [490, 474] on input "**********" at bounding box center [692, 487] width 634 height 31
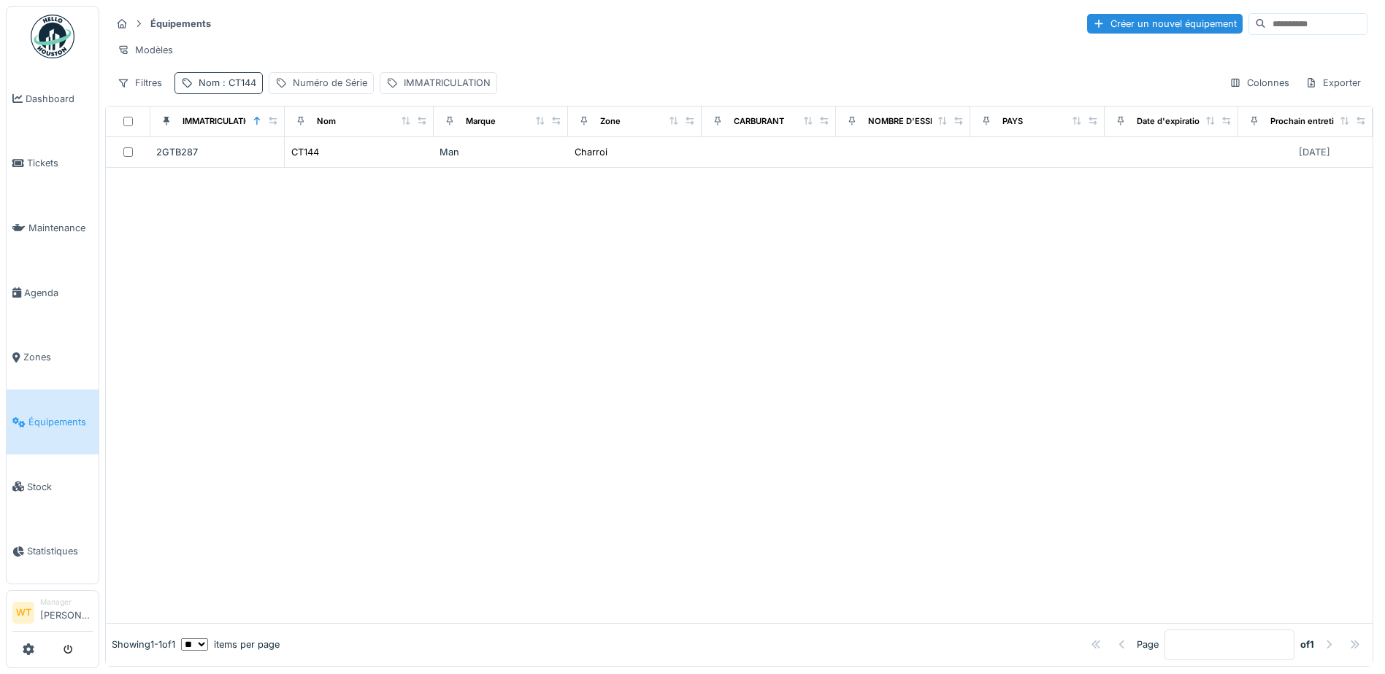
click at [214, 90] on div "Nom : CT144" at bounding box center [228, 83] width 58 height 14
click at [315, 163] on icon at bounding box center [309, 163] width 12 height 9
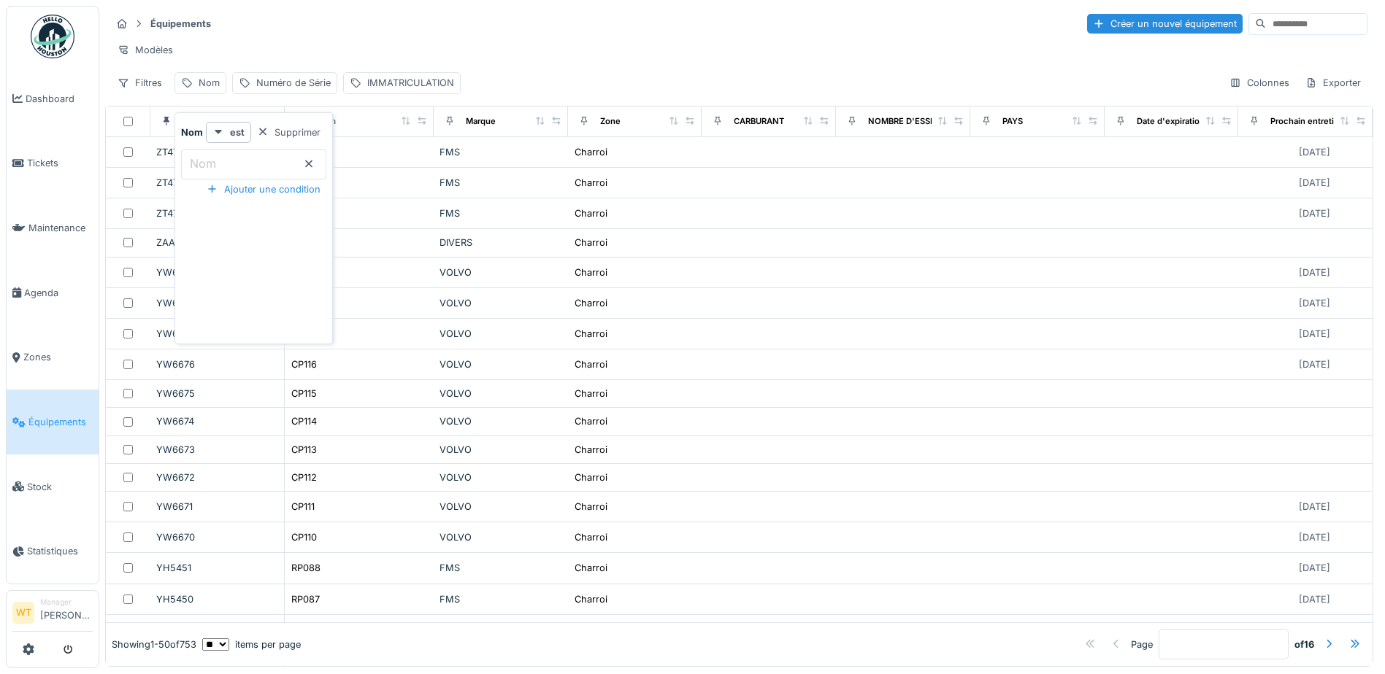
click at [291, 161] on input "Nom" at bounding box center [253, 164] width 145 height 31
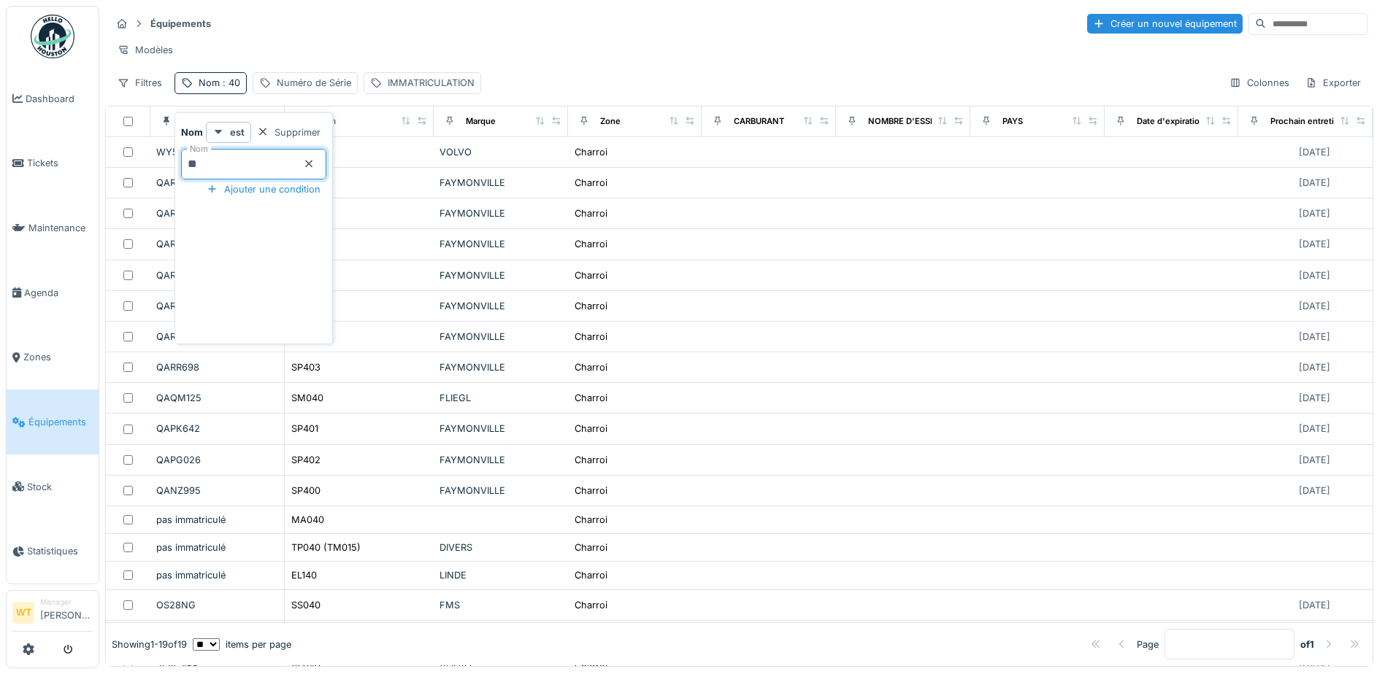
type input "**"
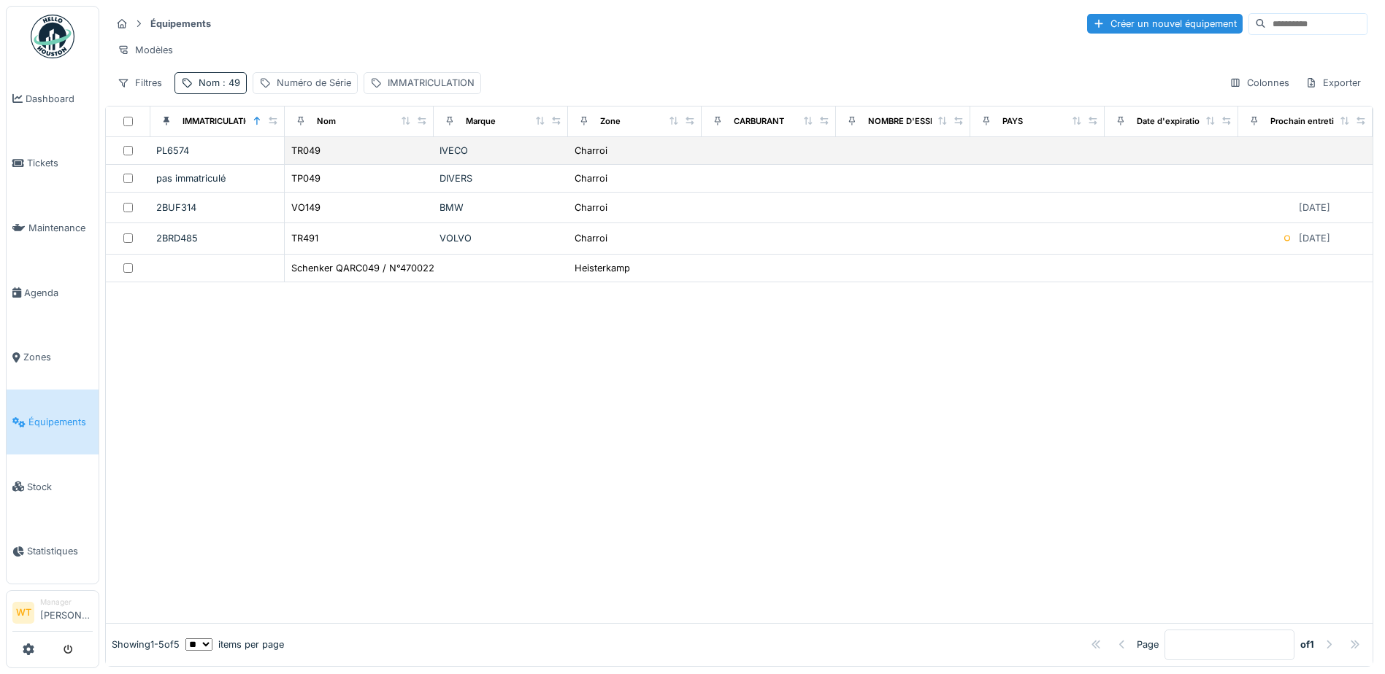
click at [364, 158] on div "TR049" at bounding box center [358, 150] width 137 height 15
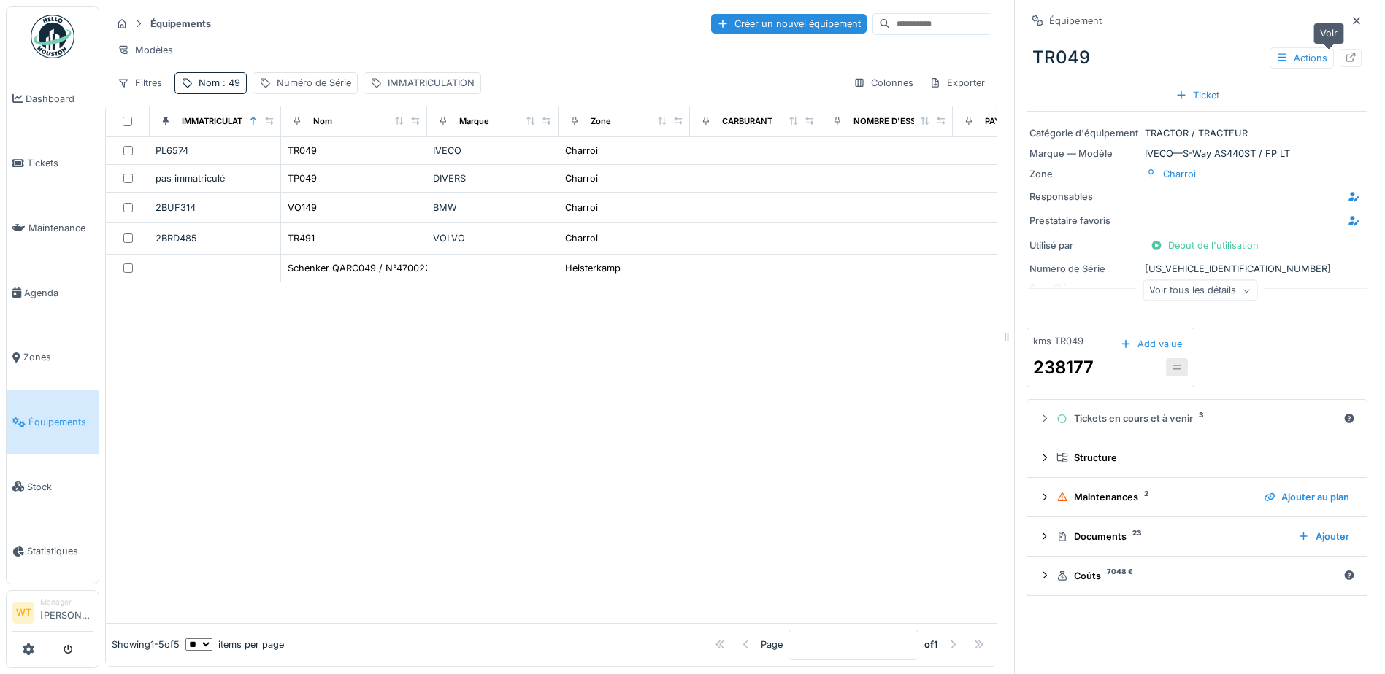
click at [1346, 61] on icon at bounding box center [1350, 57] width 9 height 9
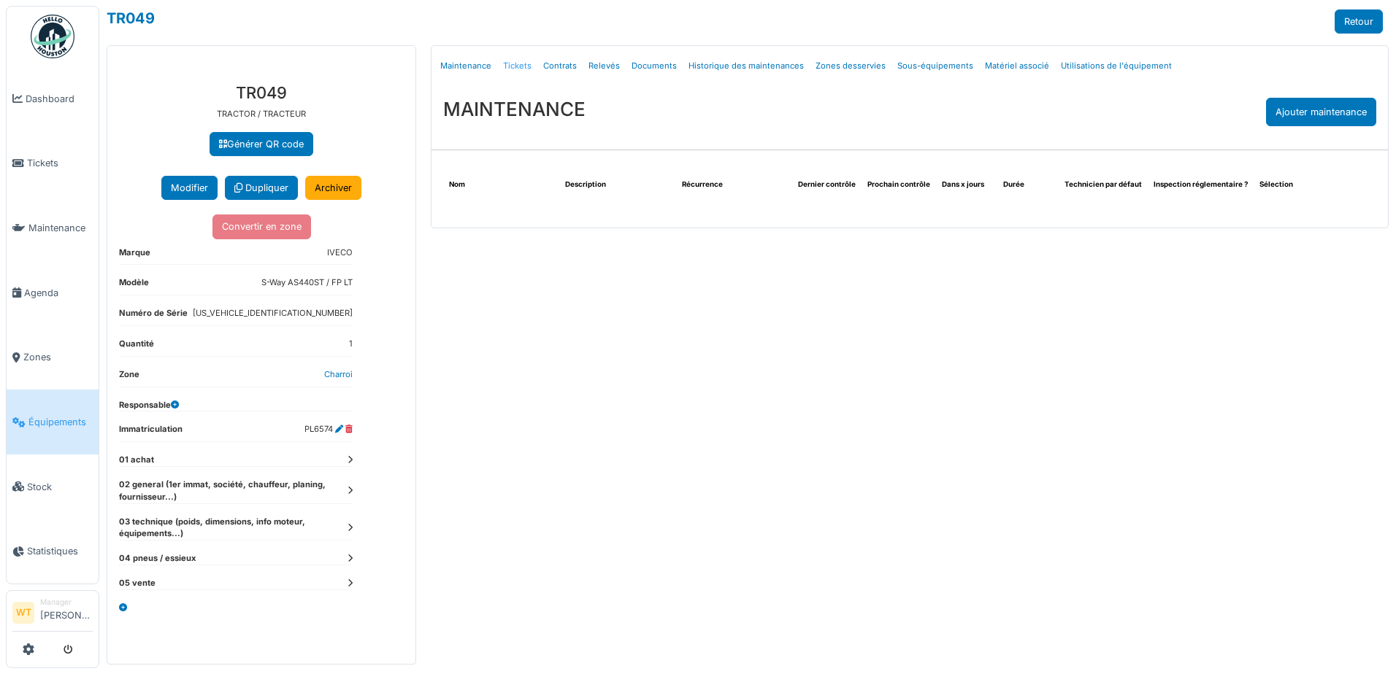
drag, startPoint x: 0, startPoint y: 0, endPoint x: 518, endPoint y: 59, distance: 521.6
click at [518, 59] on link "Tickets" at bounding box center [517, 66] width 40 height 34
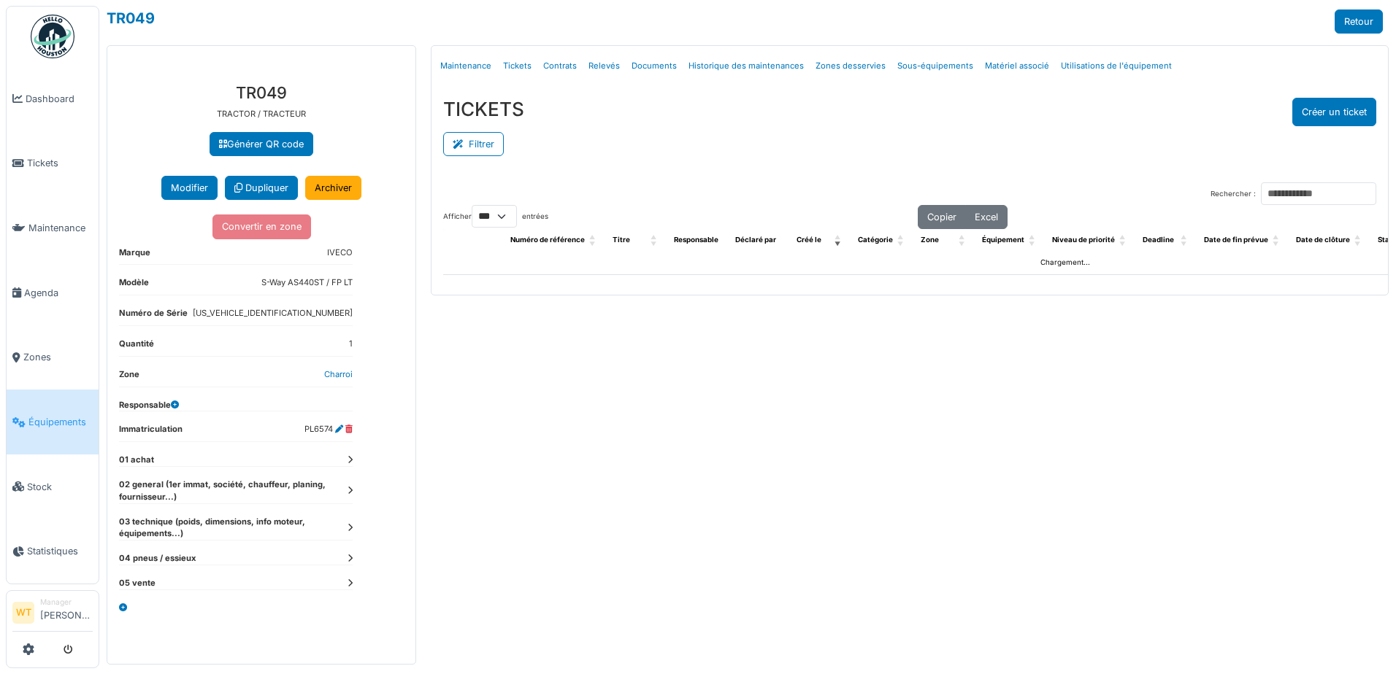
select select "***"
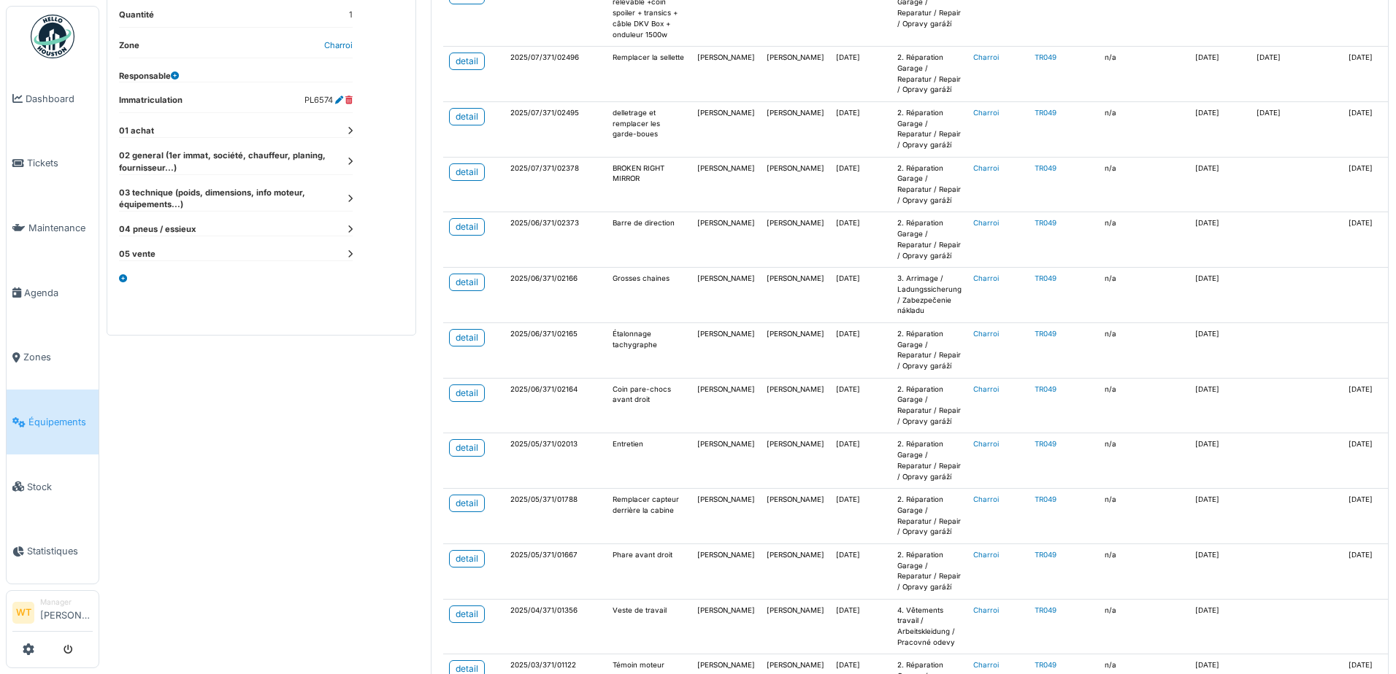
scroll to position [365, 0]
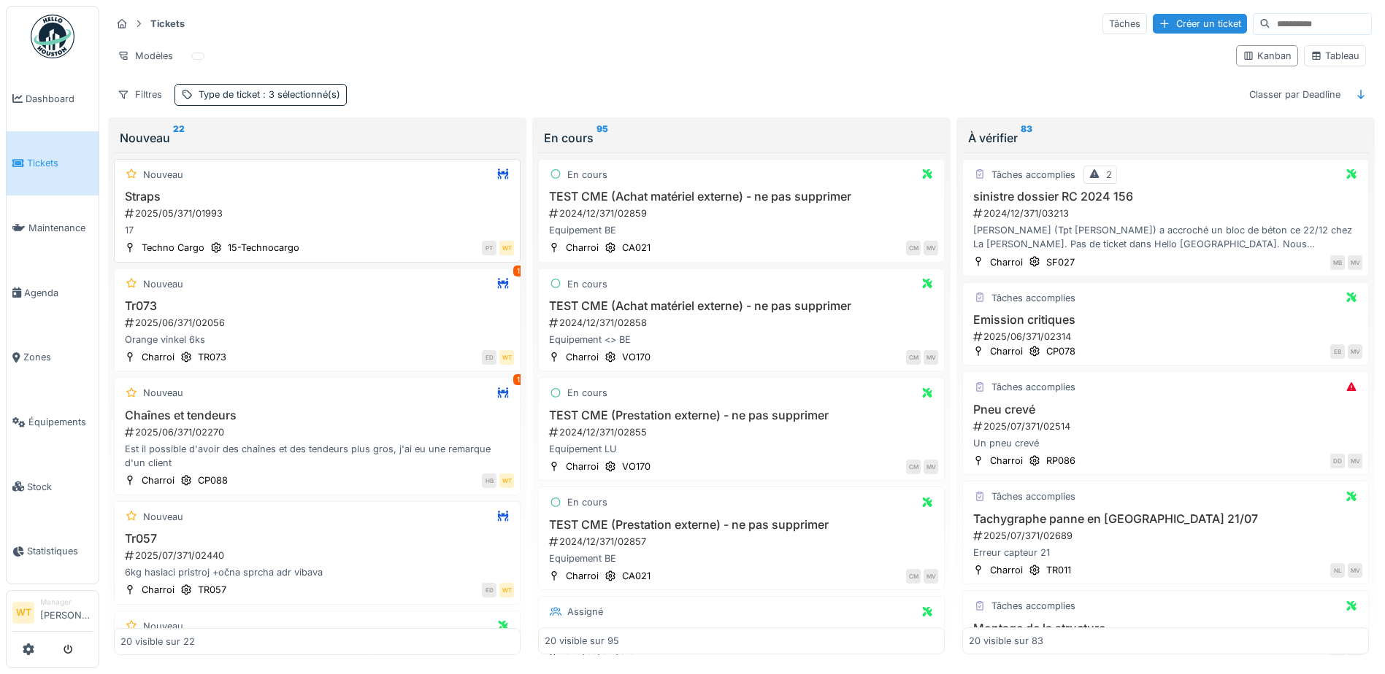
click at [193, 209] on div "2025/05/371/01993" at bounding box center [318, 214] width 390 height 14
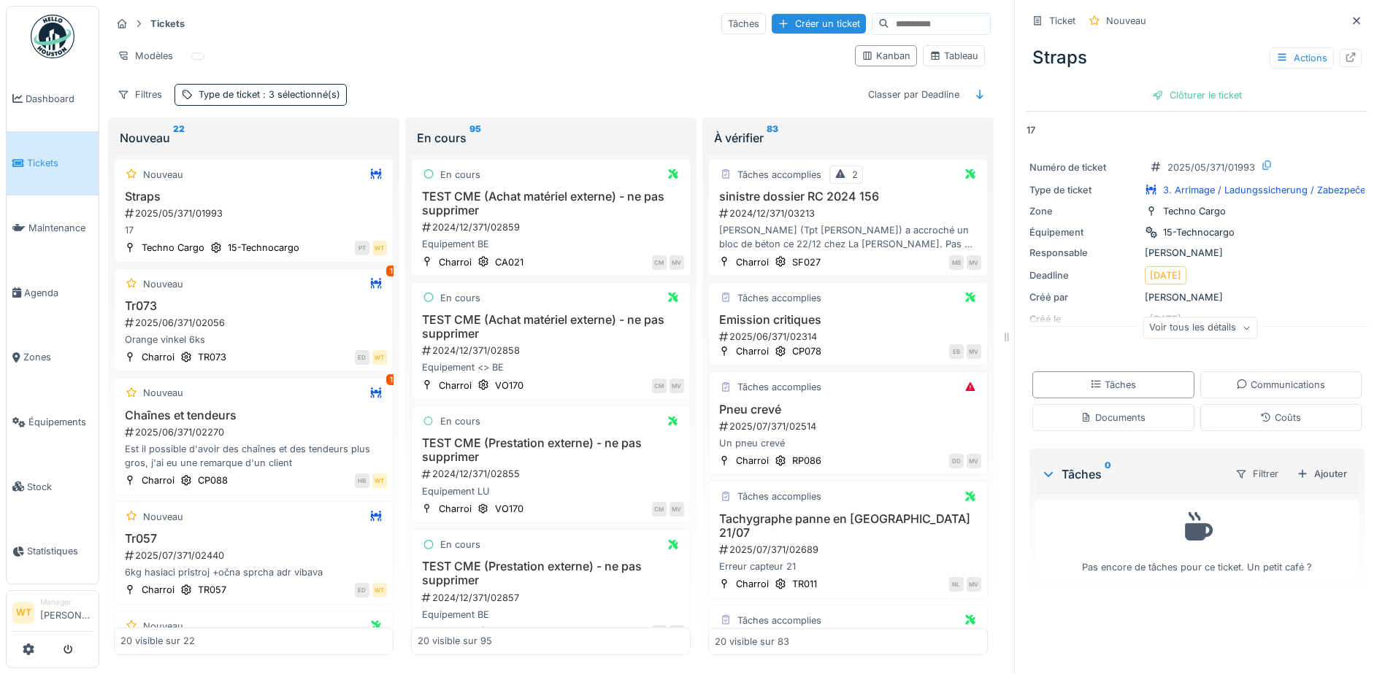
click at [1176, 326] on div "Voir tous les détails" at bounding box center [1199, 328] width 115 height 21
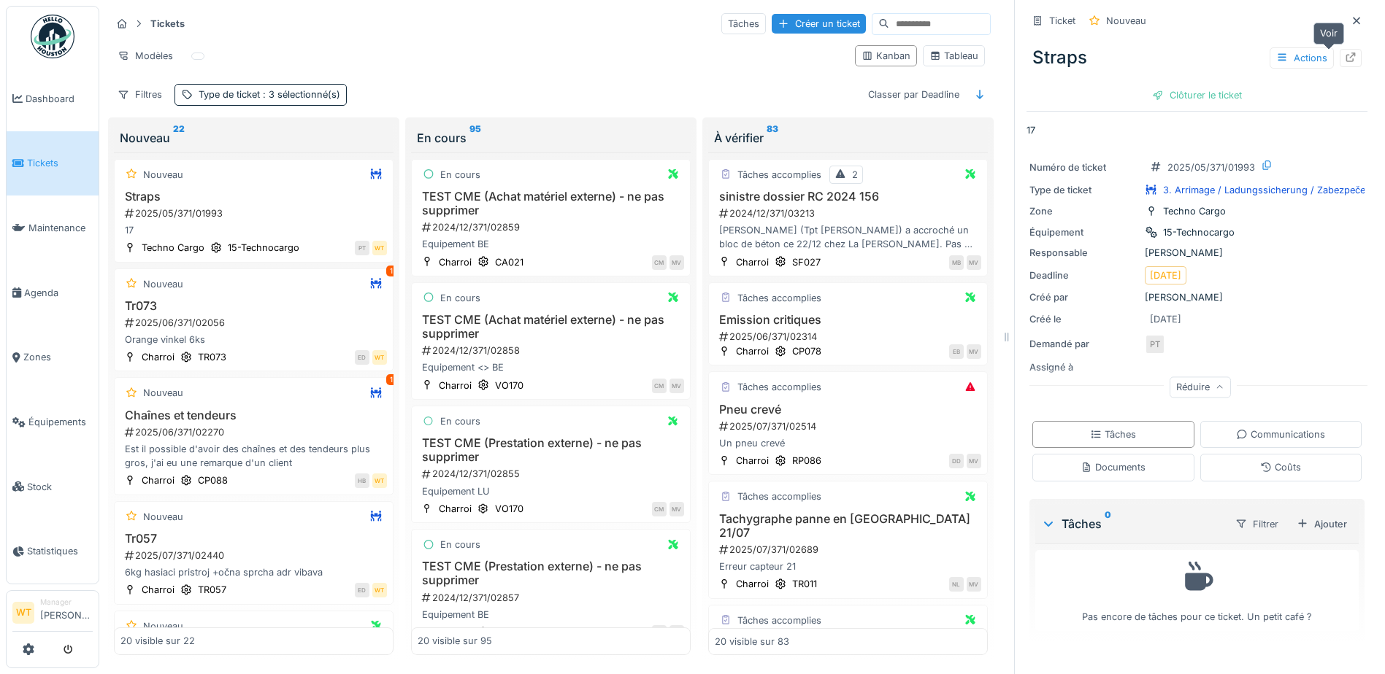
click at [1344, 58] on icon at bounding box center [1350, 57] width 12 height 9
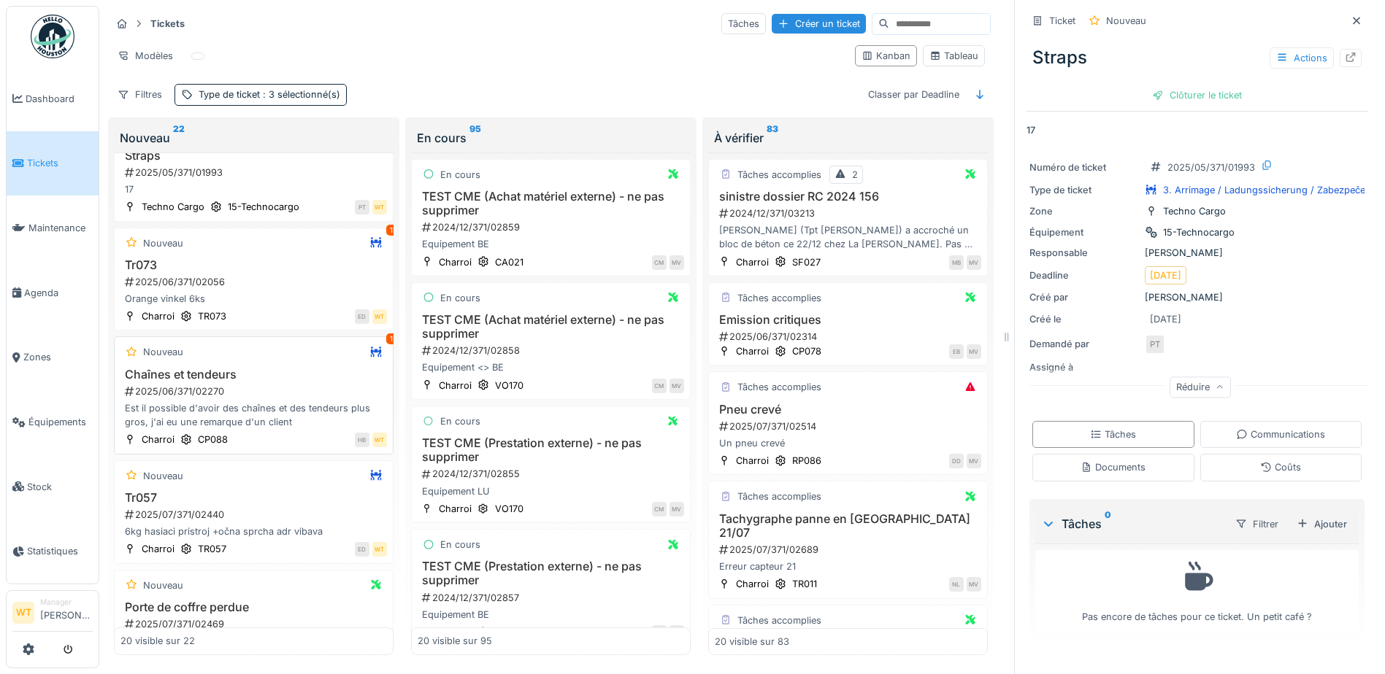
scroll to position [73, 0]
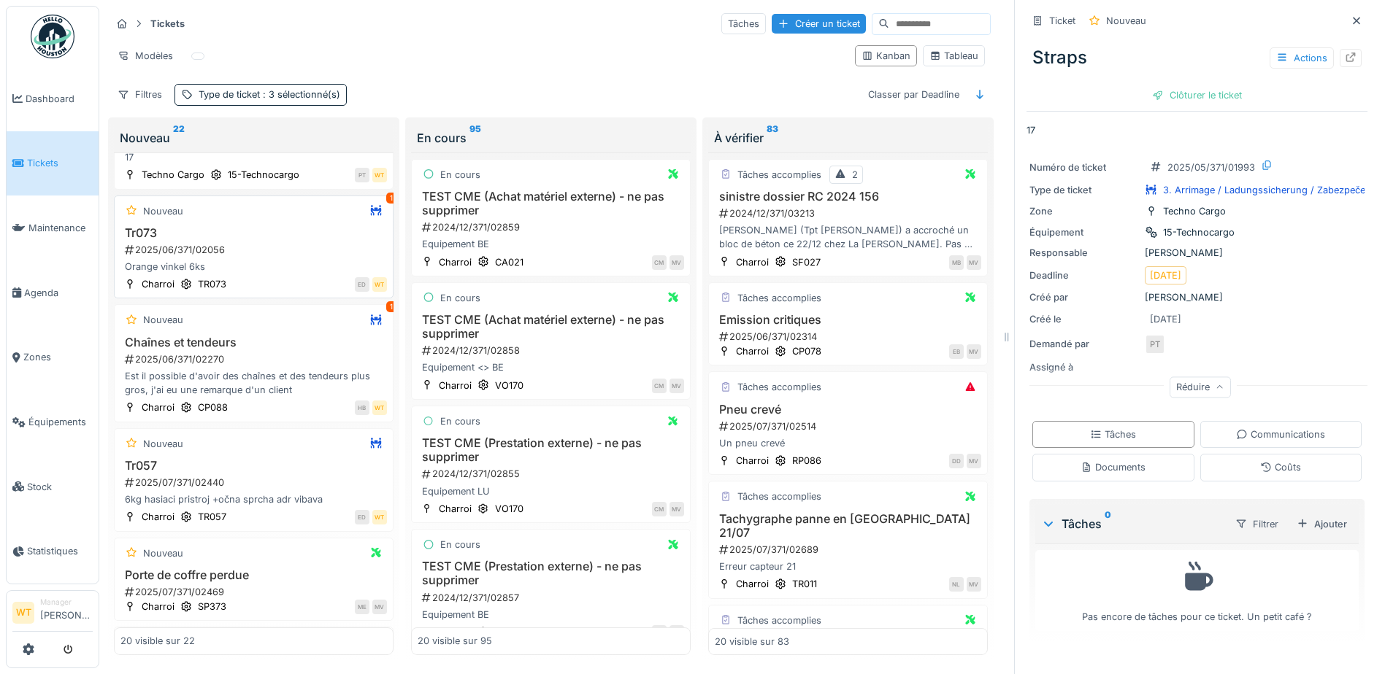
click at [190, 243] on div "2025/06/371/02056" at bounding box center [254, 250] width 263 height 14
click at [1344, 63] on div at bounding box center [1350, 58] width 12 height 14
click at [226, 358] on div "2025/06/371/02270" at bounding box center [254, 360] width 263 height 14
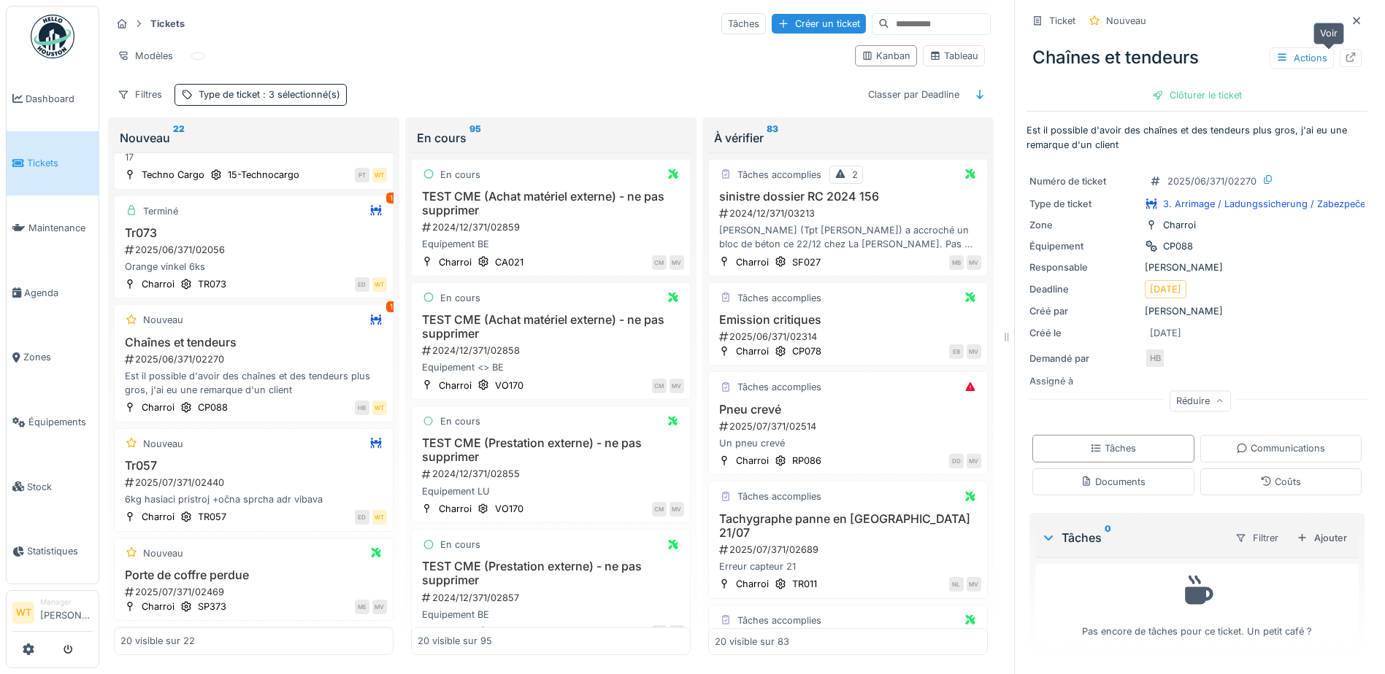
click at [1346, 55] on icon at bounding box center [1350, 57] width 9 height 9
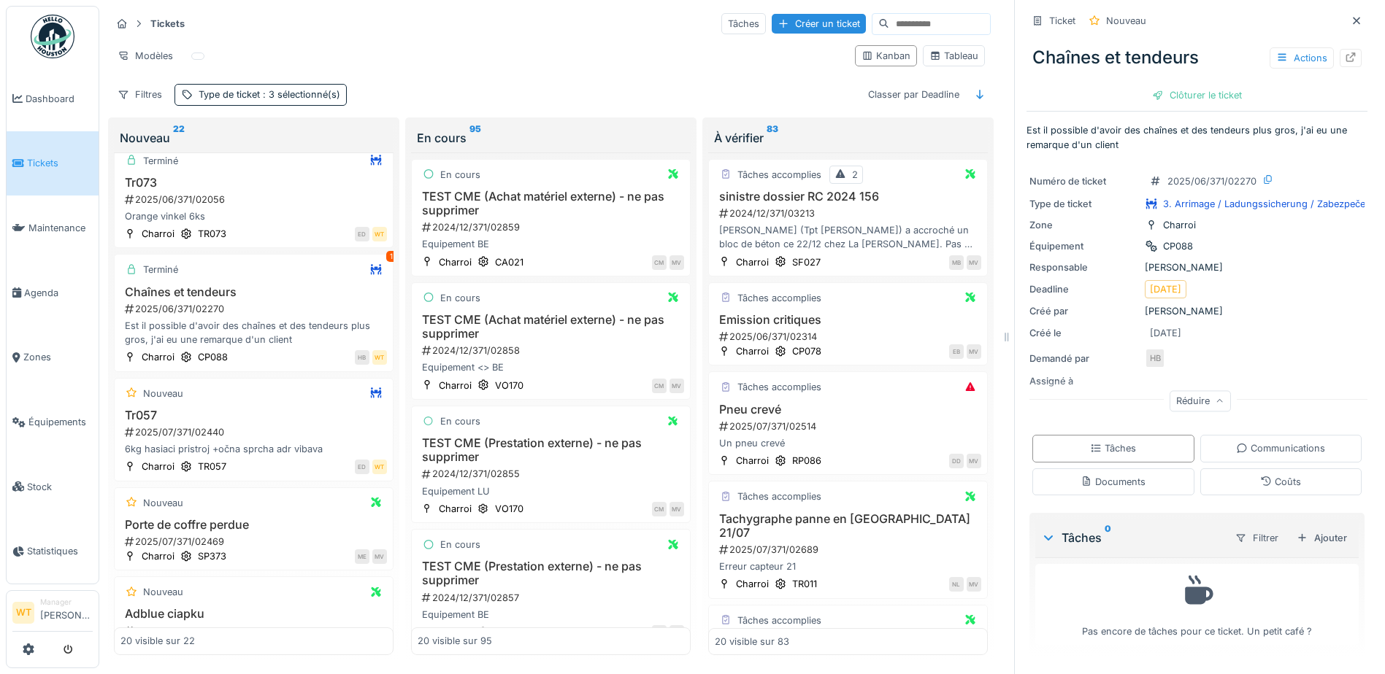
scroll to position [146, 0]
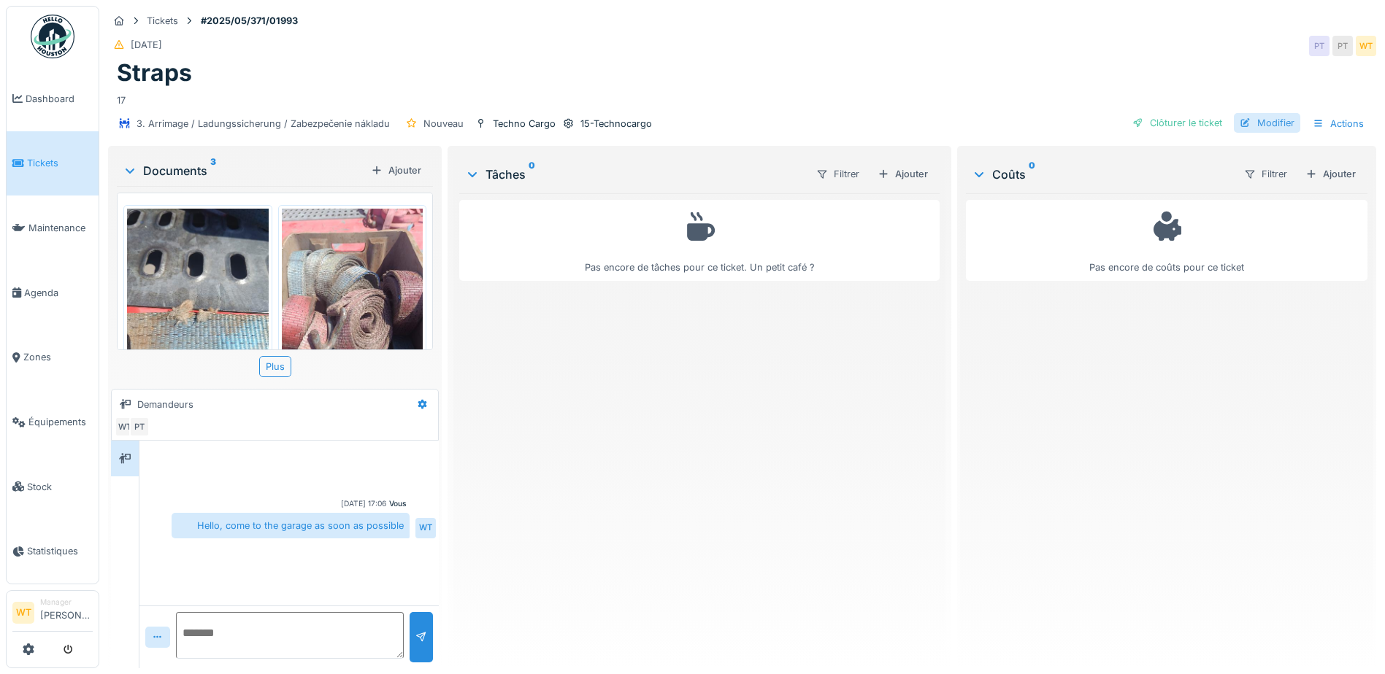
click at [1254, 122] on div "Modifier" at bounding box center [1267, 123] width 66 height 20
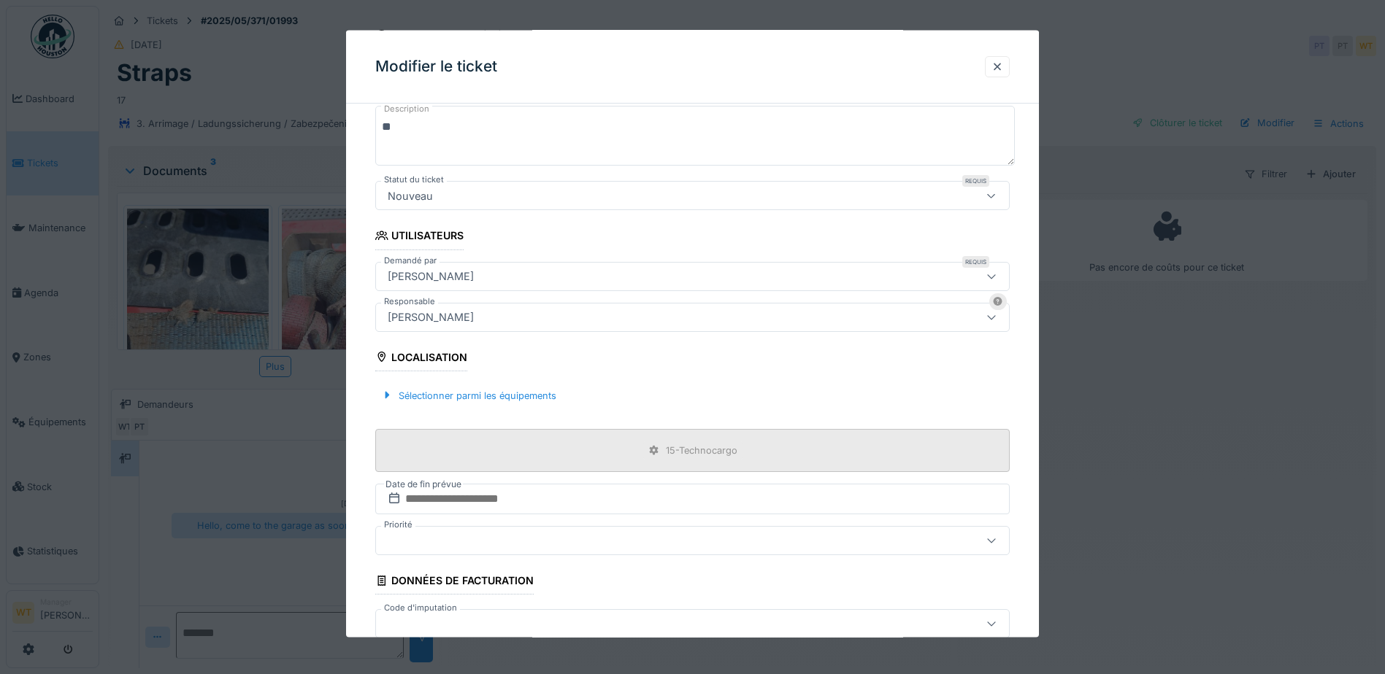
scroll to position [219, 0]
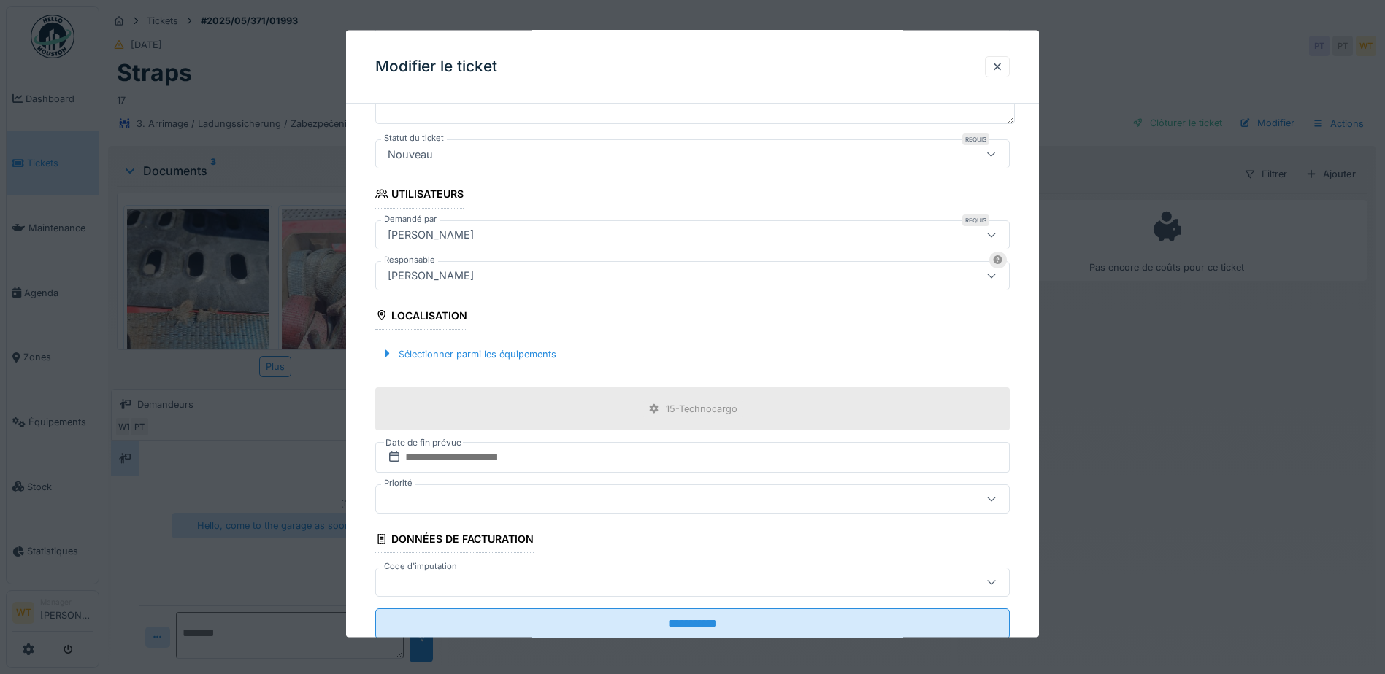
drag, startPoint x: 1004, startPoint y: 64, endPoint x: 931, endPoint y: 96, distance: 80.7
click at [1003, 64] on div at bounding box center [997, 66] width 12 height 14
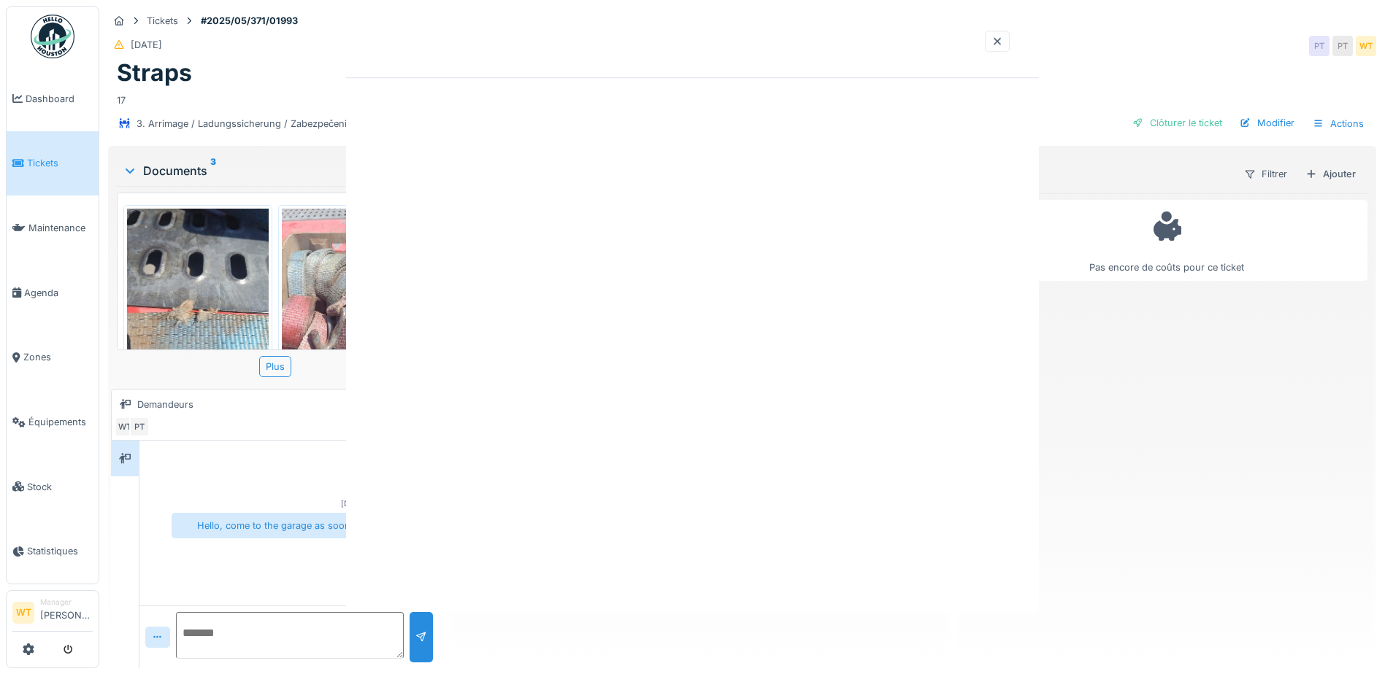
scroll to position [0, 0]
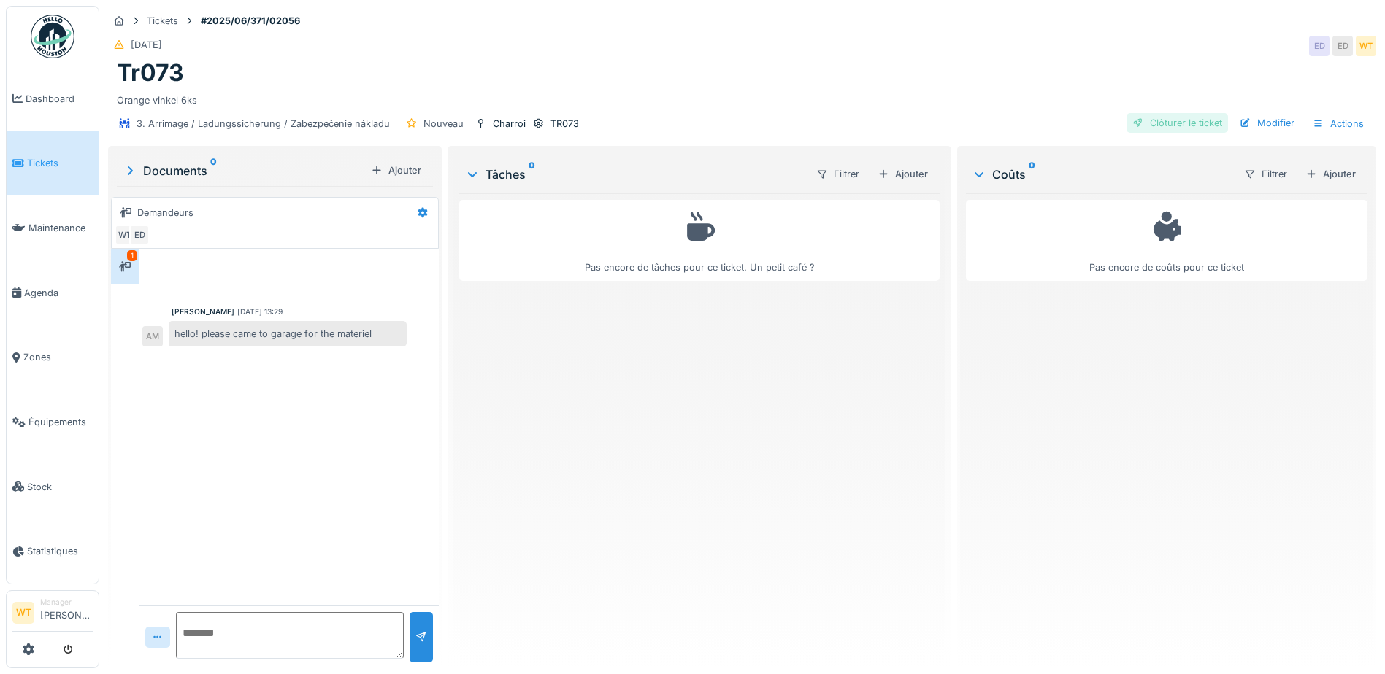
click at [1170, 128] on div "Clôturer le ticket" at bounding box center [1176, 123] width 101 height 20
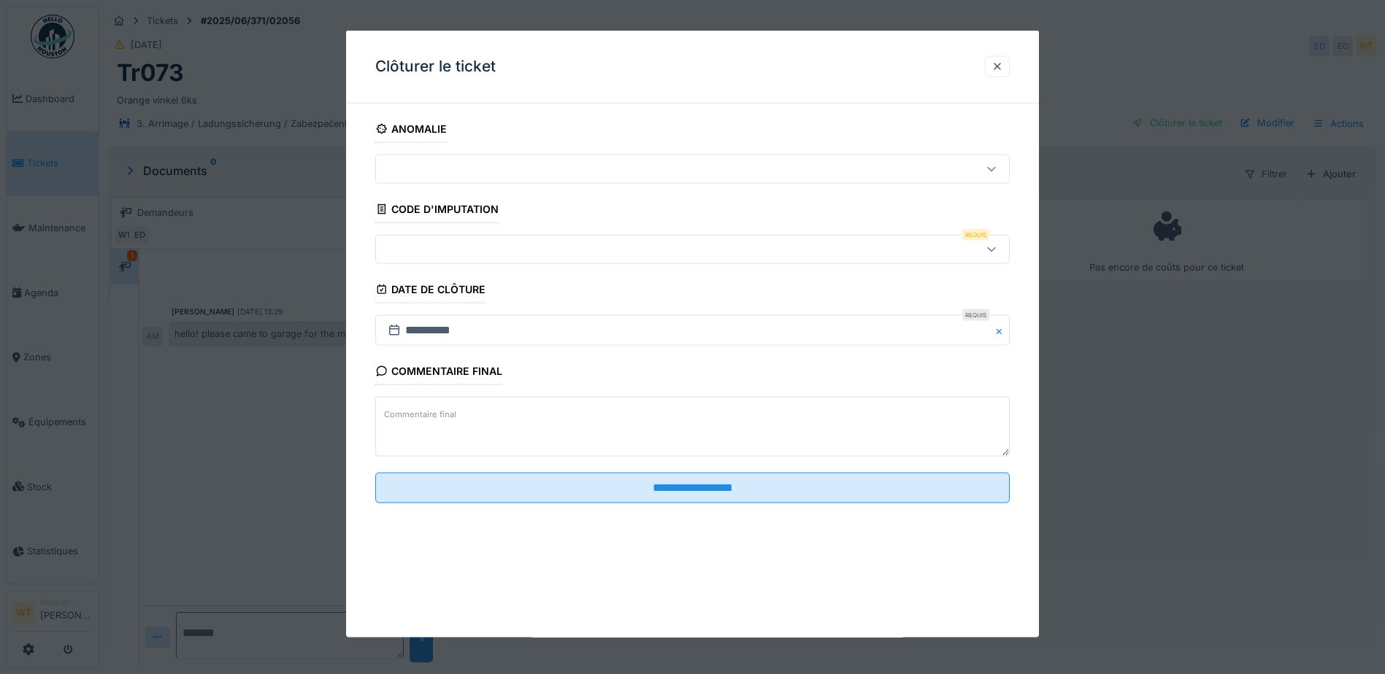
click at [523, 244] on div at bounding box center [655, 250] width 547 height 16
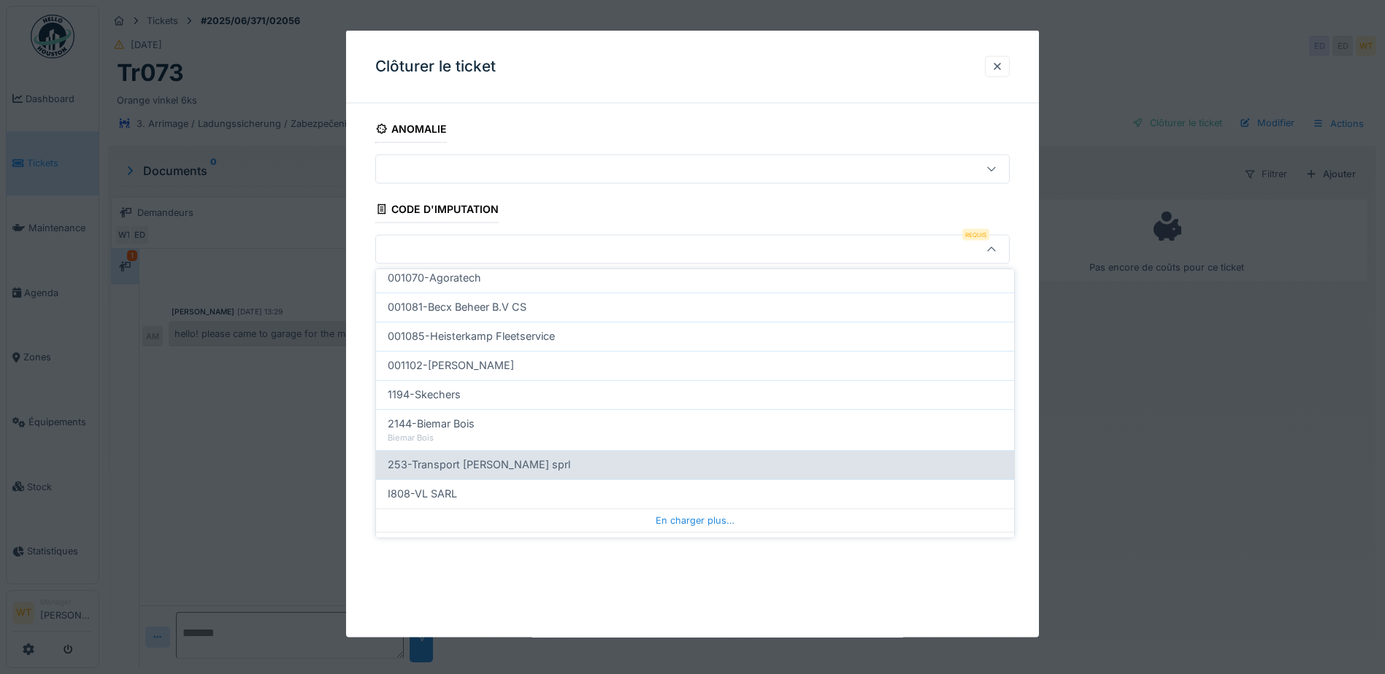
scroll to position [465, 0]
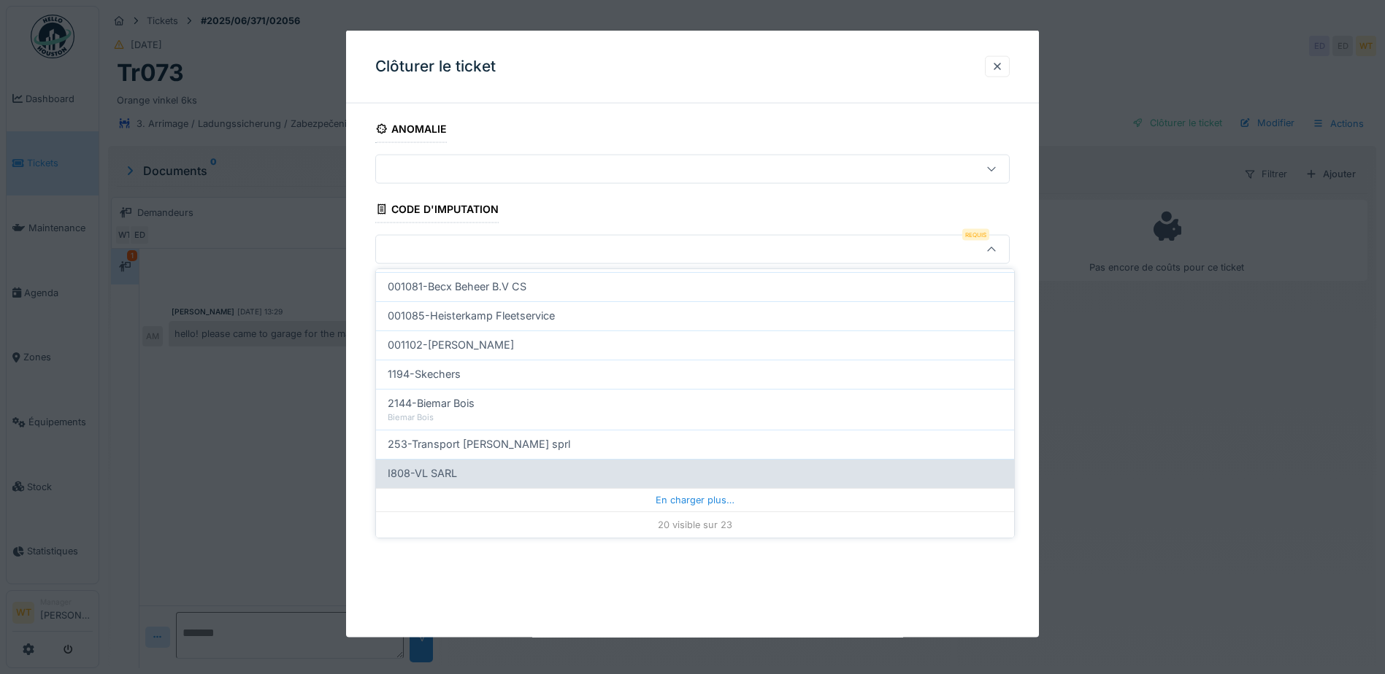
click at [553, 480] on div "I808-VL SARL" at bounding box center [695, 474] width 615 height 16
type input "***"
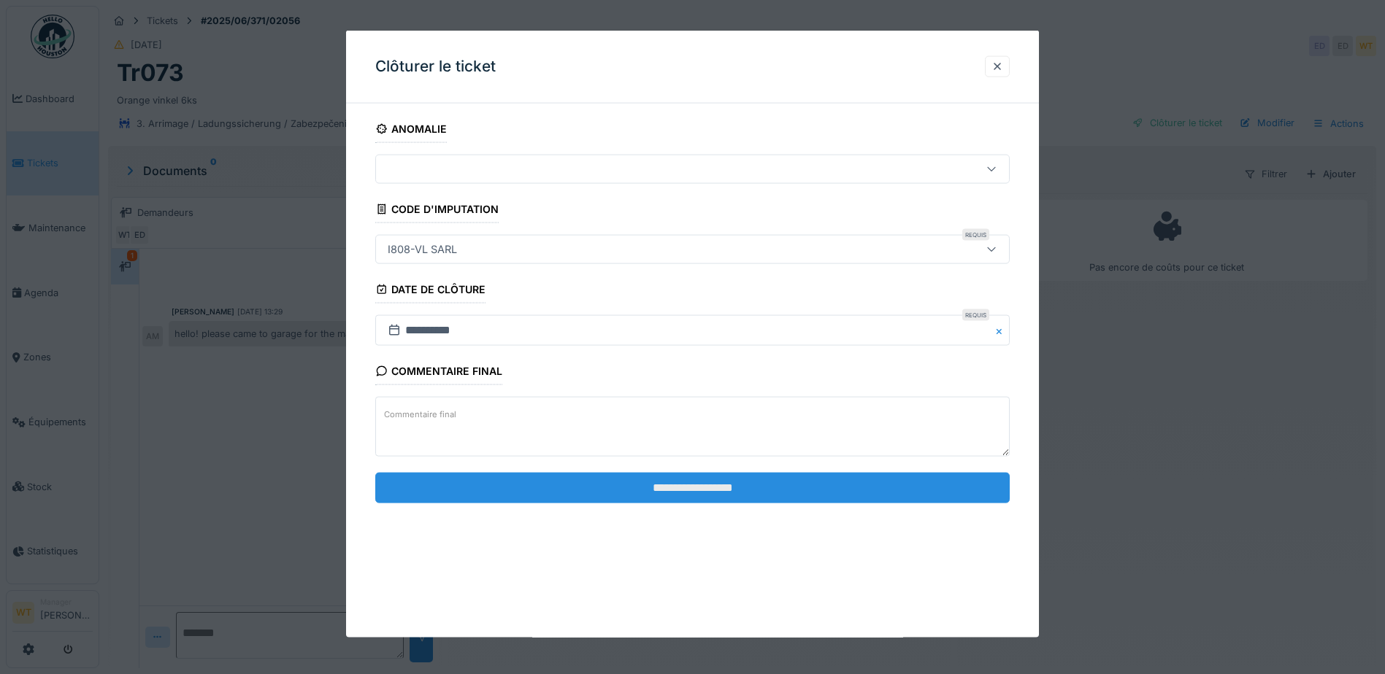
click at [607, 495] on input "**********" at bounding box center [692, 487] width 634 height 31
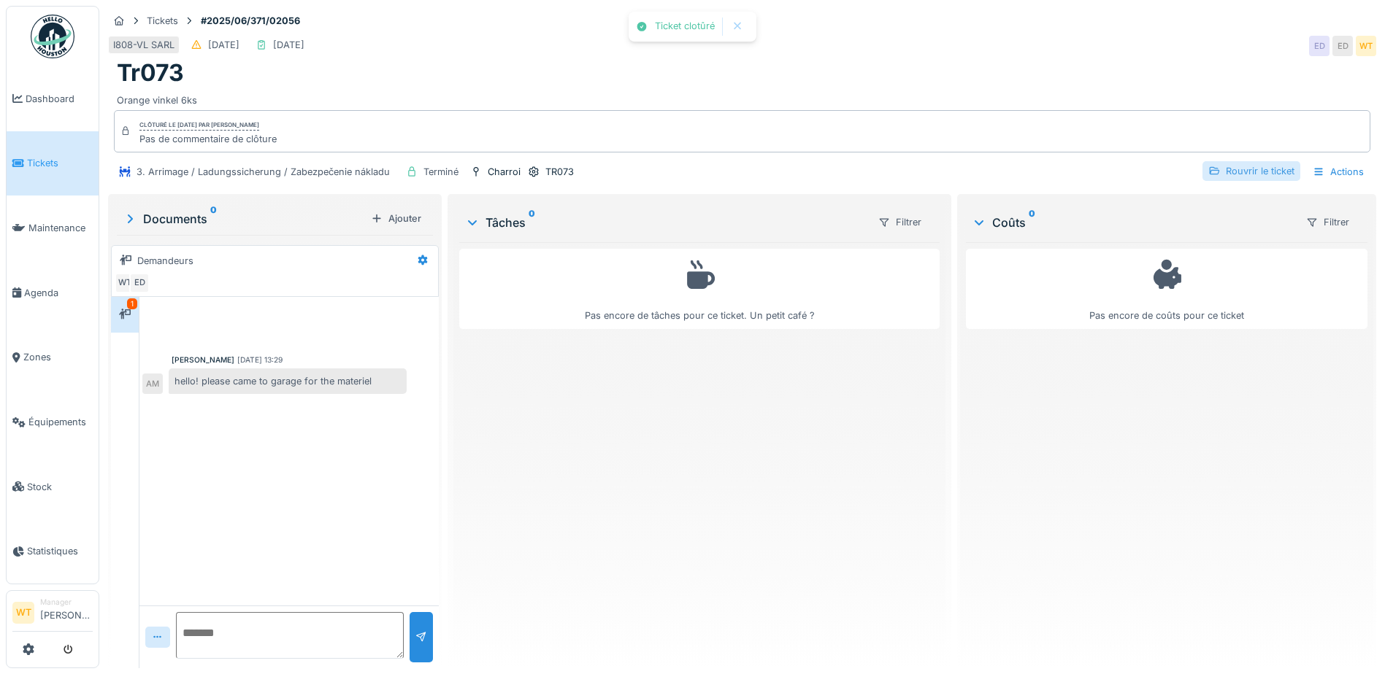
click at [1232, 174] on div "Rouvrir le ticket" at bounding box center [1251, 171] width 98 height 20
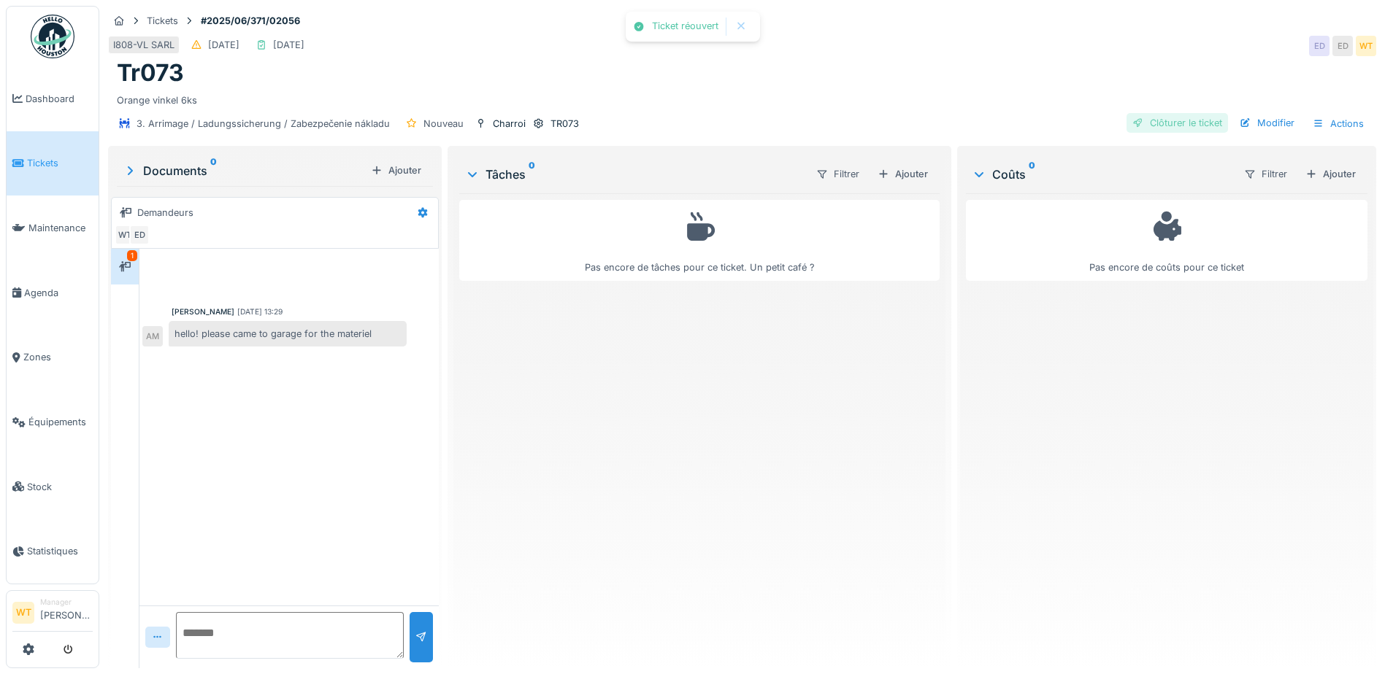
click at [1191, 126] on div "Clôturer le ticket" at bounding box center [1176, 123] width 101 height 20
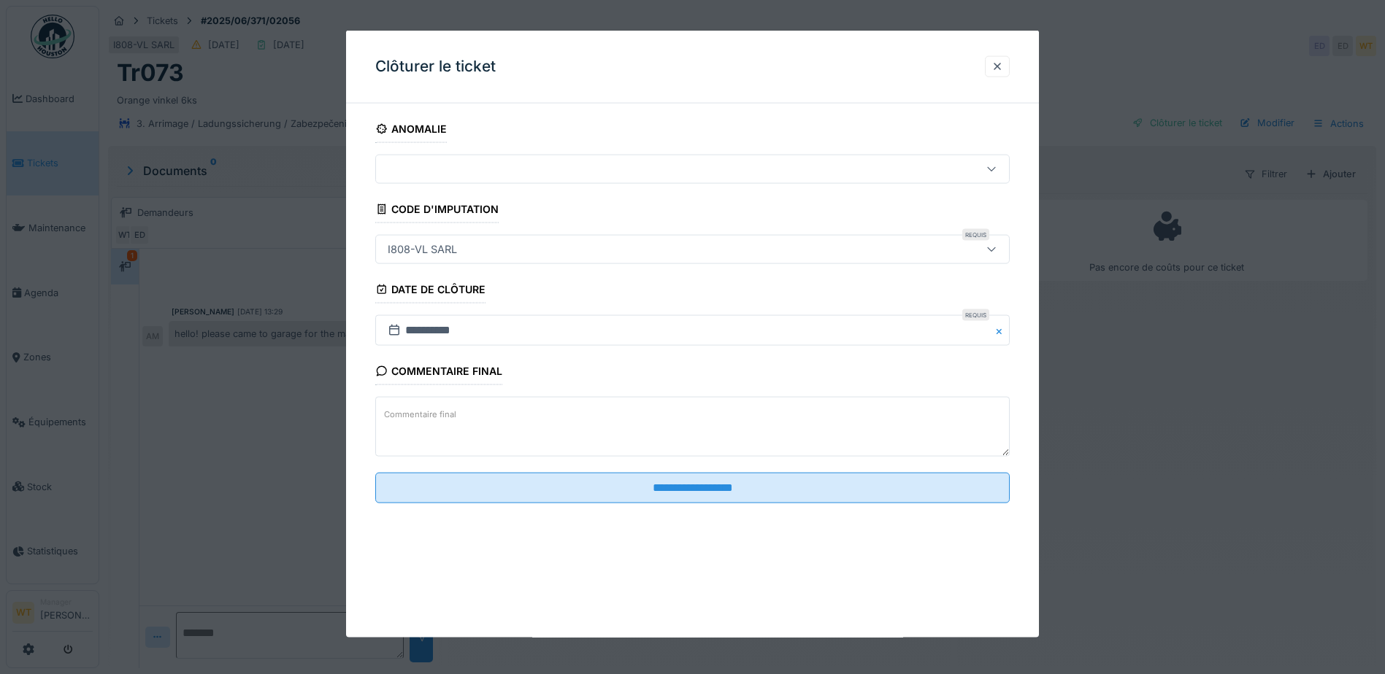
click at [593, 248] on div "I808-VL SARL" at bounding box center [655, 250] width 547 height 16
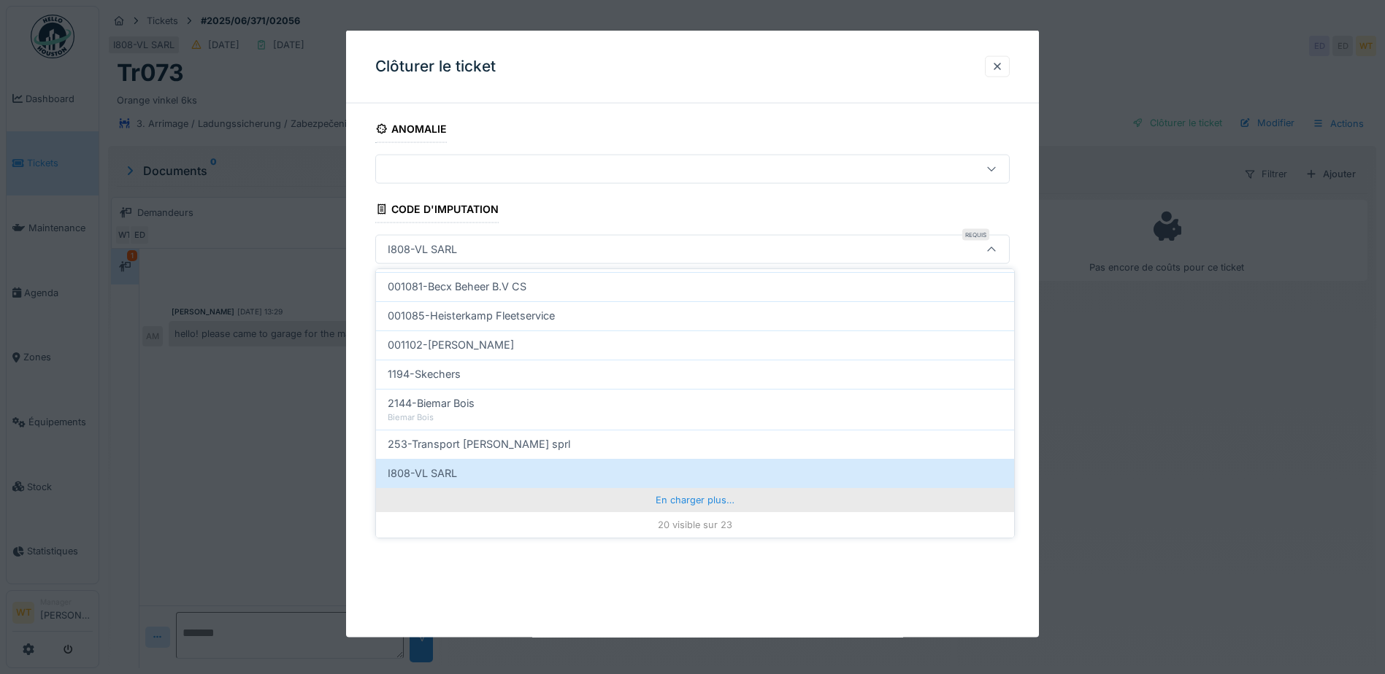
click at [572, 497] on div "En charger plus…" at bounding box center [695, 499] width 638 height 23
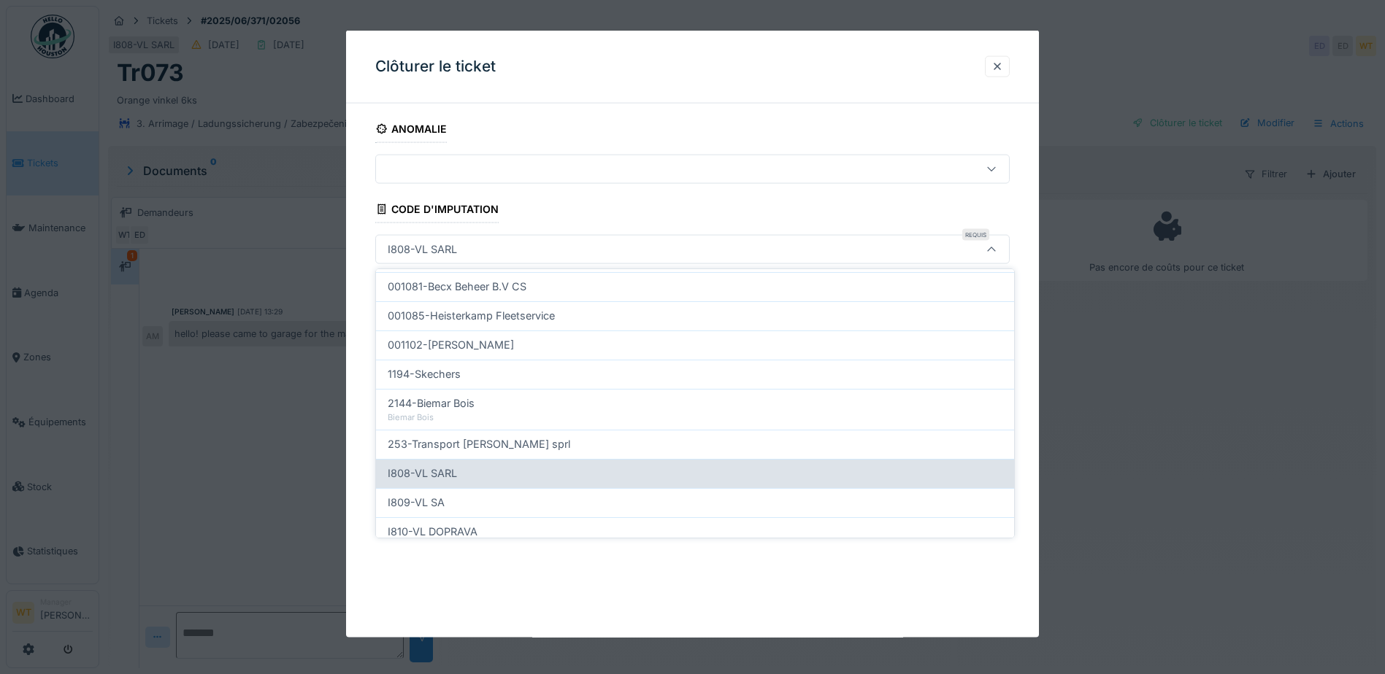
scroll to position [529, 0]
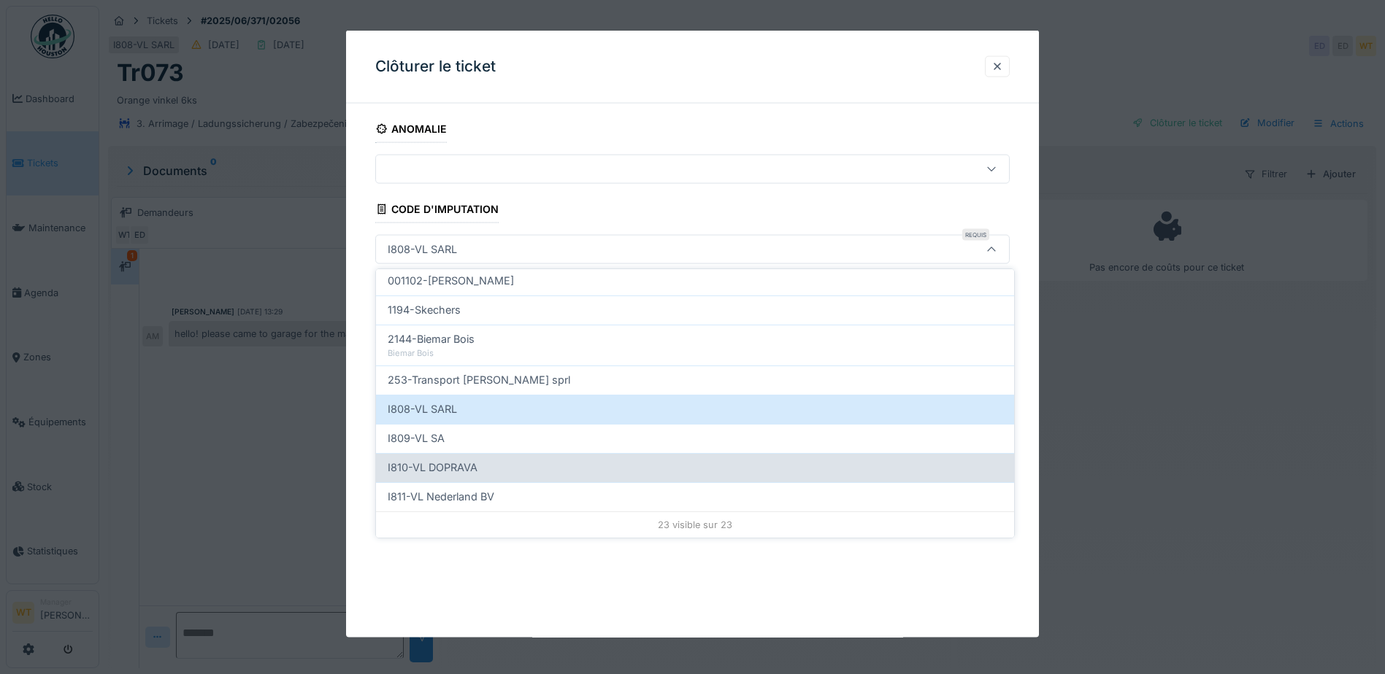
click at [500, 466] on div "I810-VL DOPRAVA" at bounding box center [695, 468] width 615 height 16
type input "***"
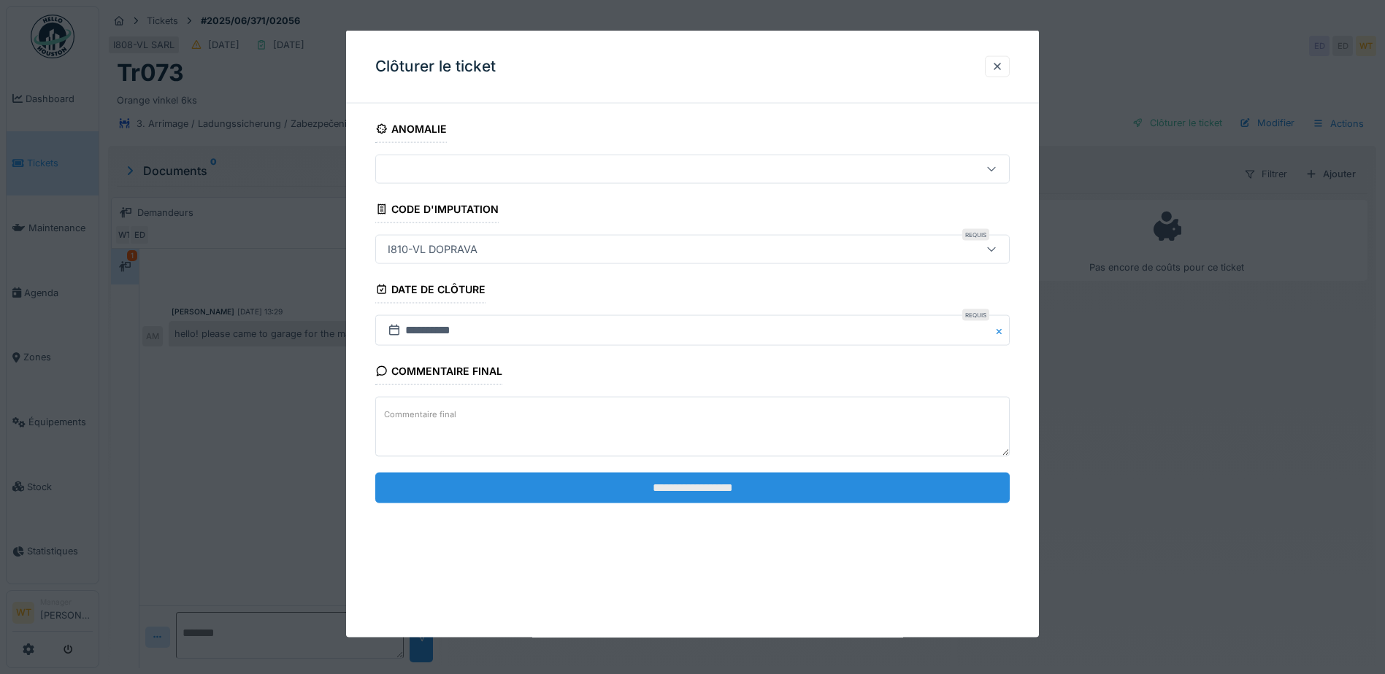
scroll to position [11, 0]
click at [550, 490] on input "**********" at bounding box center [692, 487] width 634 height 31
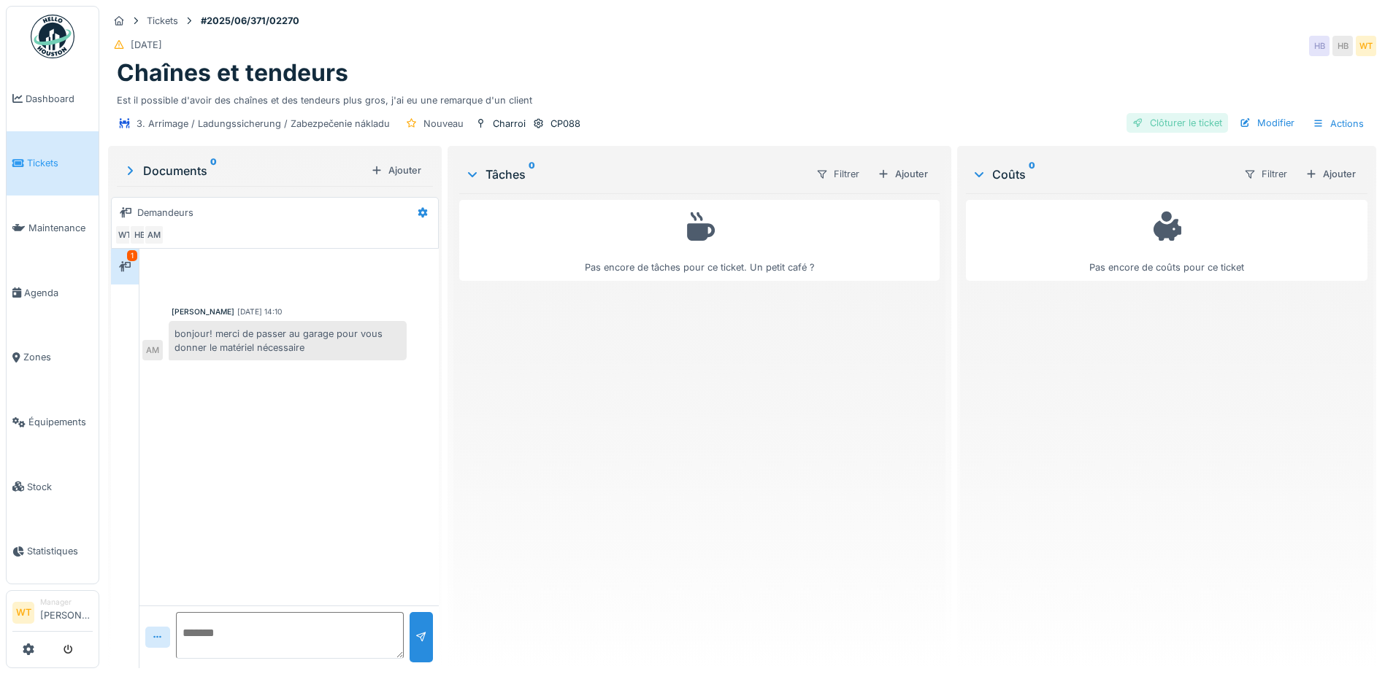
click at [1171, 127] on div "Clôturer le ticket" at bounding box center [1176, 123] width 101 height 20
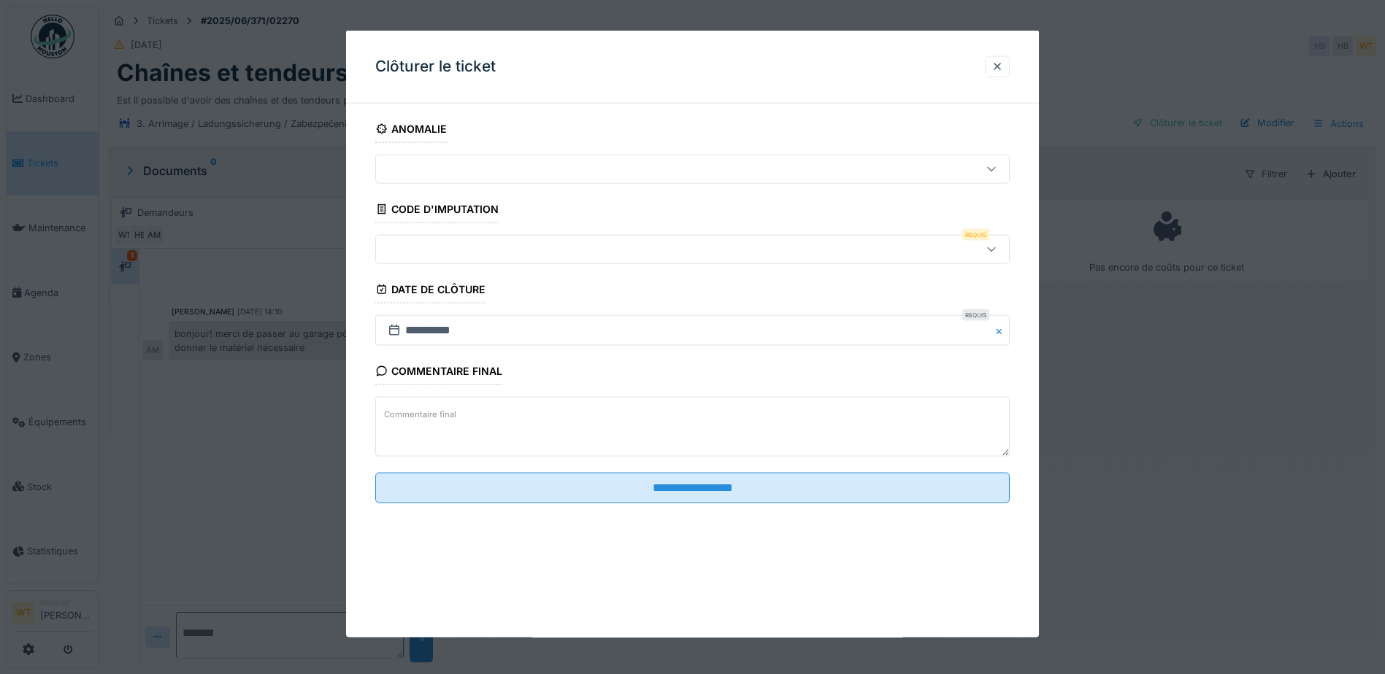
click at [525, 256] on div at bounding box center [655, 250] width 547 height 16
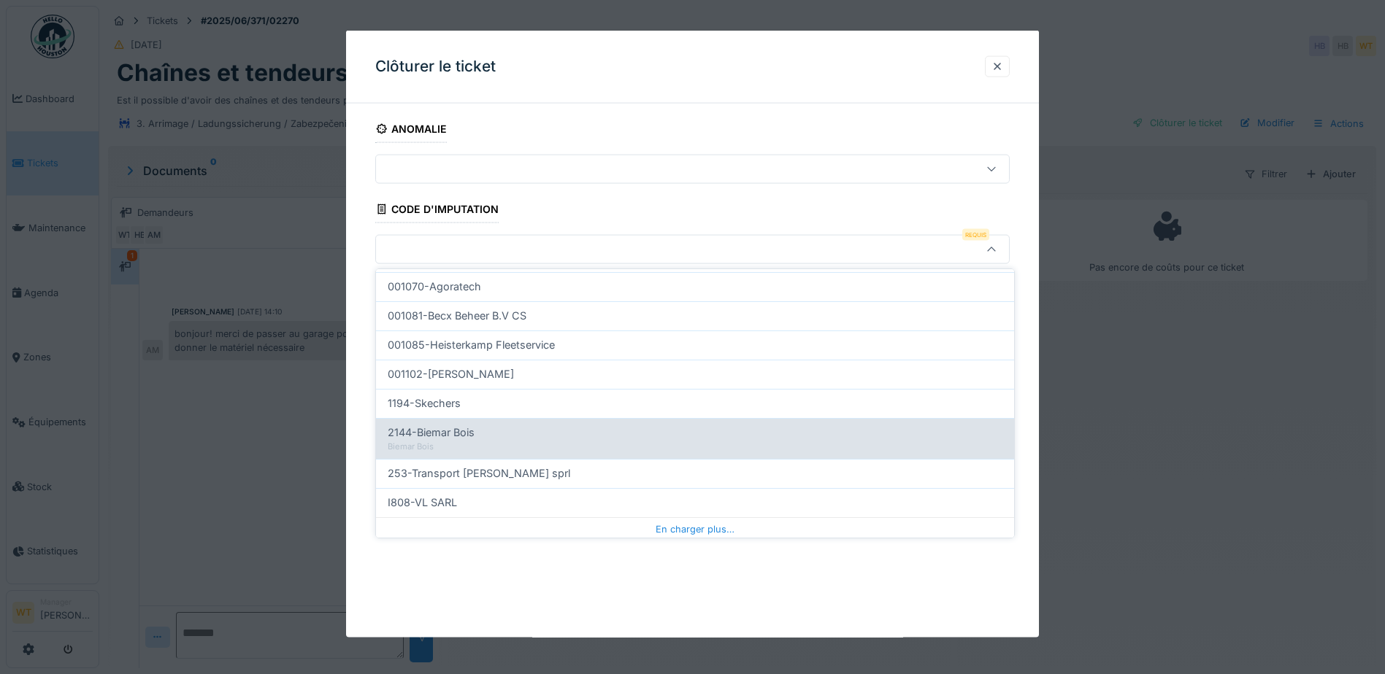
scroll to position [438, 0]
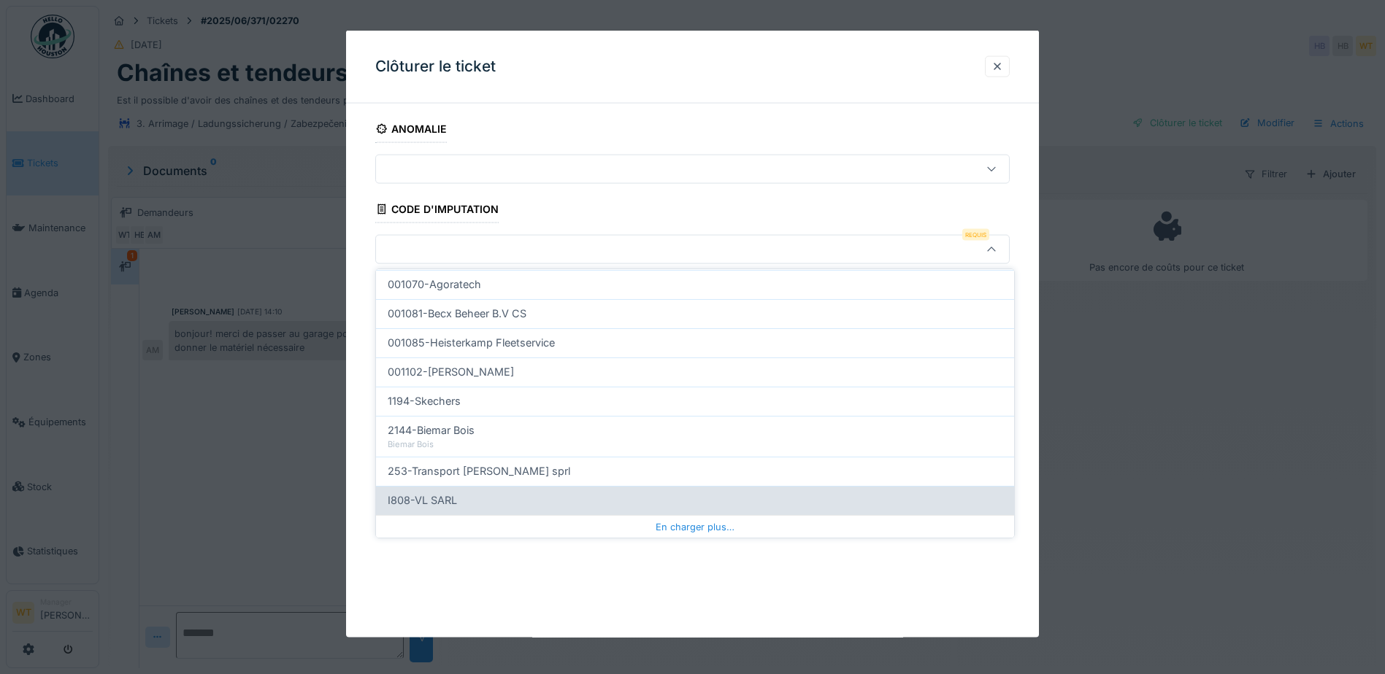
click at [523, 490] on div "I808-VL SARL" at bounding box center [695, 500] width 638 height 29
type input "***"
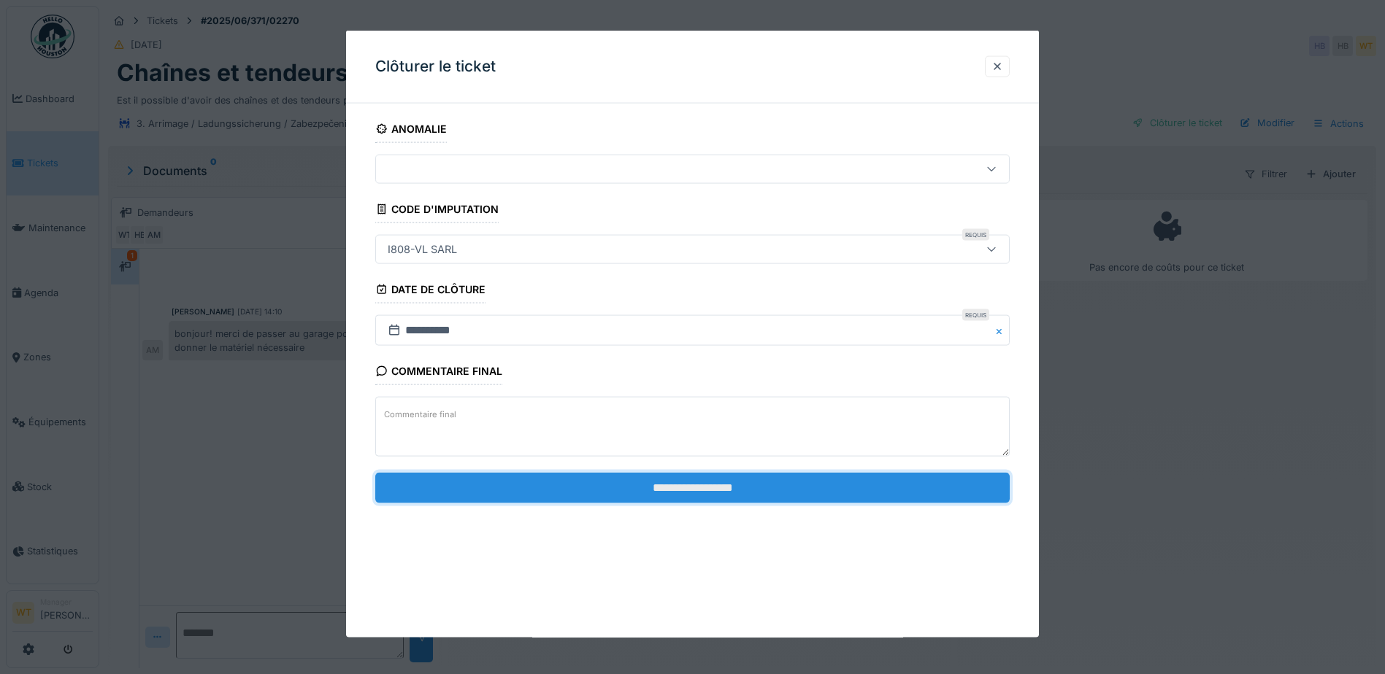
click at [521, 480] on input "**********" at bounding box center [692, 487] width 634 height 31
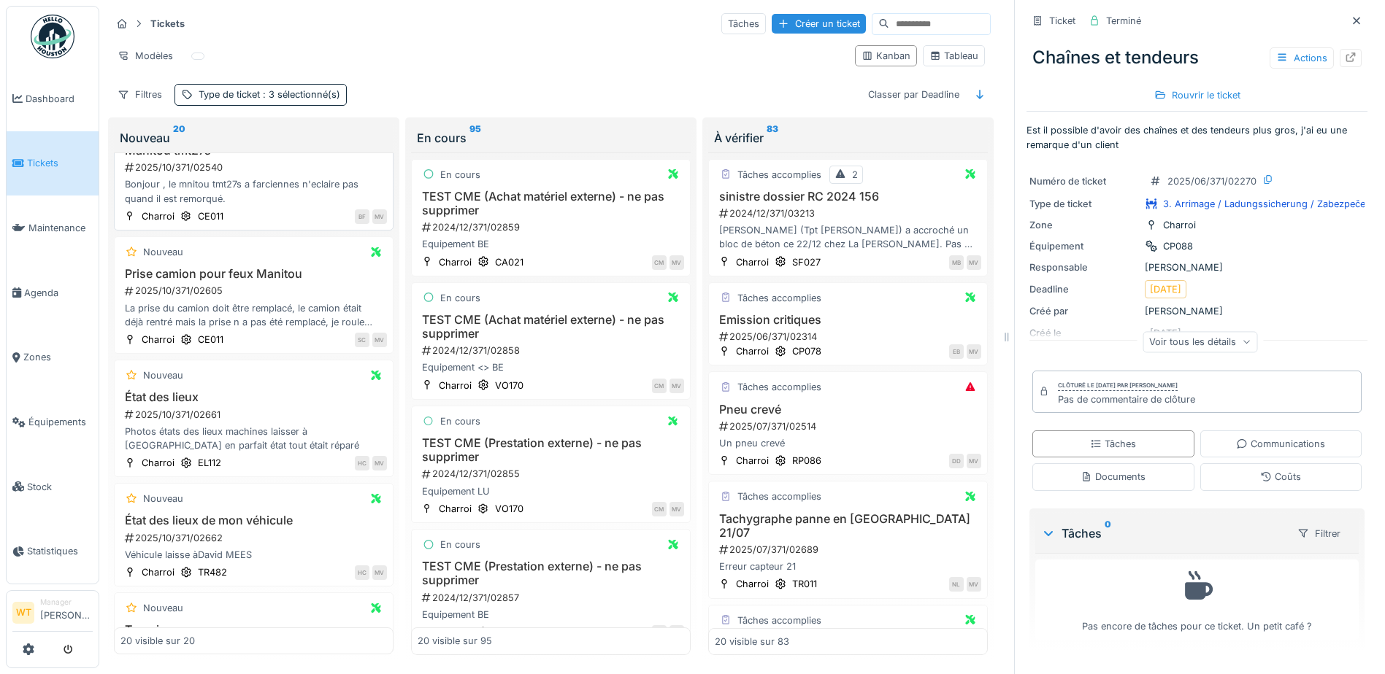
scroll to position [1241, 0]
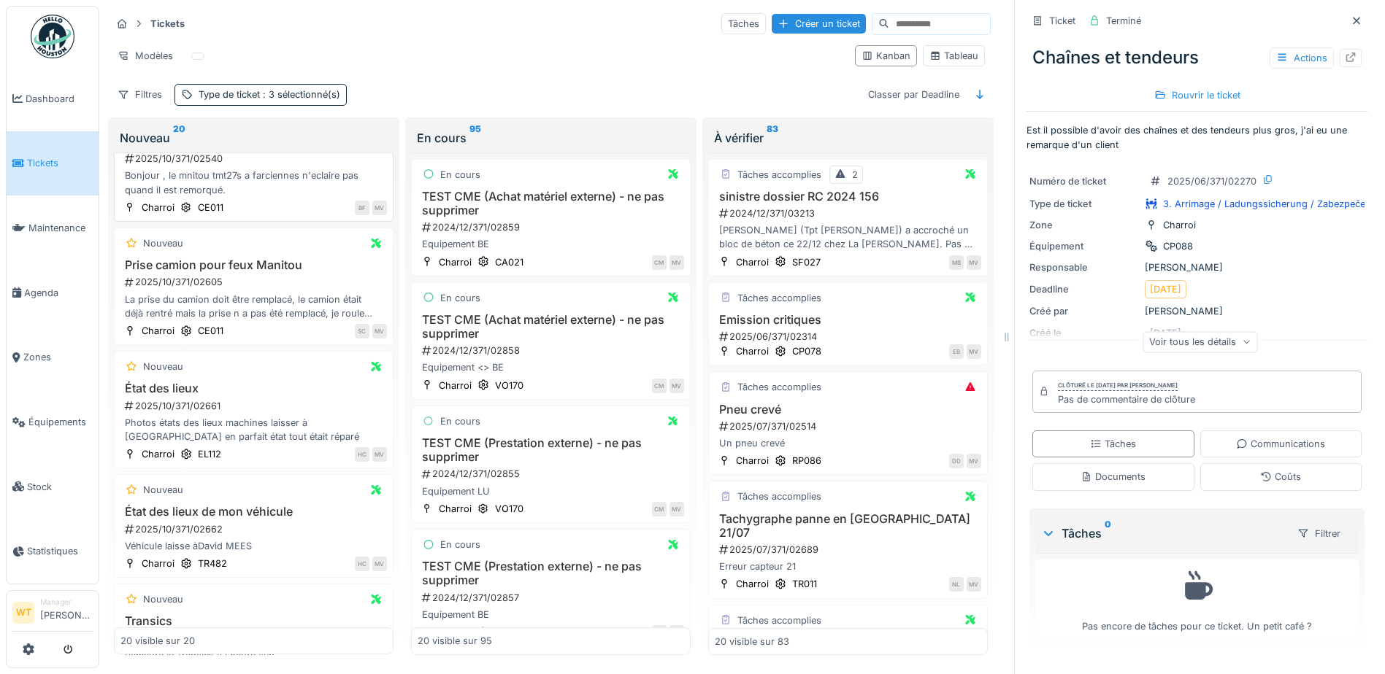
click at [183, 192] on div "Nouveau Manitou tmt27s 2025/10/371/02540 Bonjour , le mnitou tmt27s a farcienne…" at bounding box center [254, 163] width 280 height 118
click at [1189, 345] on div "Voir tous les détails" at bounding box center [1199, 341] width 115 height 21
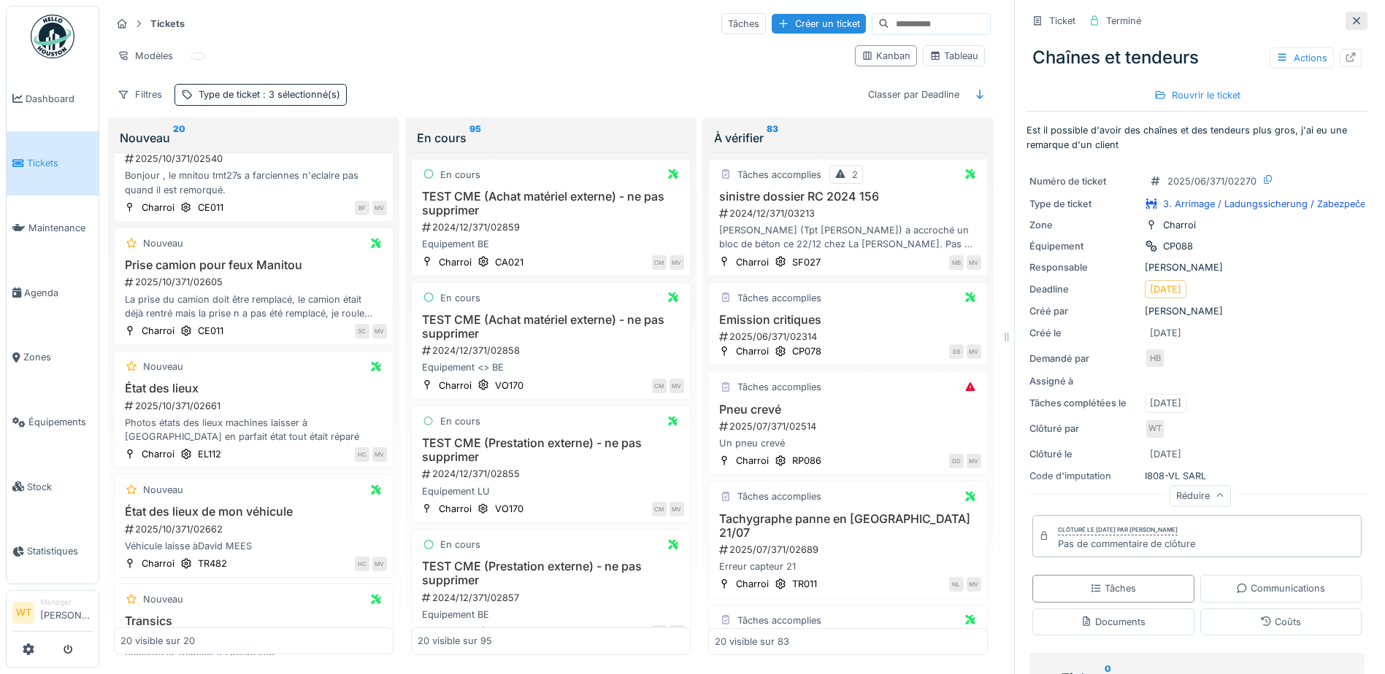
click at [1350, 17] on icon at bounding box center [1356, 20] width 12 height 9
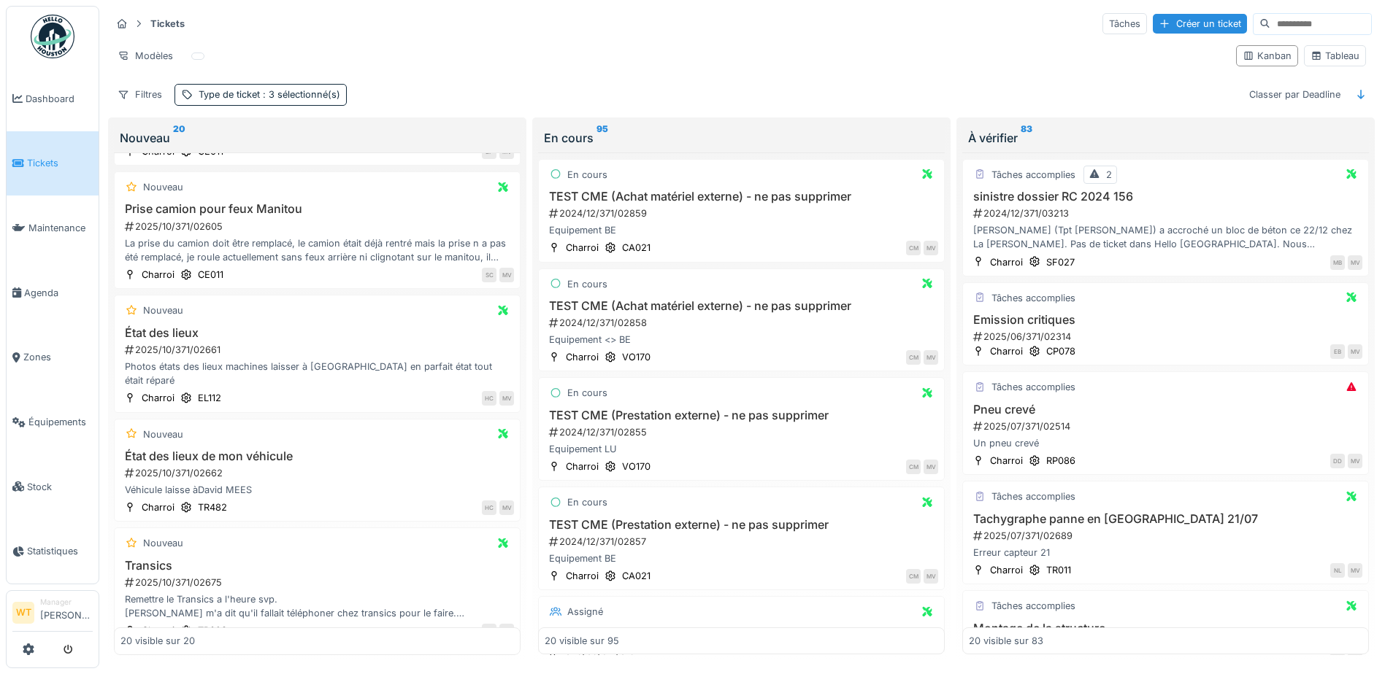
scroll to position [1139, 0]
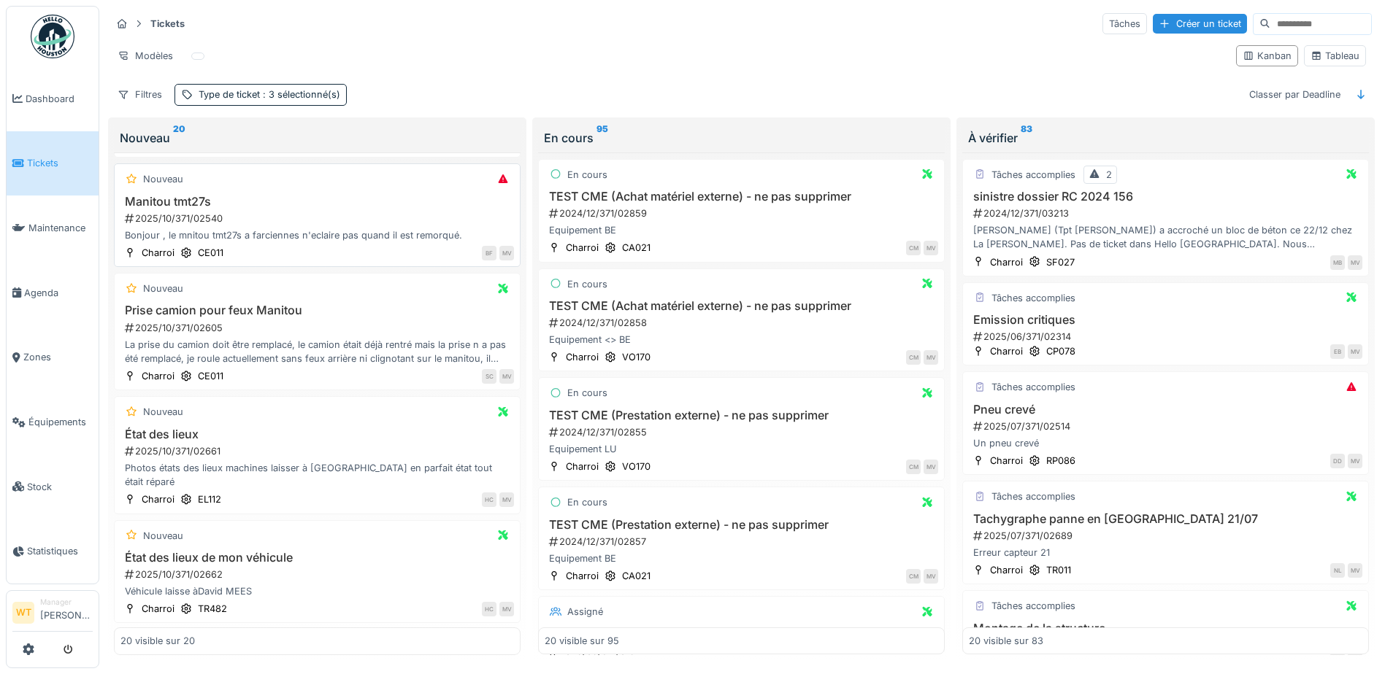
click at [220, 215] on div "2025/10/371/02540" at bounding box center [318, 219] width 390 height 14
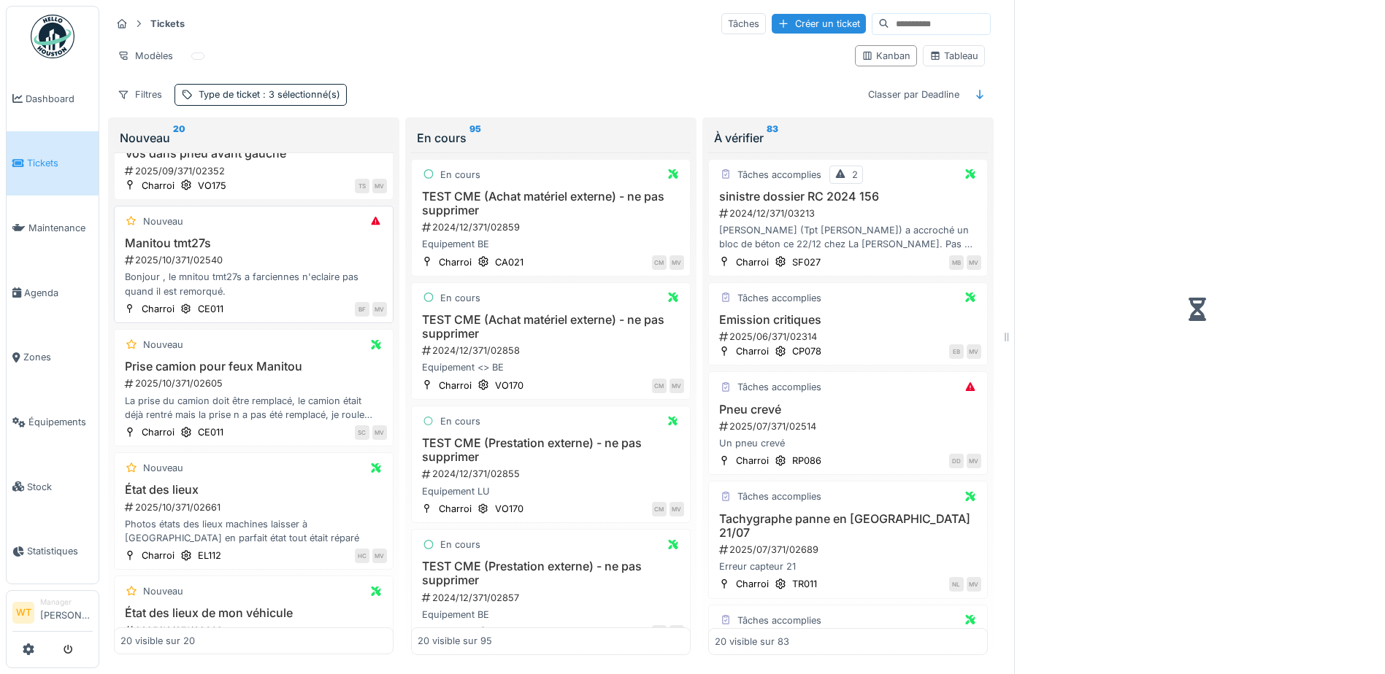
scroll to position [1241, 0]
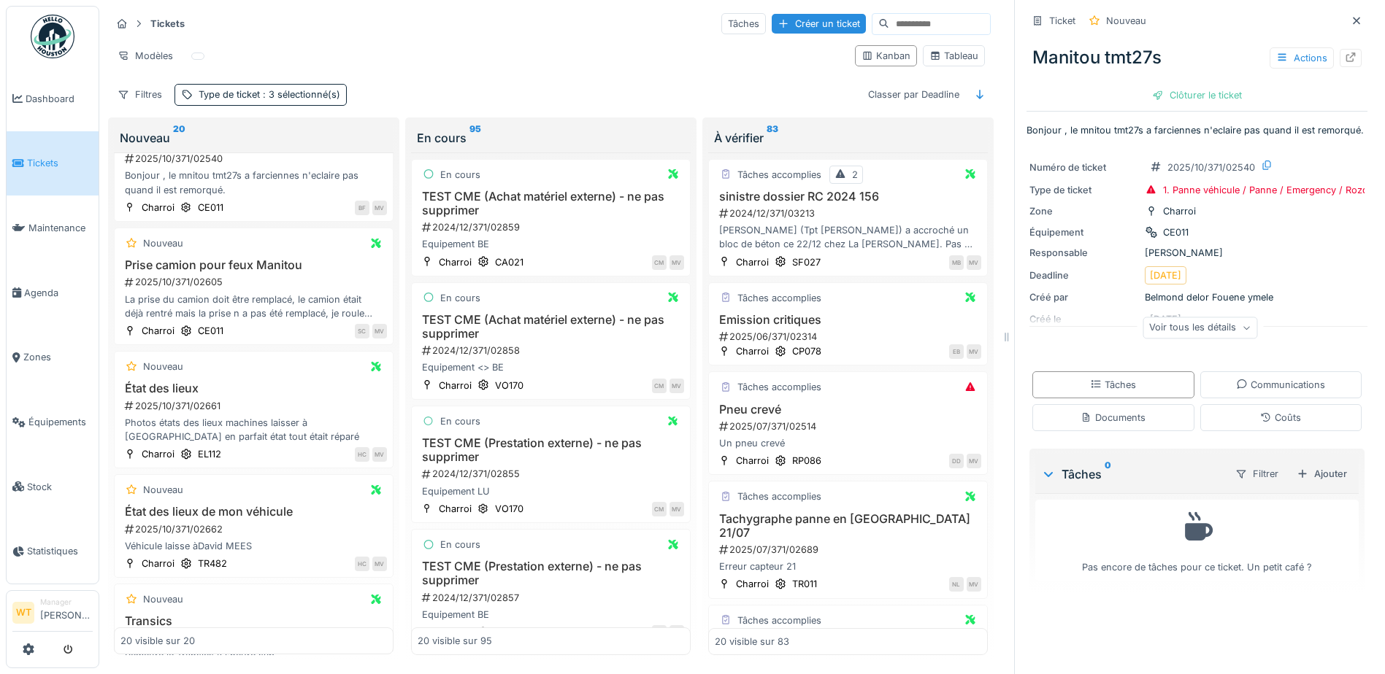
click at [1179, 339] on div "Voir tous les détails" at bounding box center [1199, 328] width 115 height 21
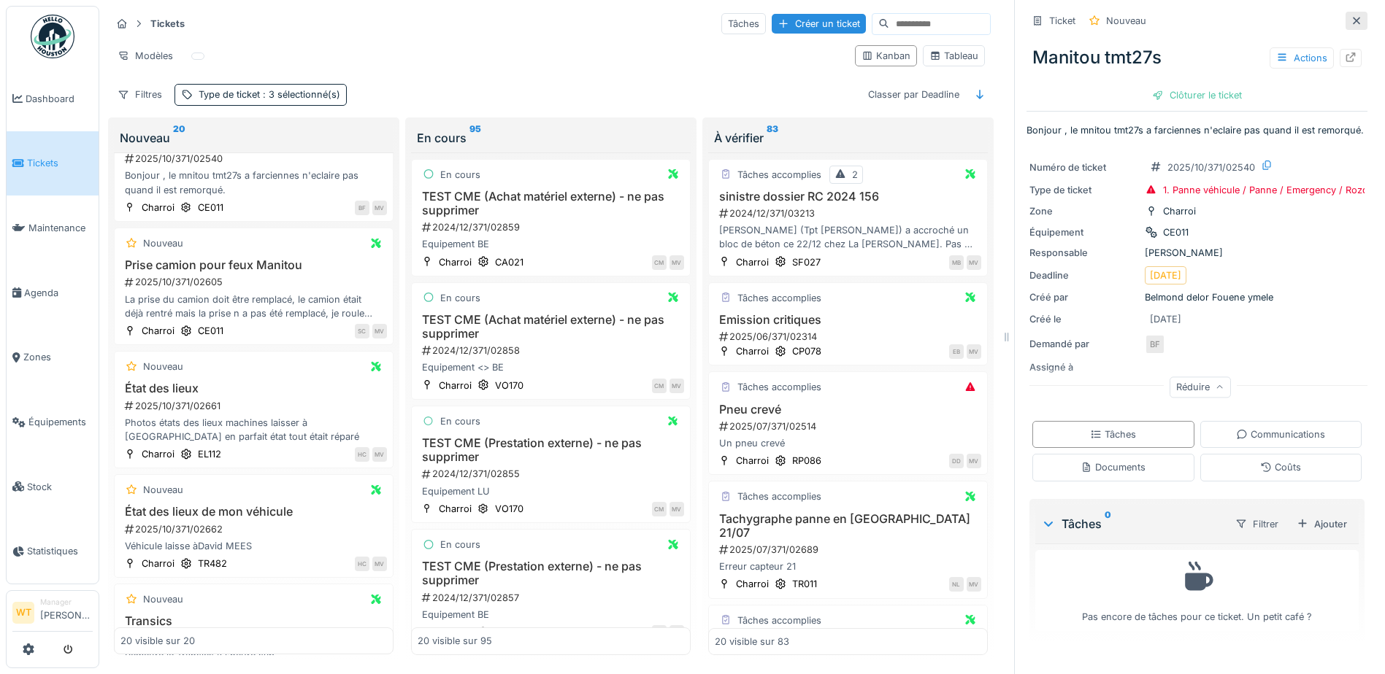
click at [1352, 19] on icon at bounding box center [1355, 20] width 7 height 7
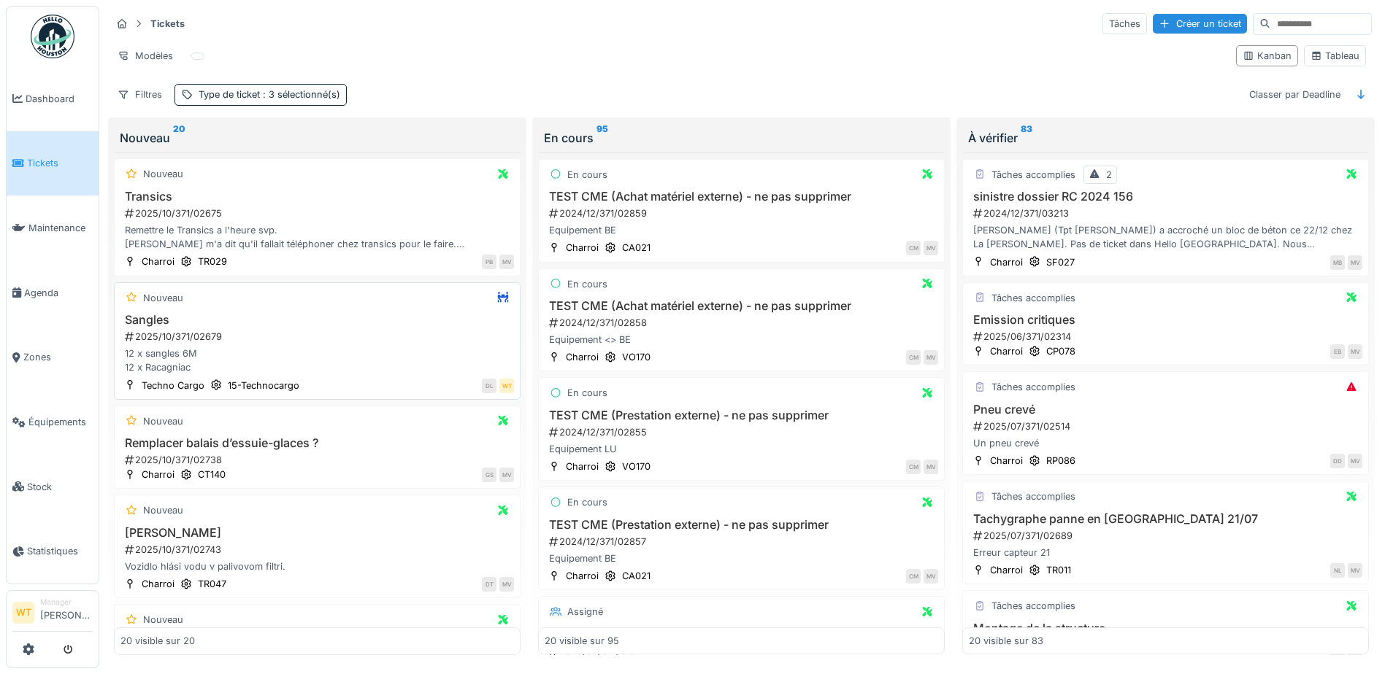
scroll to position [1650, 0]
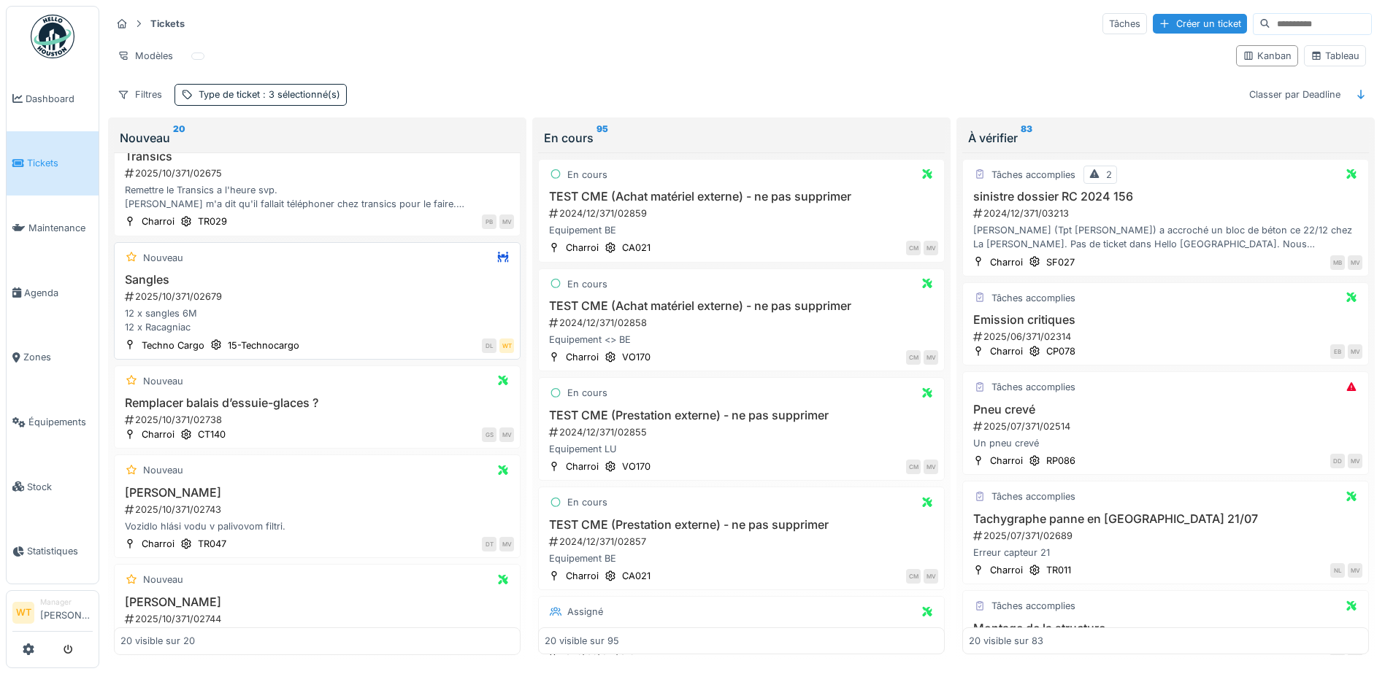
click at [190, 278] on h3 "Sangles" at bounding box center [316, 280] width 393 height 14
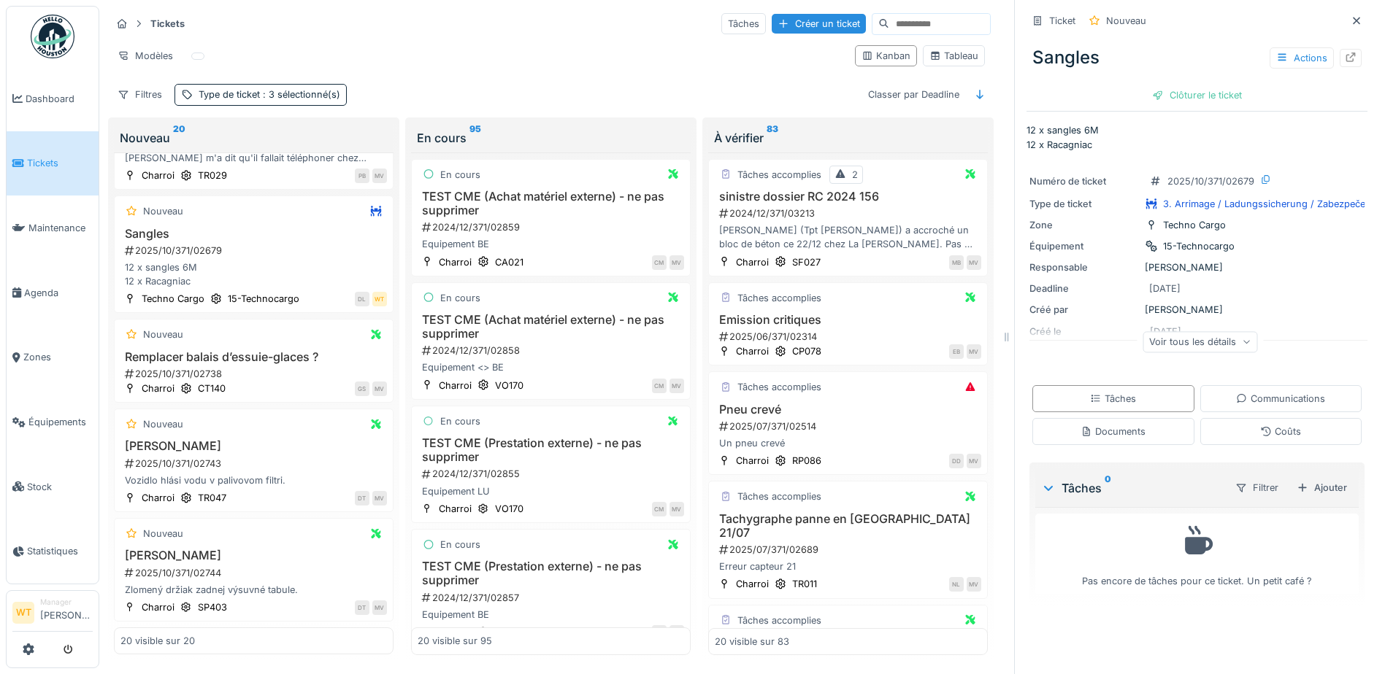
click at [1162, 340] on div "Voir tous les détails" at bounding box center [1199, 341] width 115 height 21
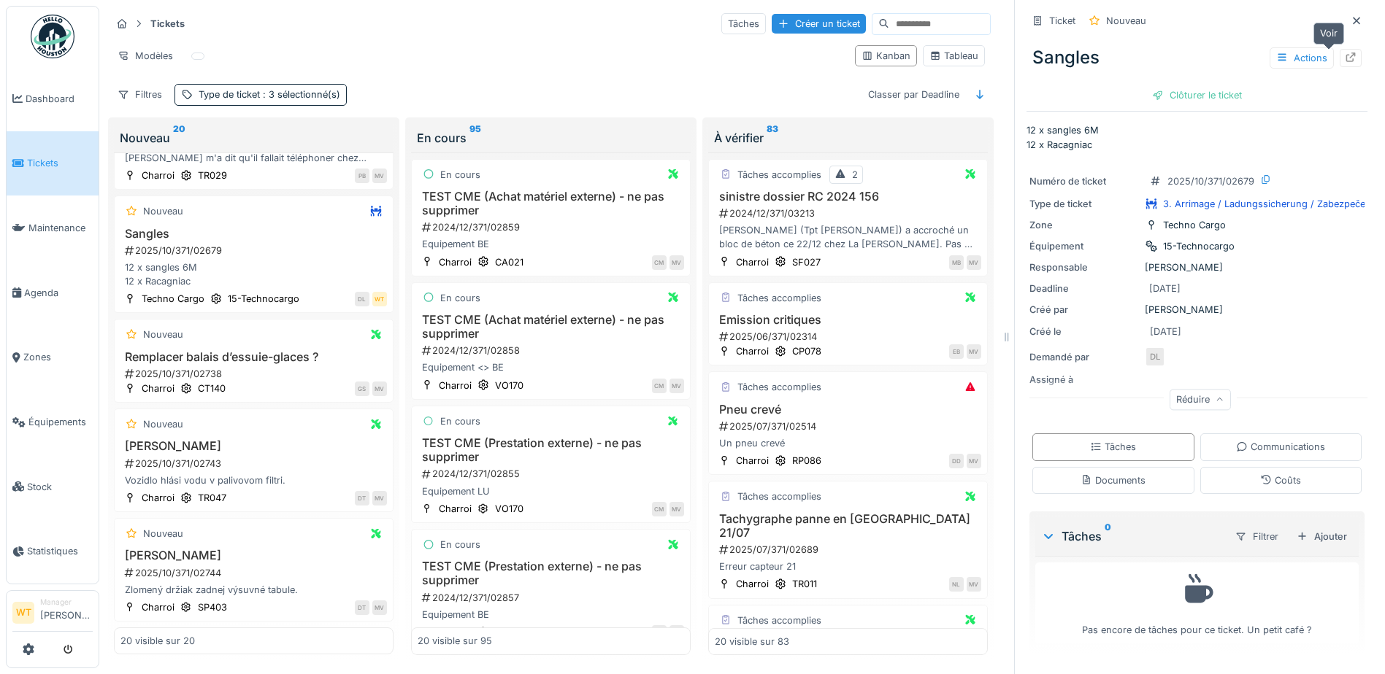
click at [1344, 58] on icon at bounding box center [1350, 57] width 12 height 9
click at [251, 366] on div "Remplacer balais d’essuie-glaces ? 2025/10/371/02738" at bounding box center [253, 365] width 266 height 31
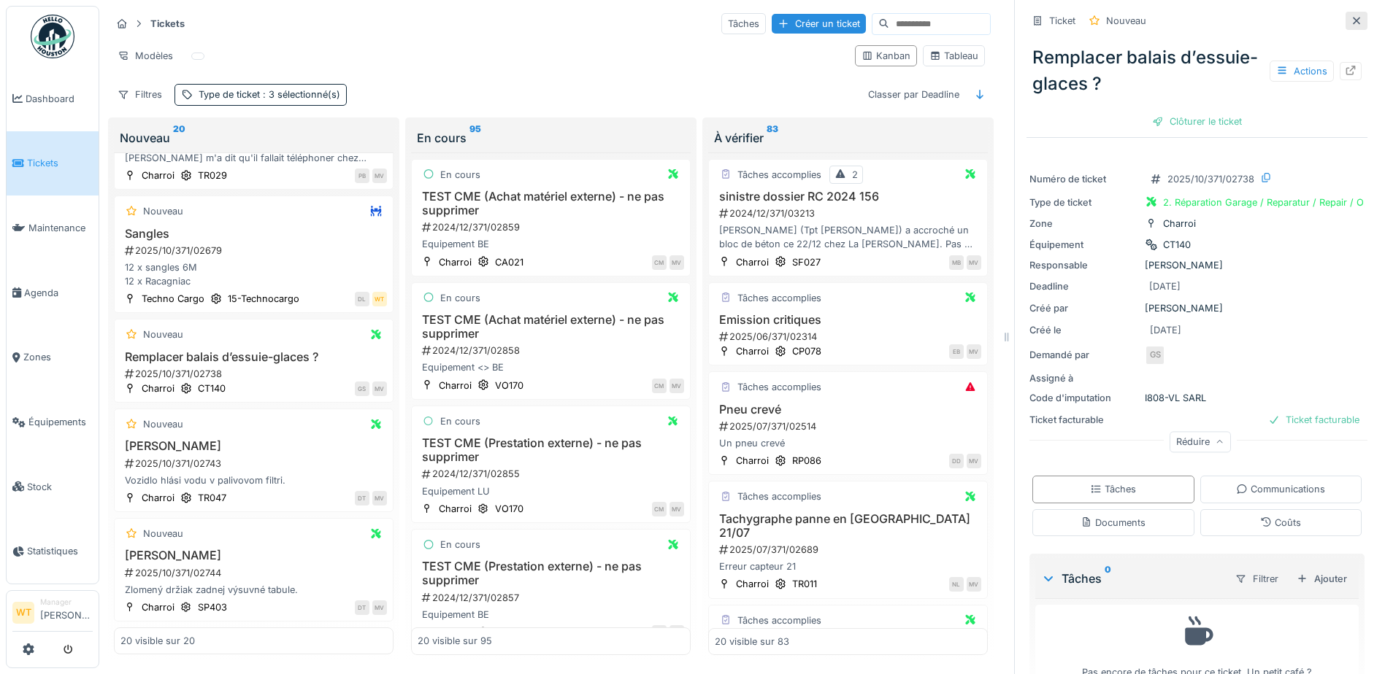
click at [1352, 20] on icon at bounding box center [1355, 20] width 7 height 7
